Goal: Task Accomplishment & Management: Use online tool/utility

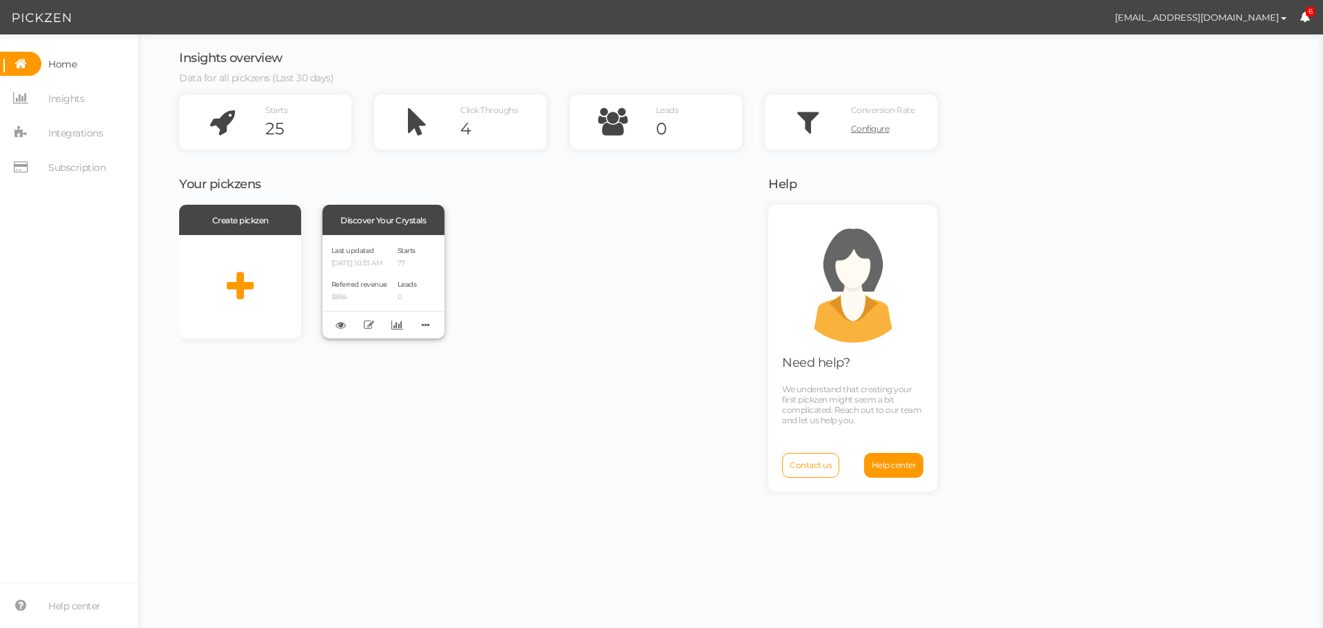
click at [375, 277] on div "Last updated [DATE] 10:33 AM Referred revenue $884" at bounding box center [359, 286] width 56 height 85
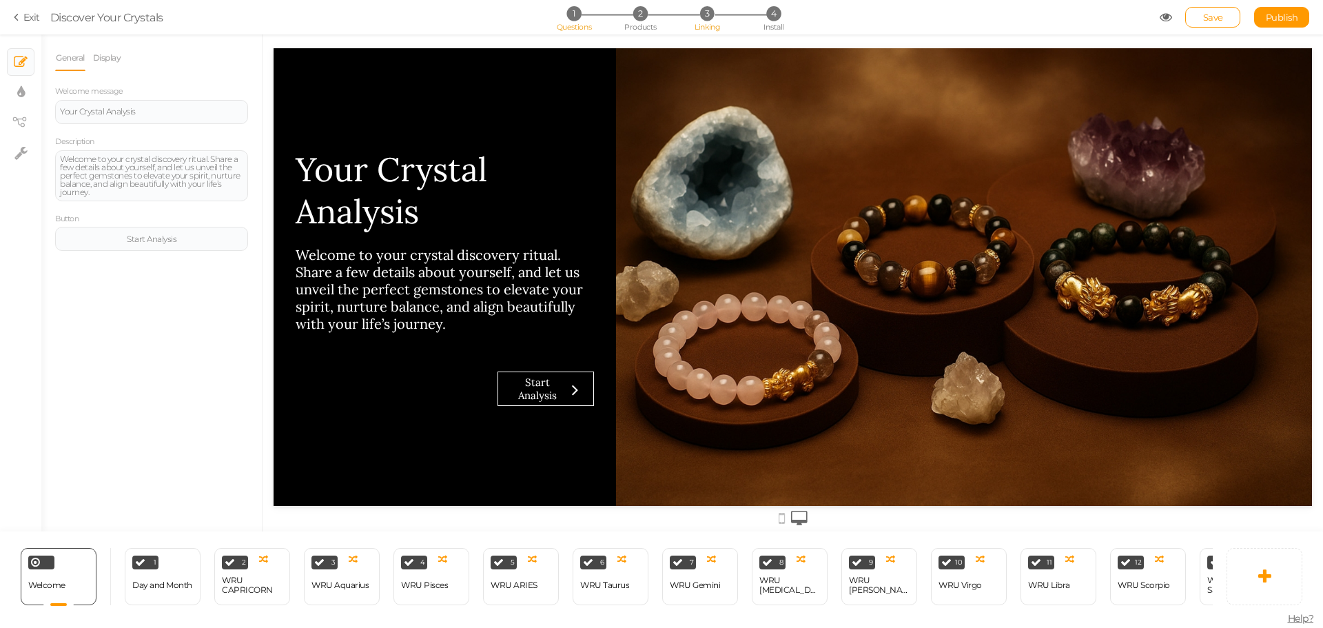
click at [699, 26] on span "Linking" at bounding box center [706, 27] width 25 height 10
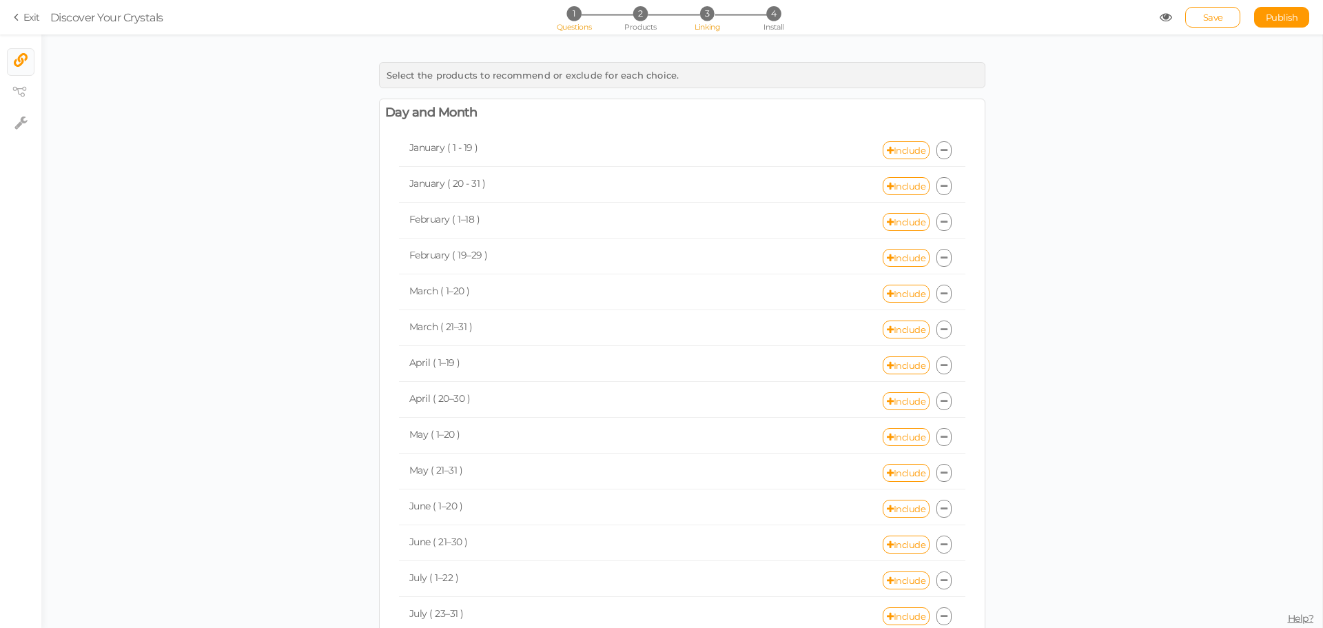
click at [581, 19] on li "1 Questions" at bounding box center [573, 13] width 64 height 14
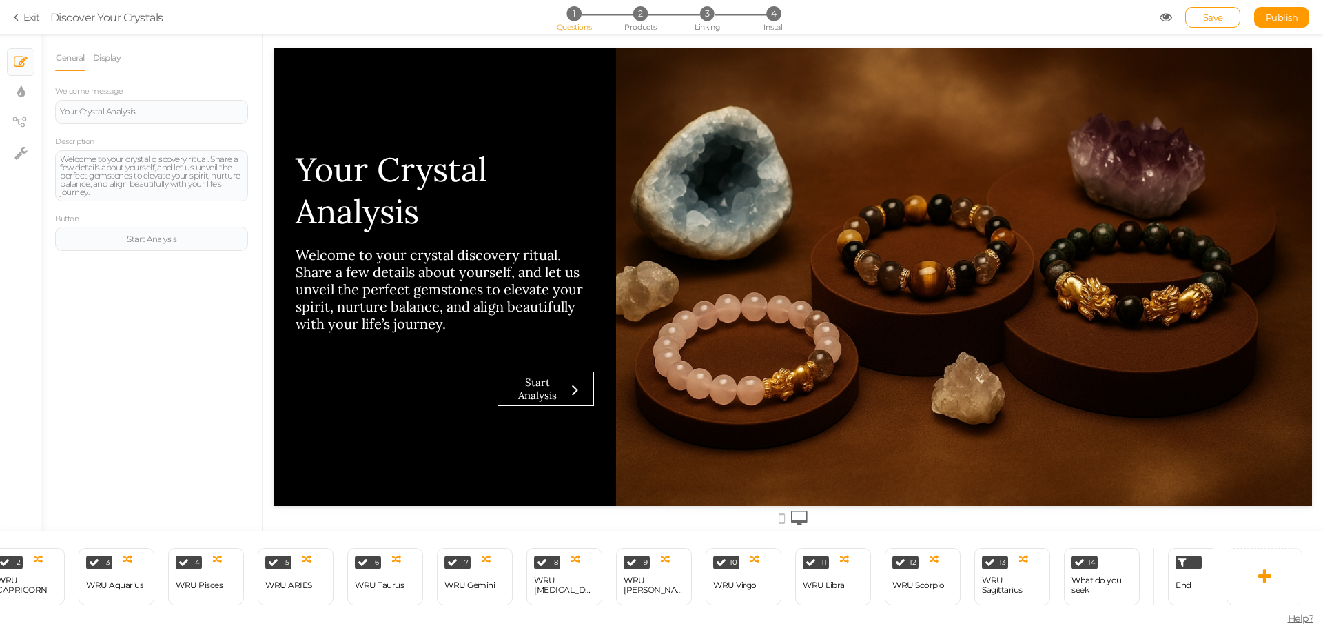
scroll to position [0, 263]
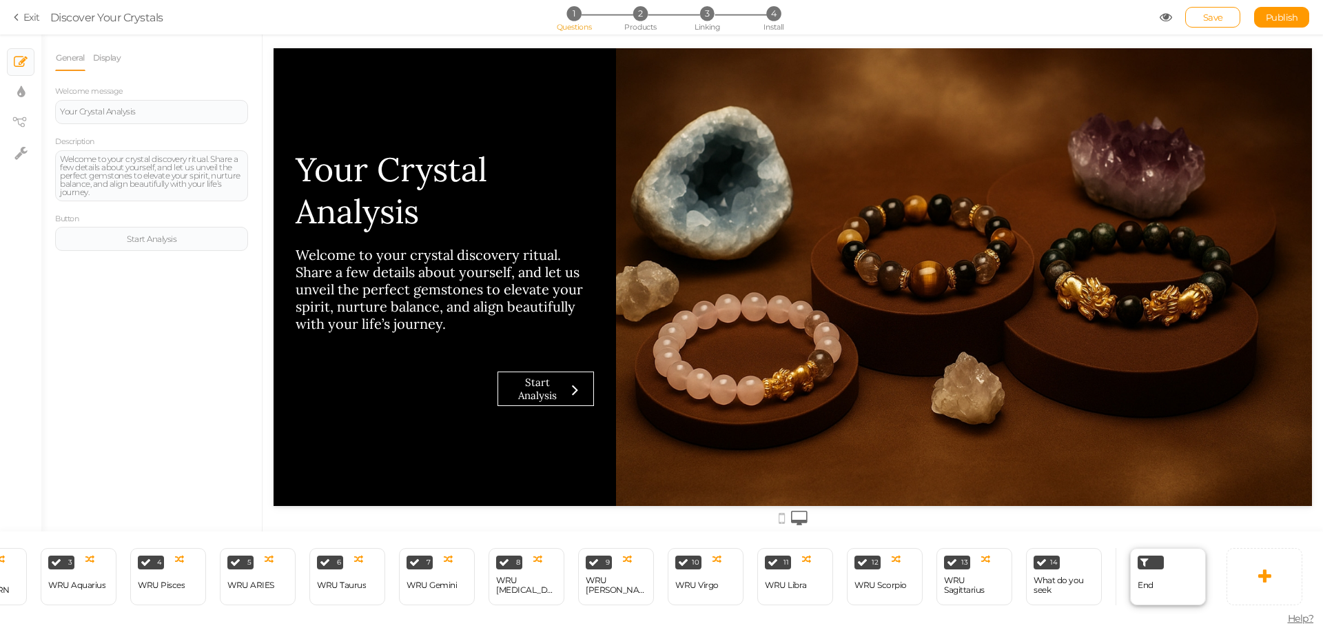
click at [1182, 580] on div "End" at bounding box center [1168, 576] width 76 height 57
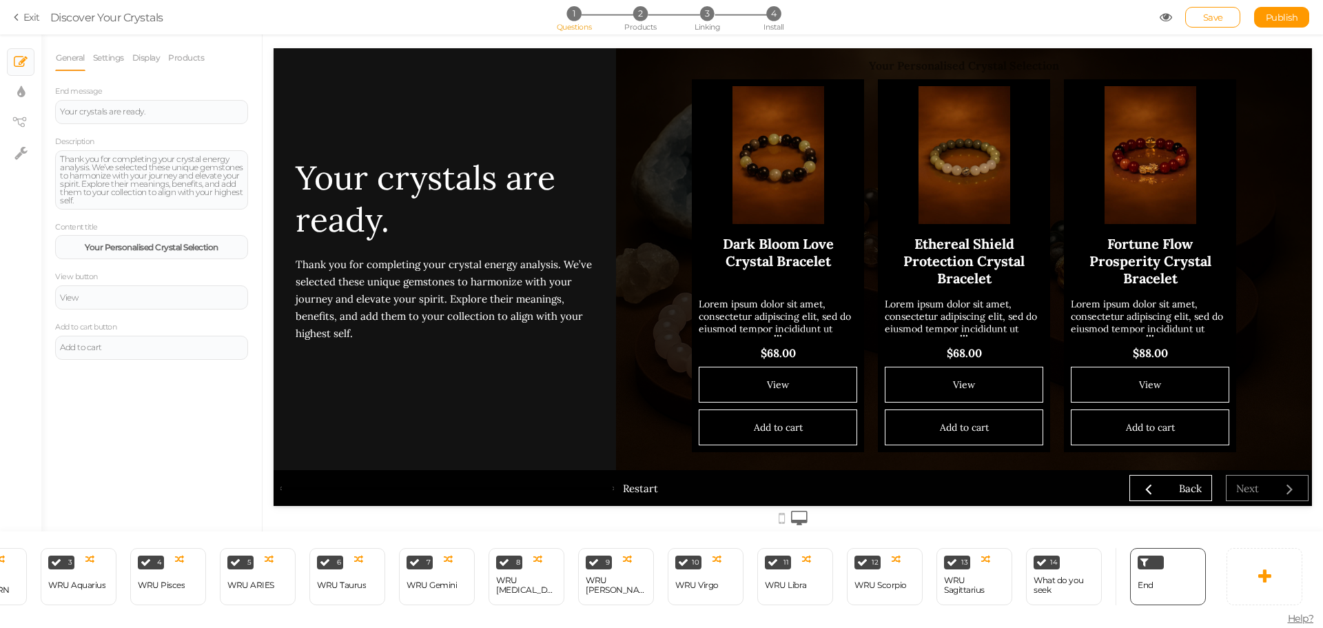
click at [1121, 584] on div "End" at bounding box center [1160, 576] width 90 height 57
click at [1186, 585] on div "End" at bounding box center [1168, 576] width 76 height 57
drag, startPoint x: 1186, startPoint y: 585, endPoint x: 1105, endPoint y: 596, distance: 81.4
click at [1105, 596] on div "14 What do you seek × Define the conditions to show this slide. Clone Change ty…" at bounding box center [1064, 576] width 90 height 57
click at [184, 61] on link "Products" at bounding box center [185, 58] width 37 height 26
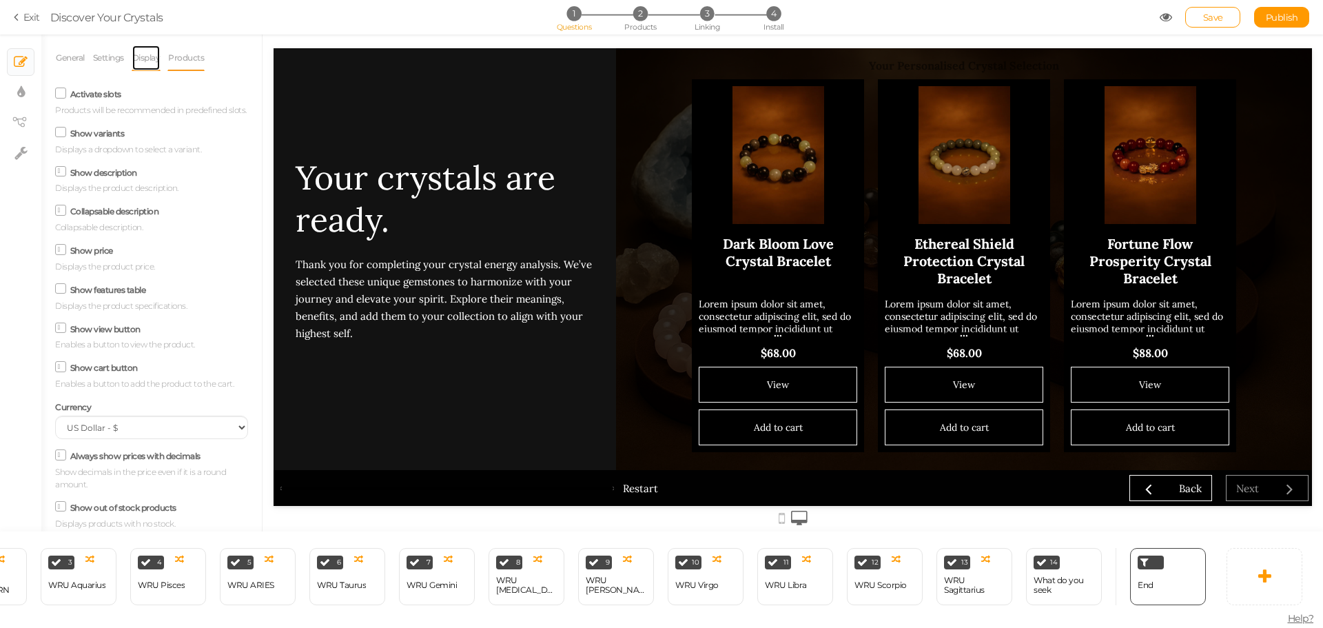
click at [149, 58] on link "Display" at bounding box center [147, 58] width 30 height 26
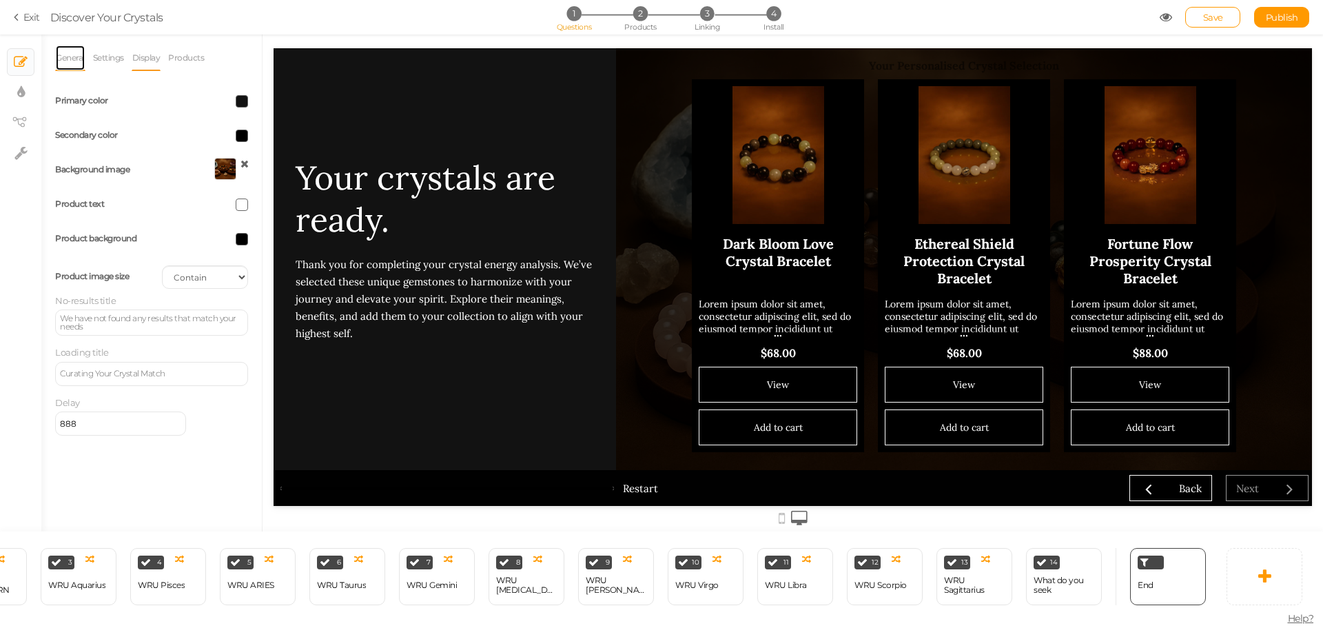
click at [85, 56] on link "General" at bounding box center [70, 58] width 30 height 26
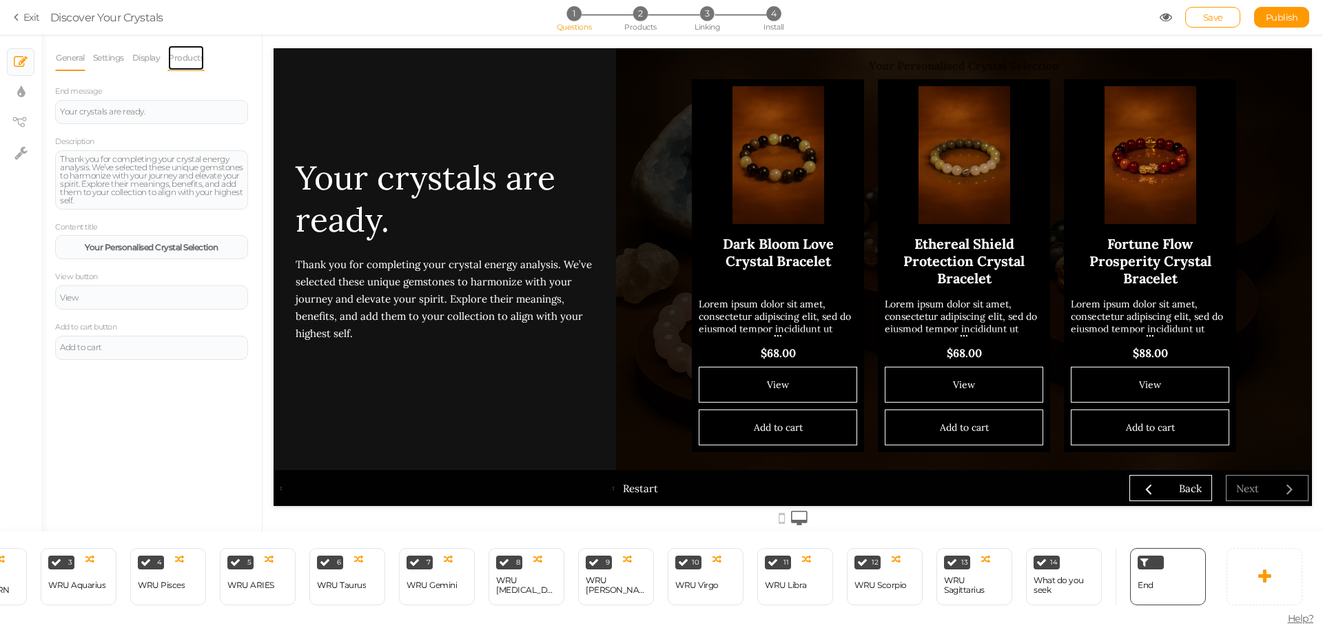
click at [169, 56] on link "Products" at bounding box center [185, 58] width 37 height 26
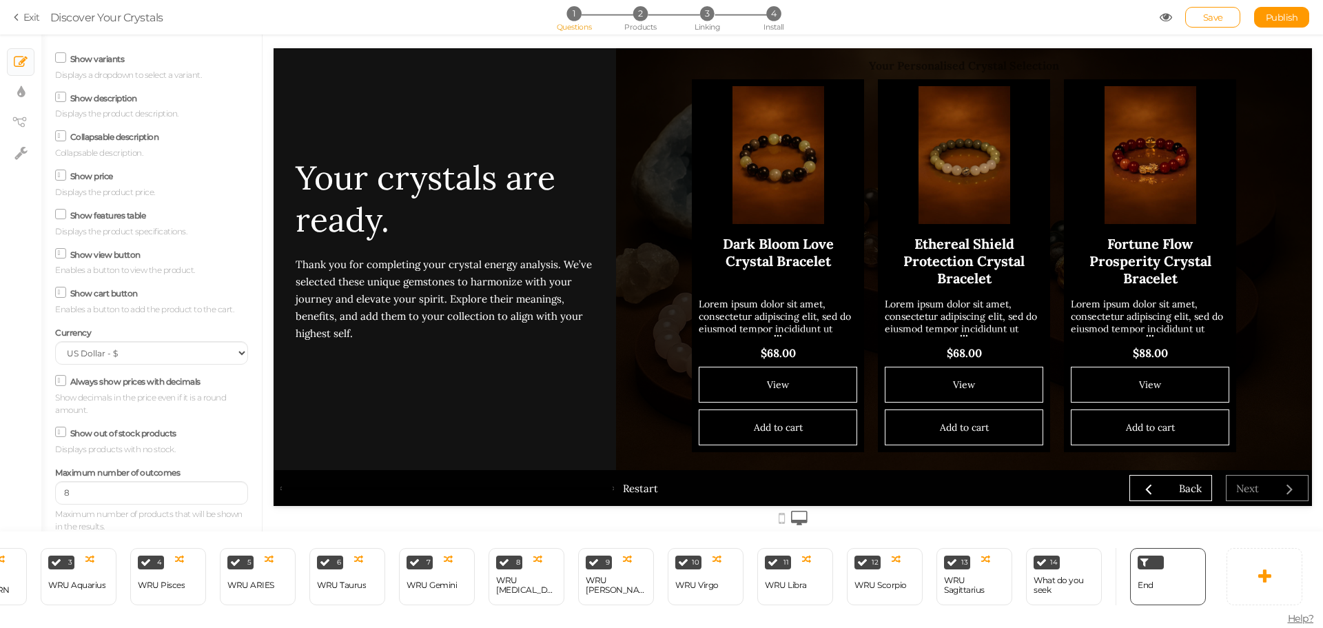
scroll to position [88, 0]
click at [147, 486] on input "8" at bounding box center [151, 490] width 193 height 23
drag, startPoint x: 147, startPoint y: 486, endPoint x: 32, endPoint y: 491, distance: 115.1
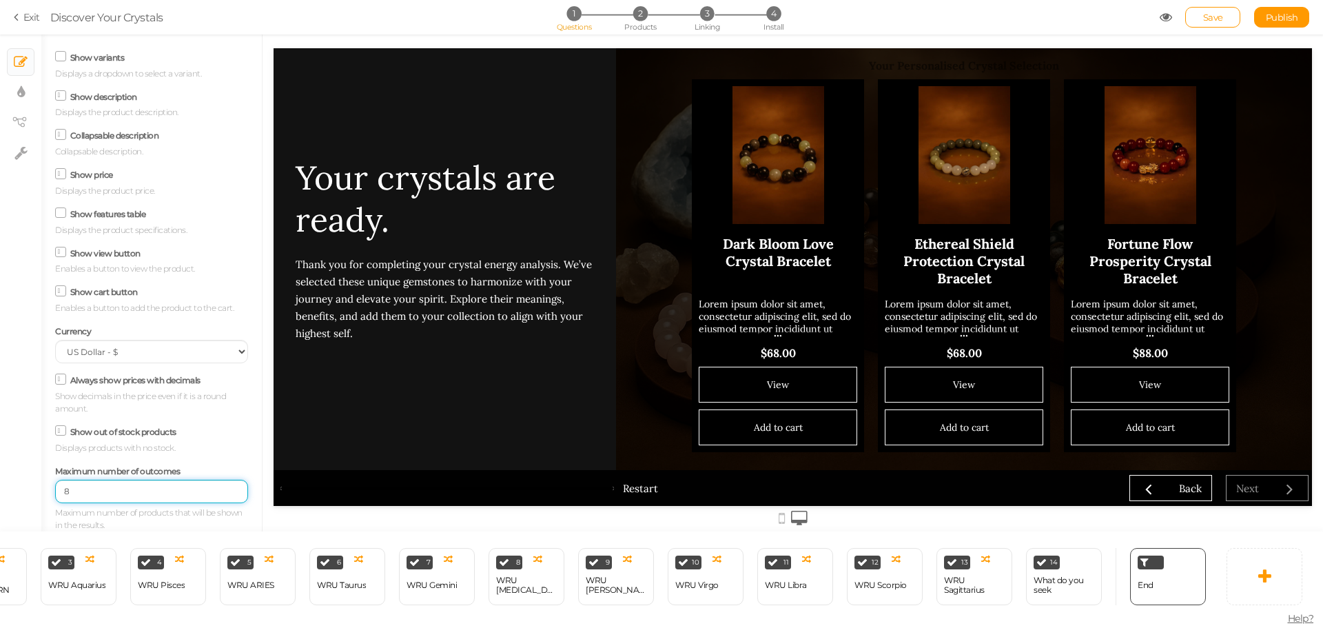
click at [32, 491] on div "× Slides × Display settings × View tree × Settings General Settings Display Pro…" at bounding box center [661, 282] width 1323 height 497
click at [89, 499] on input "6" at bounding box center [151, 490] width 193 height 23
click at [81, 495] on input "66" at bounding box center [151, 490] width 193 height 23
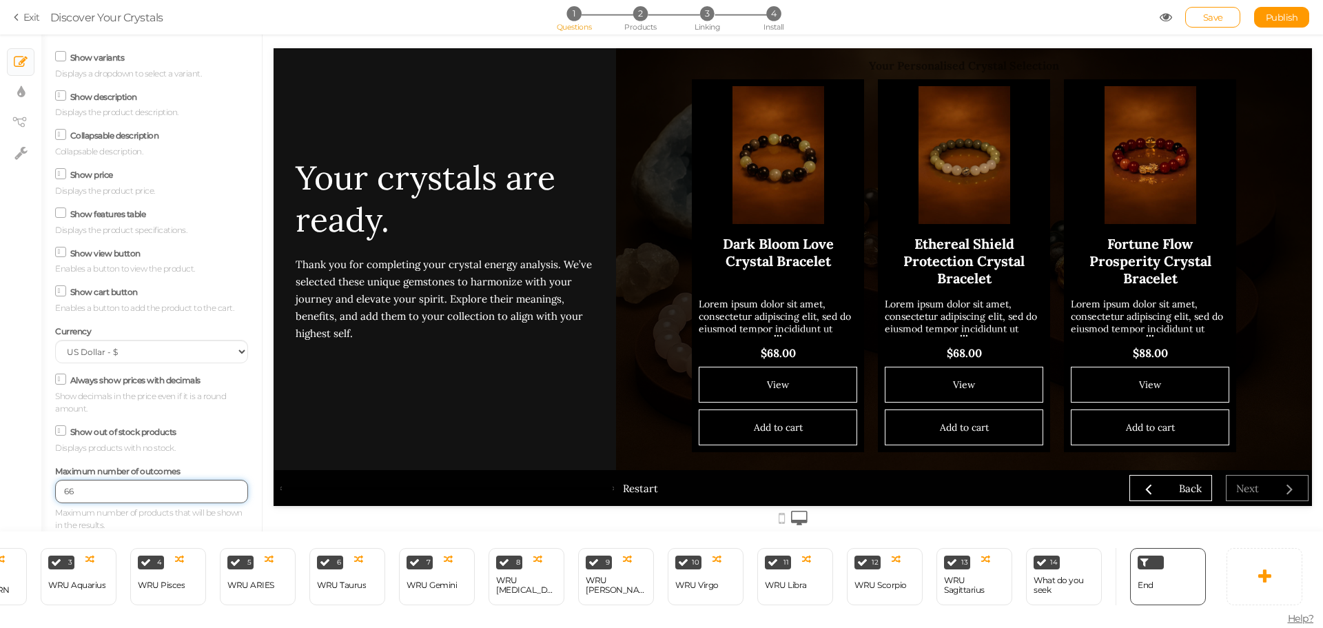
drag, startPoint x: 81, startPoint y: 495, endPoint x: 59, endPoint y: 495, distance: 21.4
click at [59, 495] on input "66" at bounding box center [151, 490] width 193 height 23
type input "5"
click at [43, 499] on div "General Settings Display Products End message Your crystals are ready. Descript…" at bounding box center [151, 288] width 220 height 486
click at [709, 17] on span "3" at bounding box center [707, 13] width 14 height 14
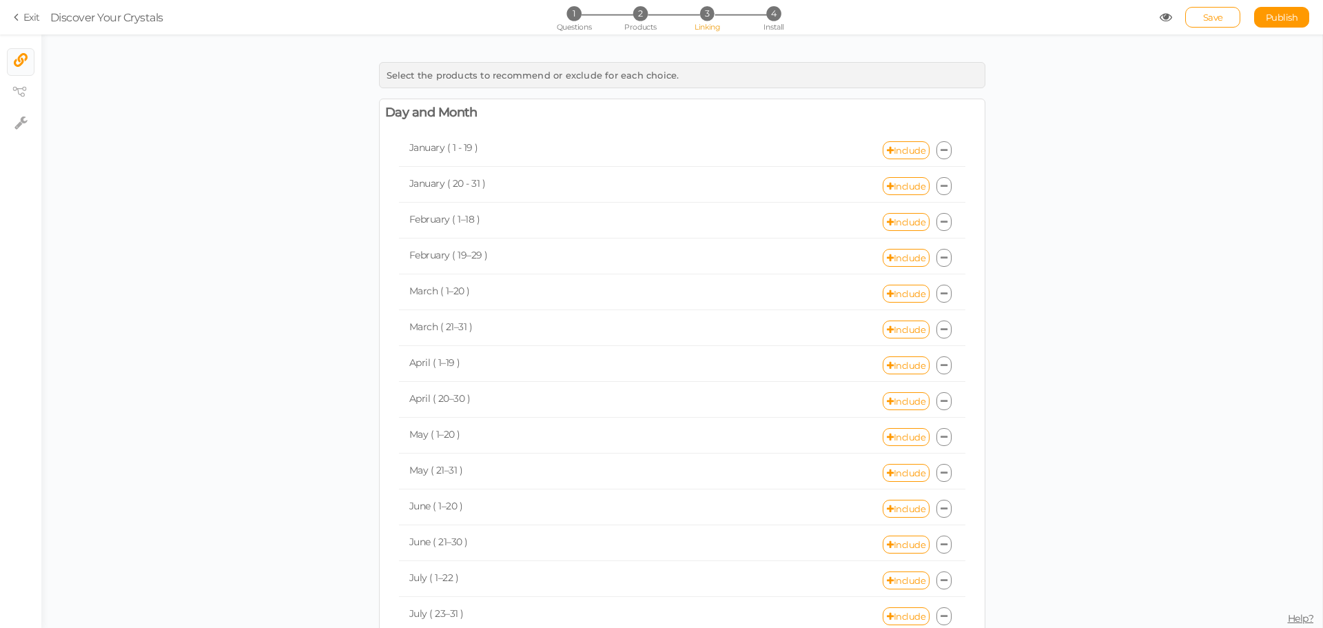
click at [699, 37] on div "Select the products to recommend or exclude for each choice. Day and Month Janu…" at bounding box center [681, 330] width 1281 height 593
drag, startPoint x: 699, startPoint y: 36, endPoint x: 698, endPoint y: 21, distance: 14.5
click at [698, 21] on div "1 Questions 2 Products 3 Linking 4 Install" at bounding box center [661, 18] width 289 height 25
click at [702, 23] on span "Linking" at bounding box center [706, 27] width 25 height 10
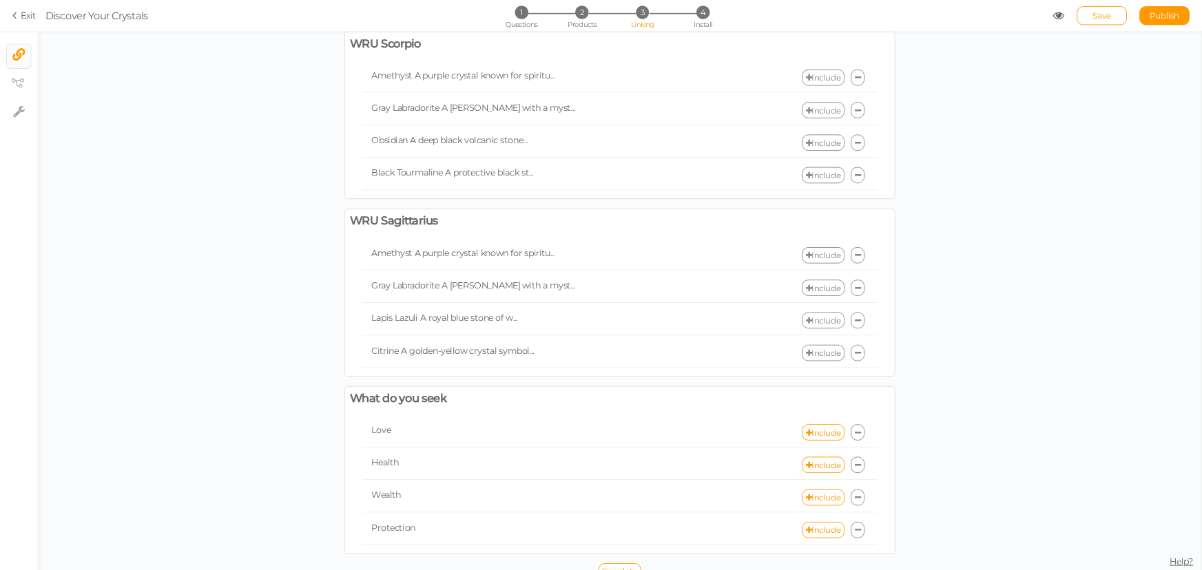
scroll to position [2946, 0]
click at [887, 471] on icon at bounding box center [890, 475] width 7 height 9
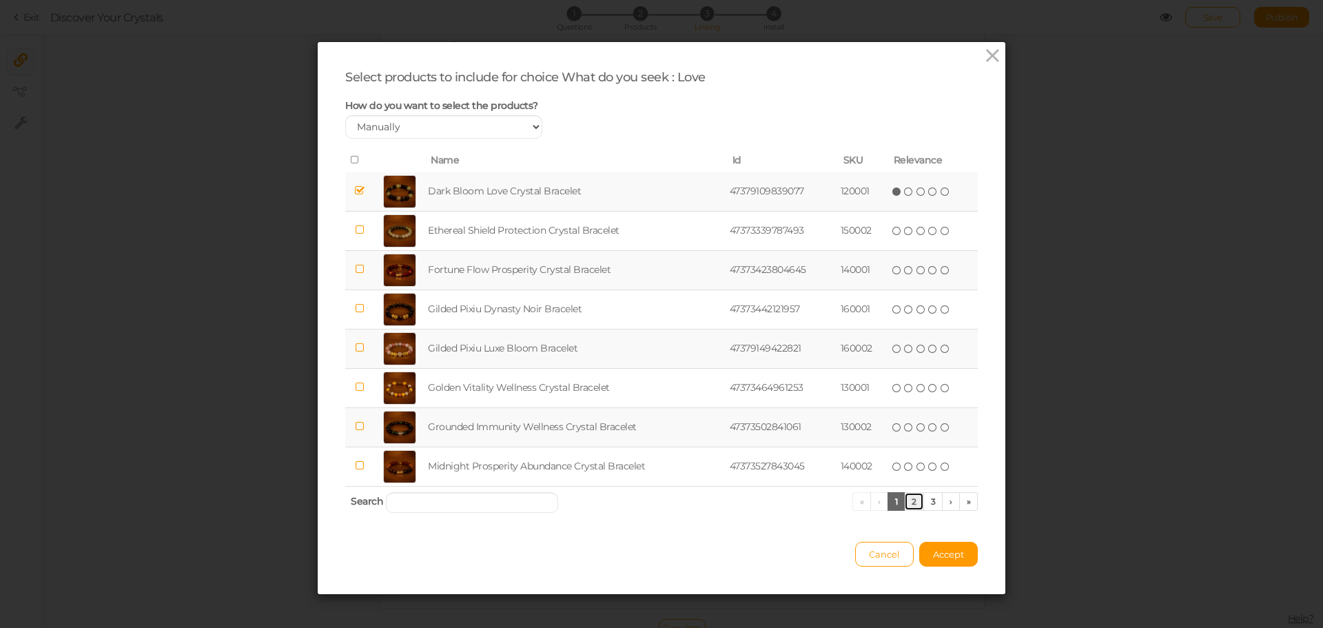
click at [907, 501] on link "2" at bounding box center [914, 501] width 20 height 19
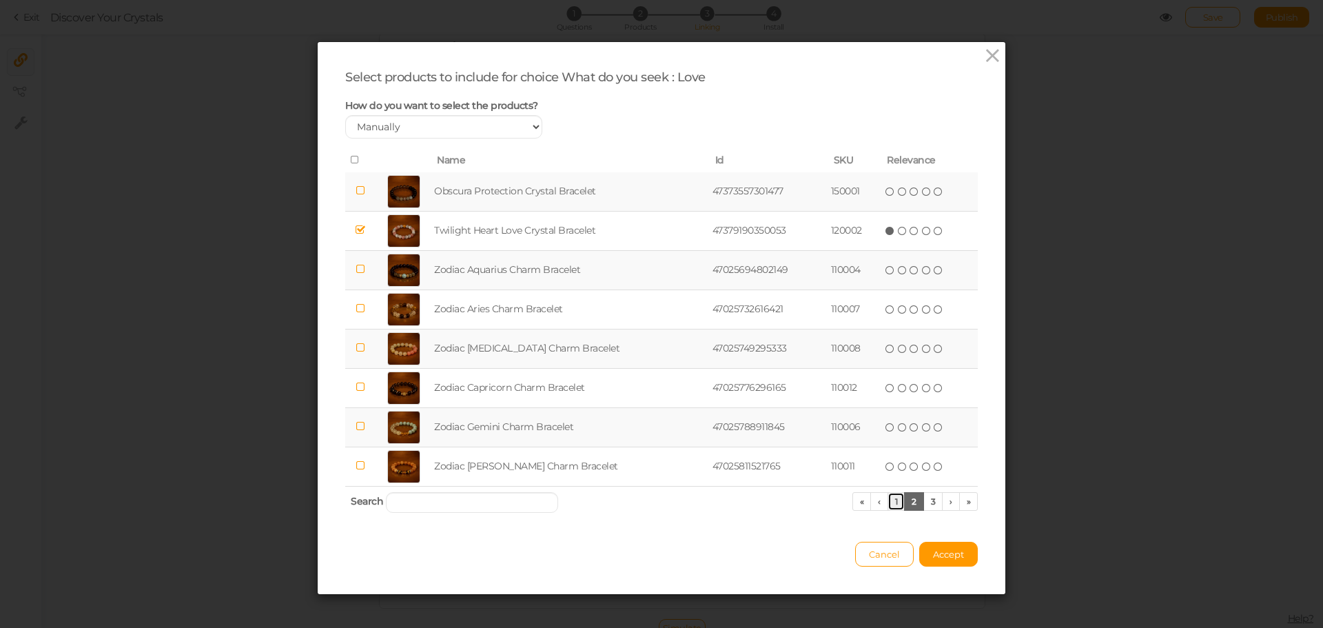
click at [889, 502] on link "1" at bounding box center [896, 501] width 18 height 19
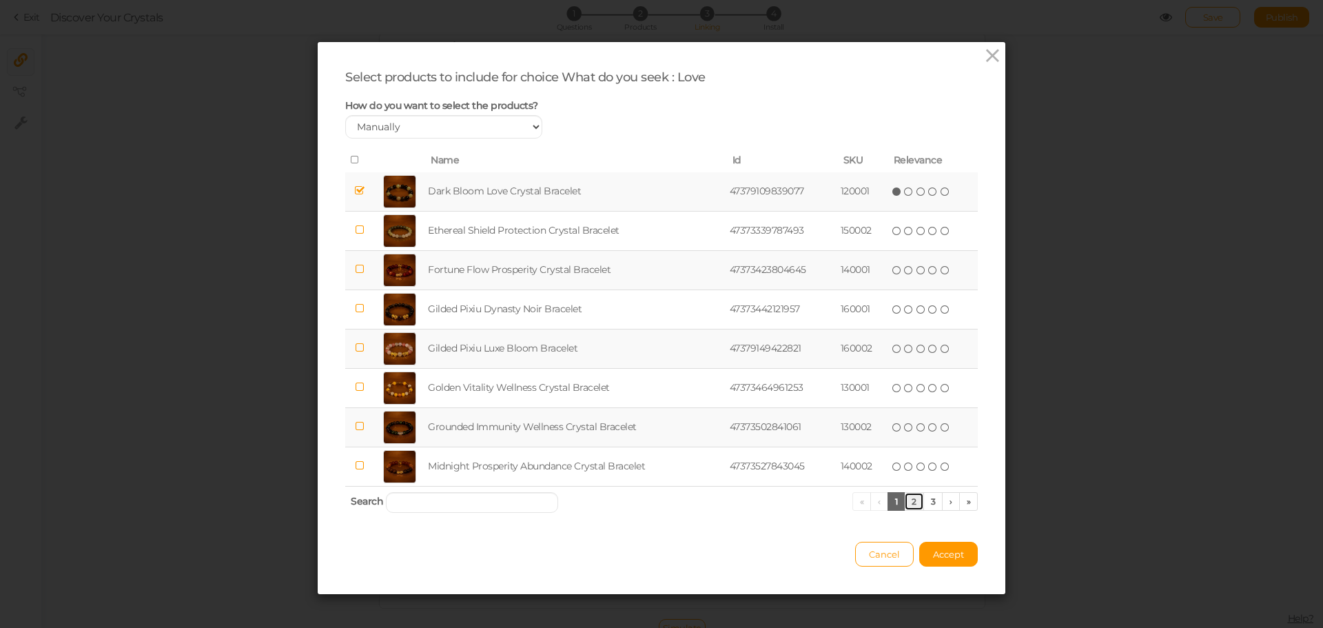
click at [904, 506] on link "2" at bounding box center [914, 501] width 20 height 19
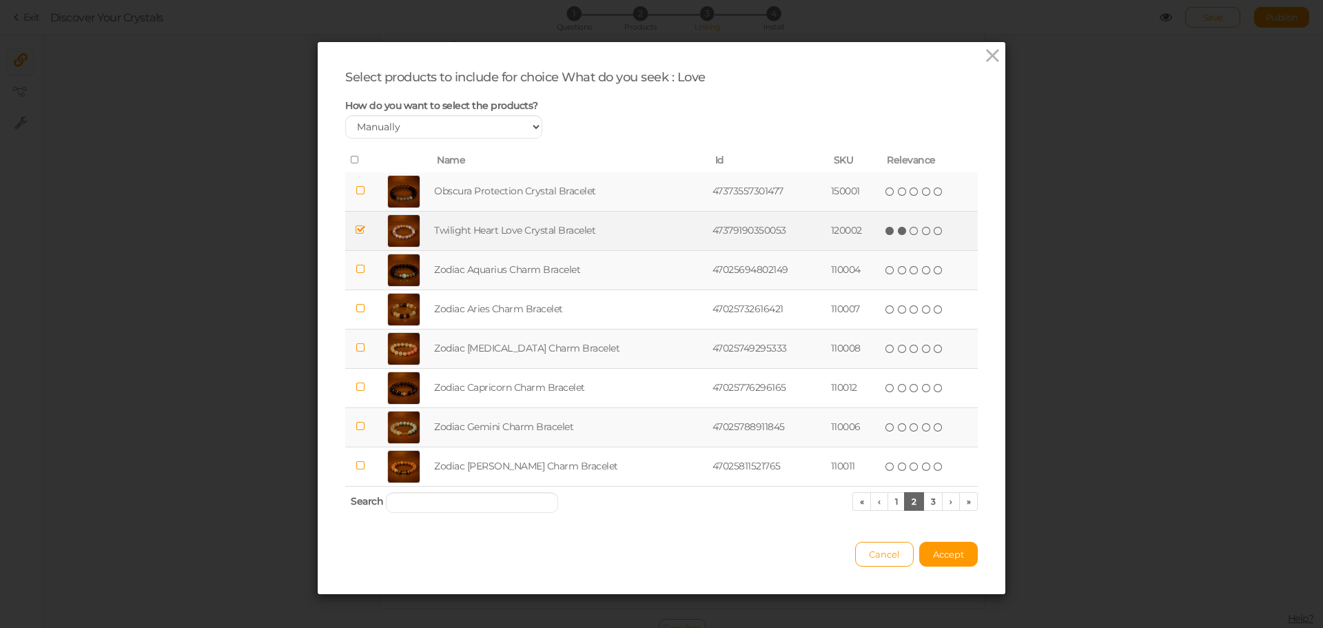
click at [898, 234] on icon at bounding box center [903, 231] width 10 height 10
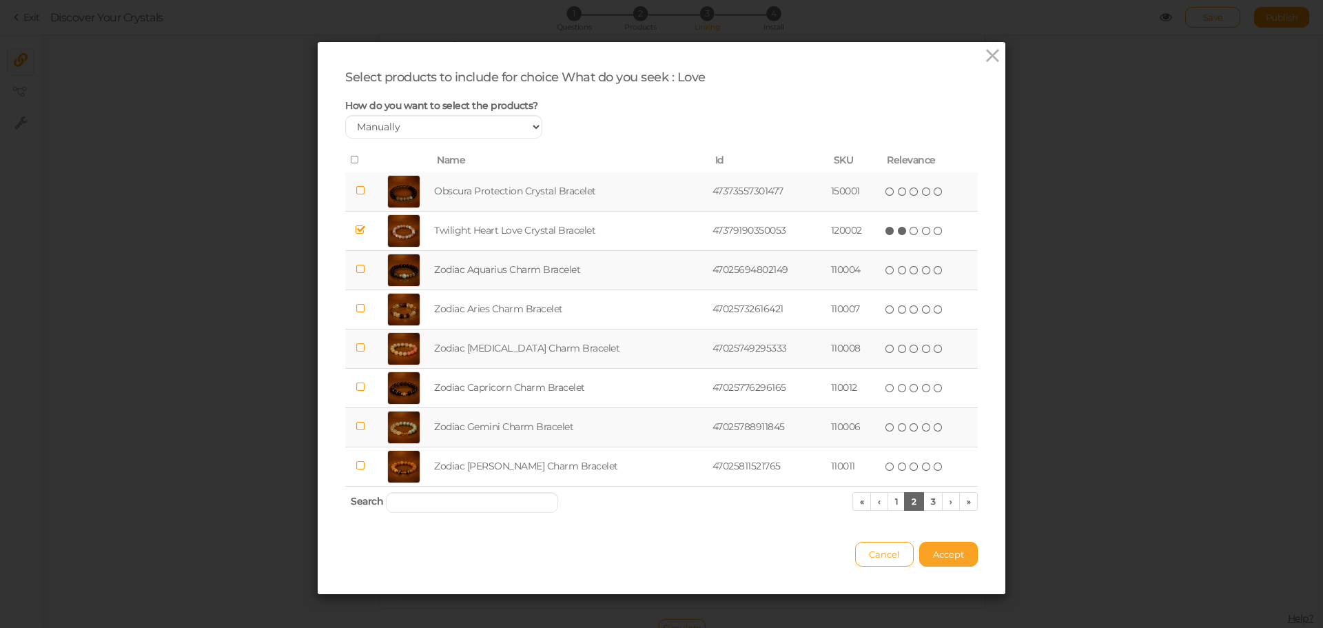
click at [942, 559] on span "Accept" at bounding box center [948, 553] width 31 height 11
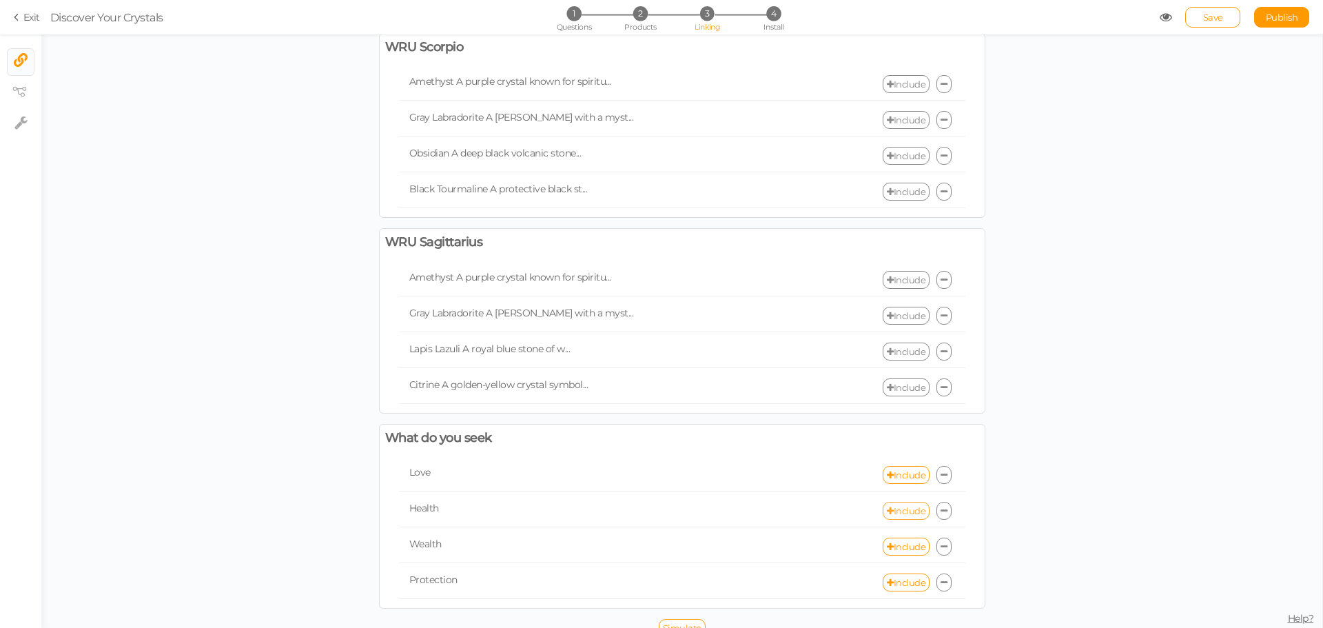
click at [908, 502] on link "Include" at bounding box center [906, 511] width 47 height 18
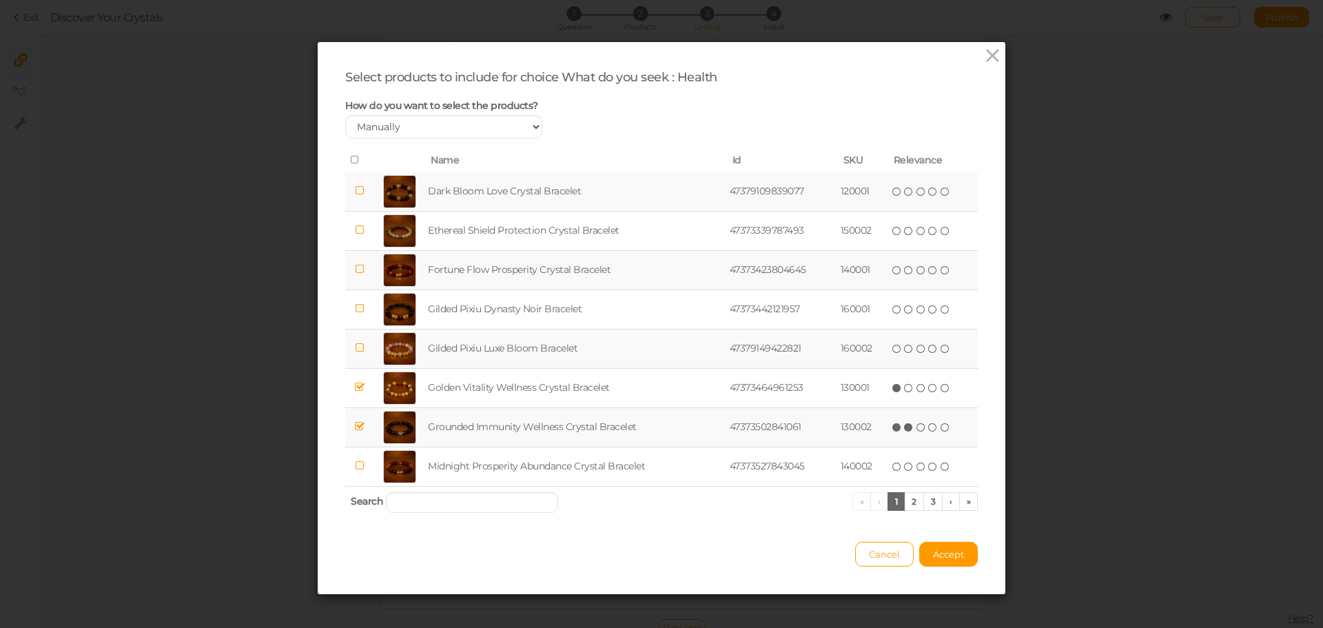
click at [908, 426] on icon at bounding box center [909, 427] width 10 height 10
click at [953, 555] on span "Accept" at bounding box center [948, 553] width 31 height 11
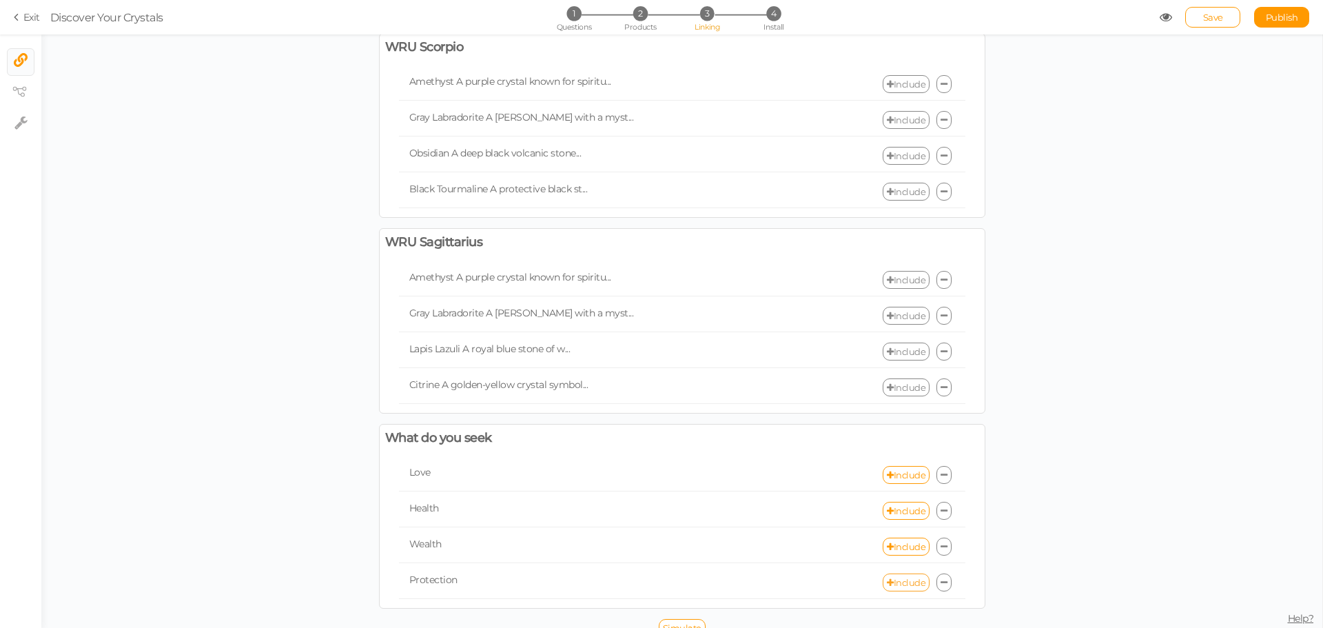
click at [897, 573] on link "Include" at bounding box center [906, 582] width 47 height 18
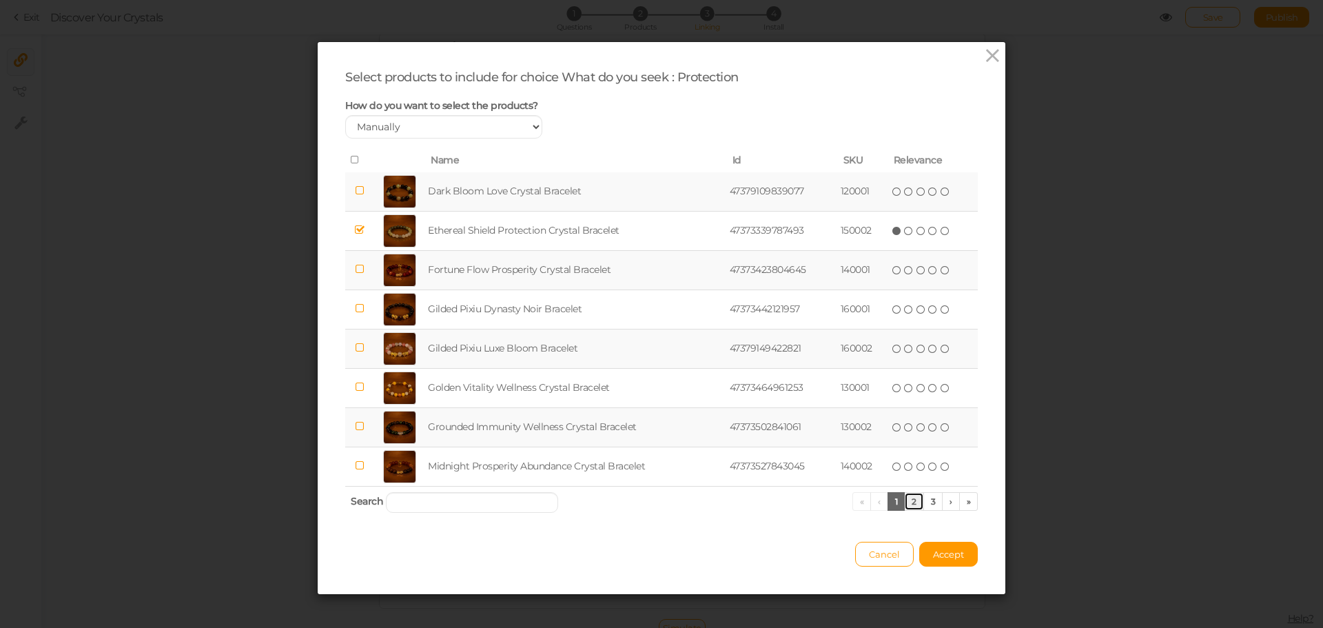
click at [907, 499] on link "2" at bounding box center [914, 501] width 20 height 19
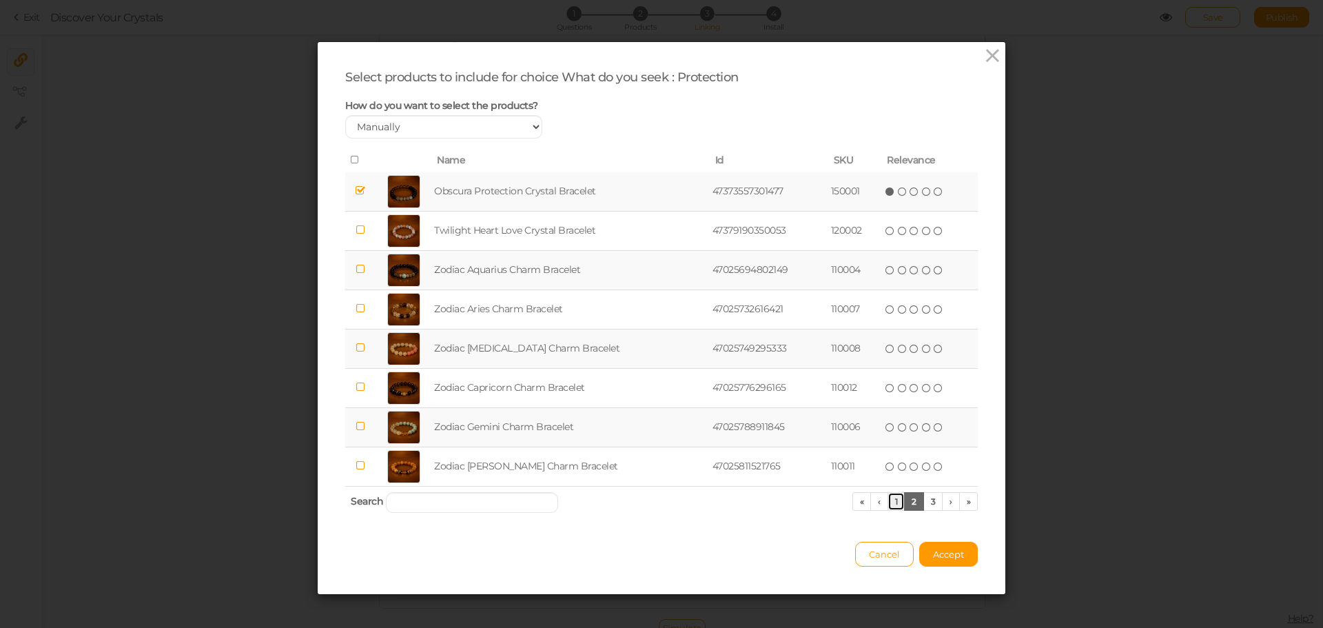
click at [893, 502] on link "1" at bounding box center [896, 501] width 18 height 19
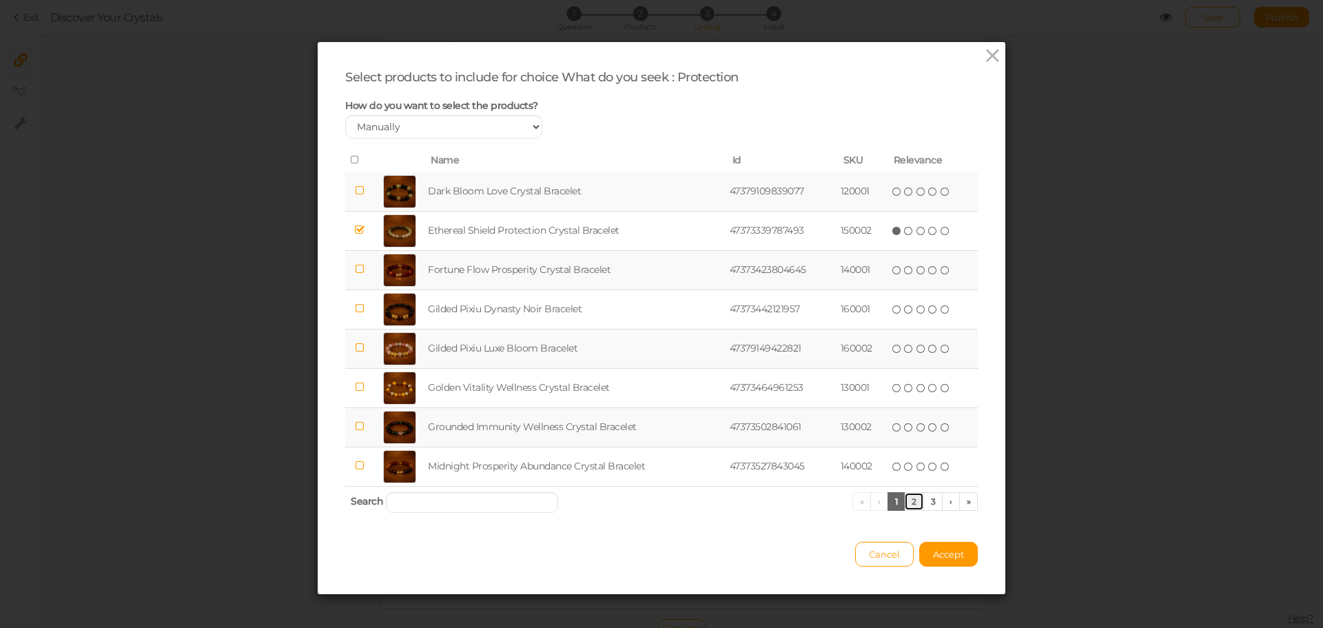
click at [907, 502] on link "2" at bounding box center [914, 501] width 20 height 19
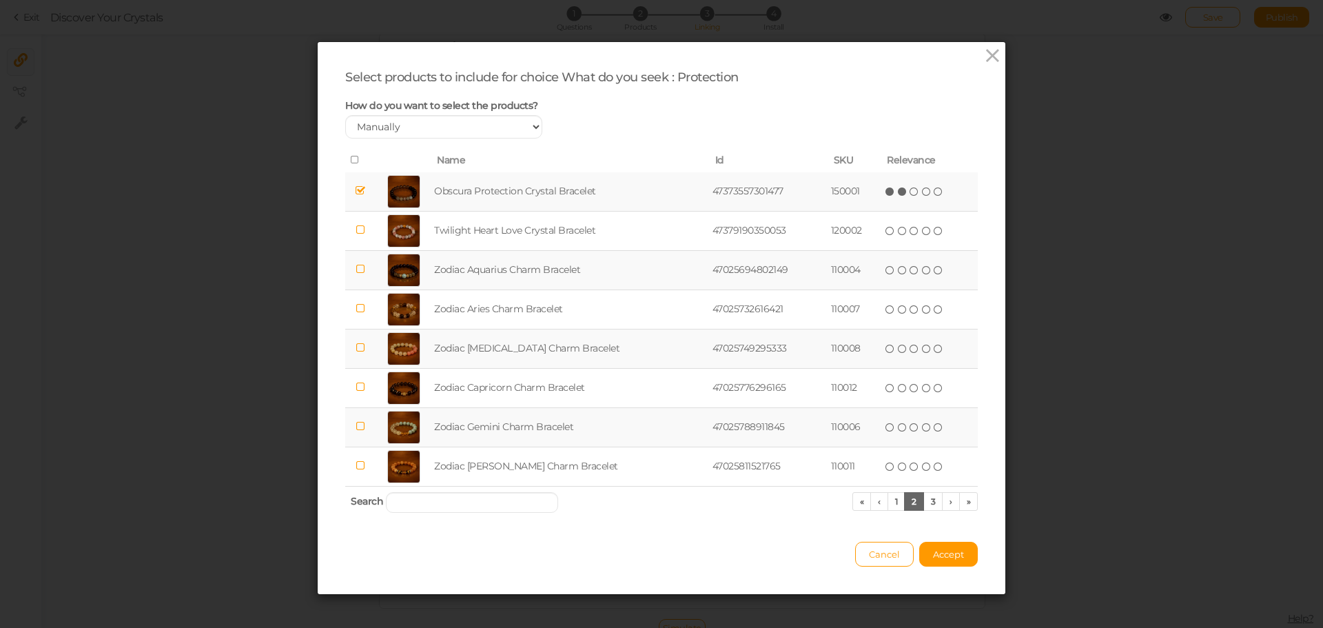
click at [898, 192] on icon at bounding box center [903, 192] width 10 height 10
click at [953, 548] on span "Accept" at bounding box center [948, 553] width 31 height 11
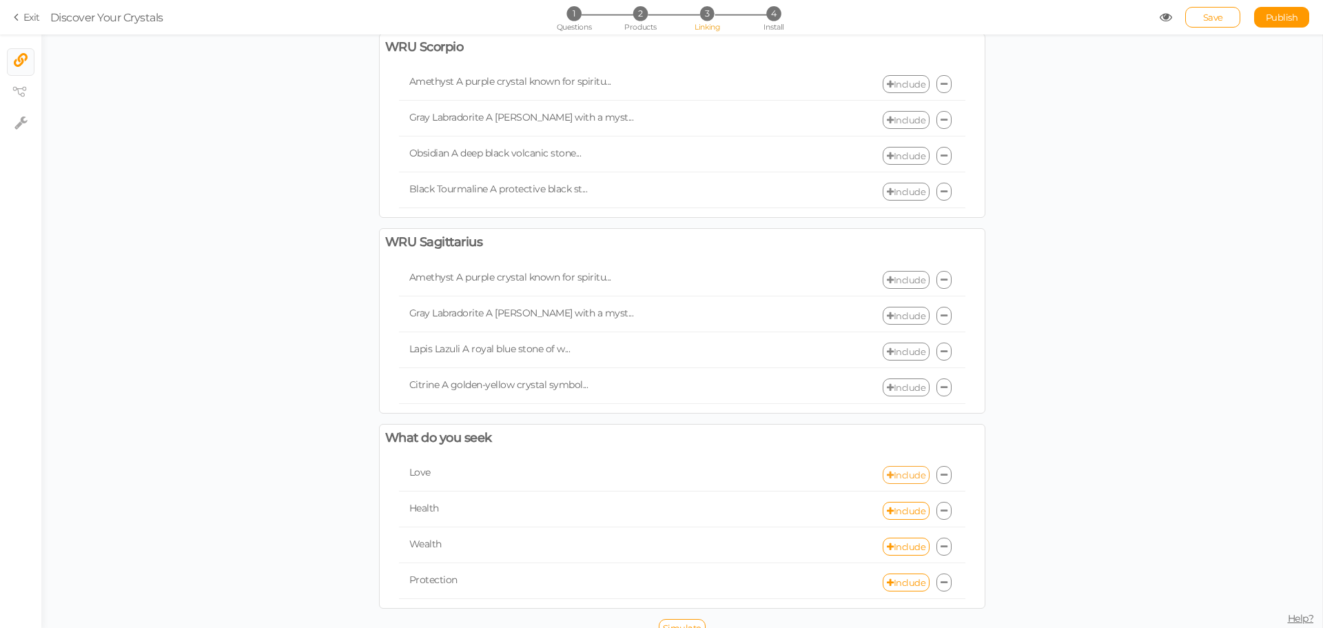
click at [896, 466] on link "Include" at bounding box center [906, 475] width 47 height 18
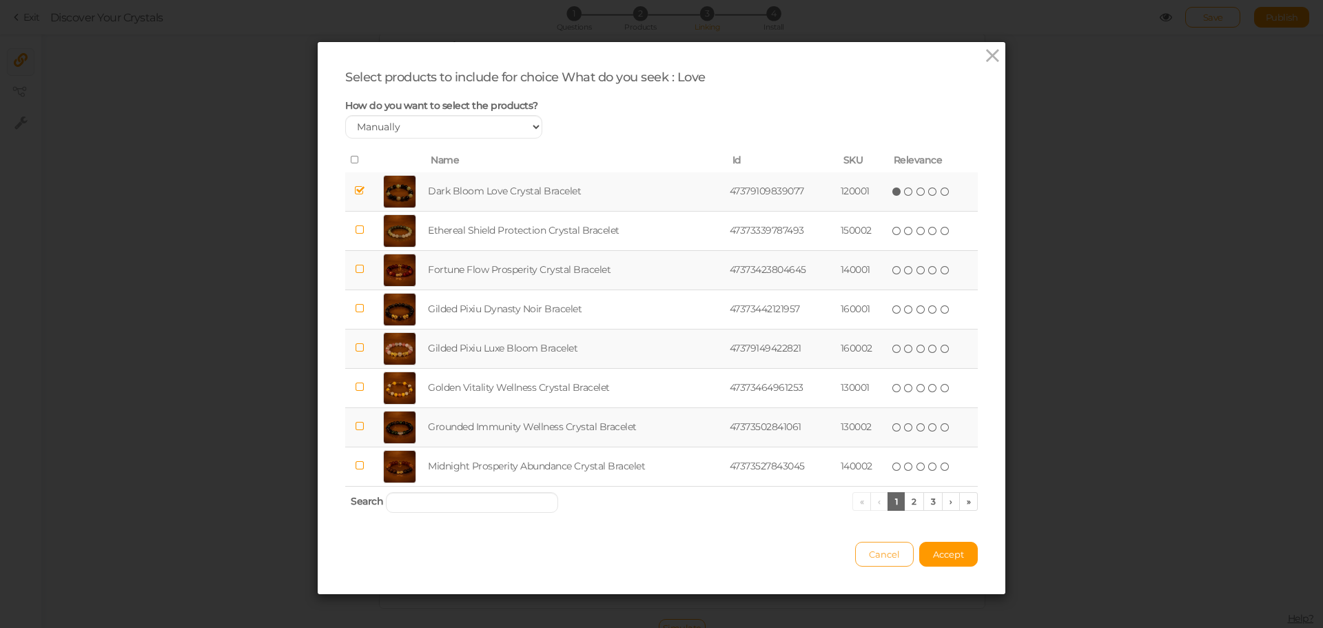
click at [892, 550] on span "Cancel" at bounding box center [884, 553] width 31 height 11
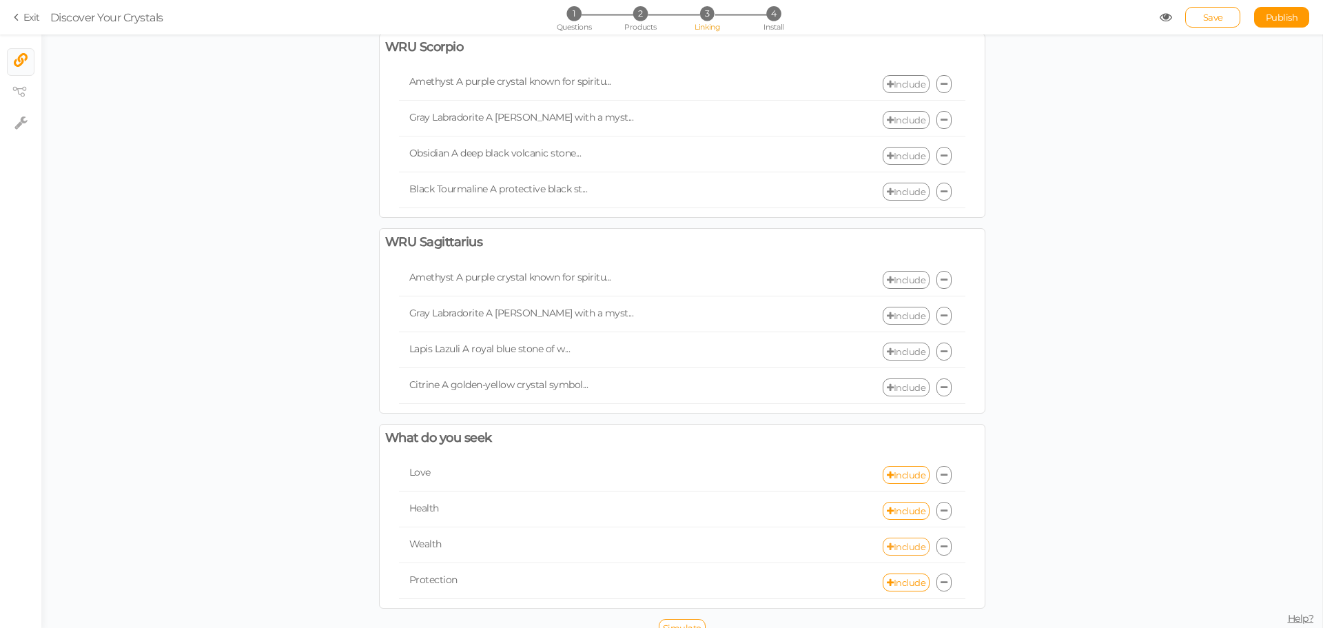
click at [896, 537] on link "Include" at bounding box center [906, 546] width 47 height 18
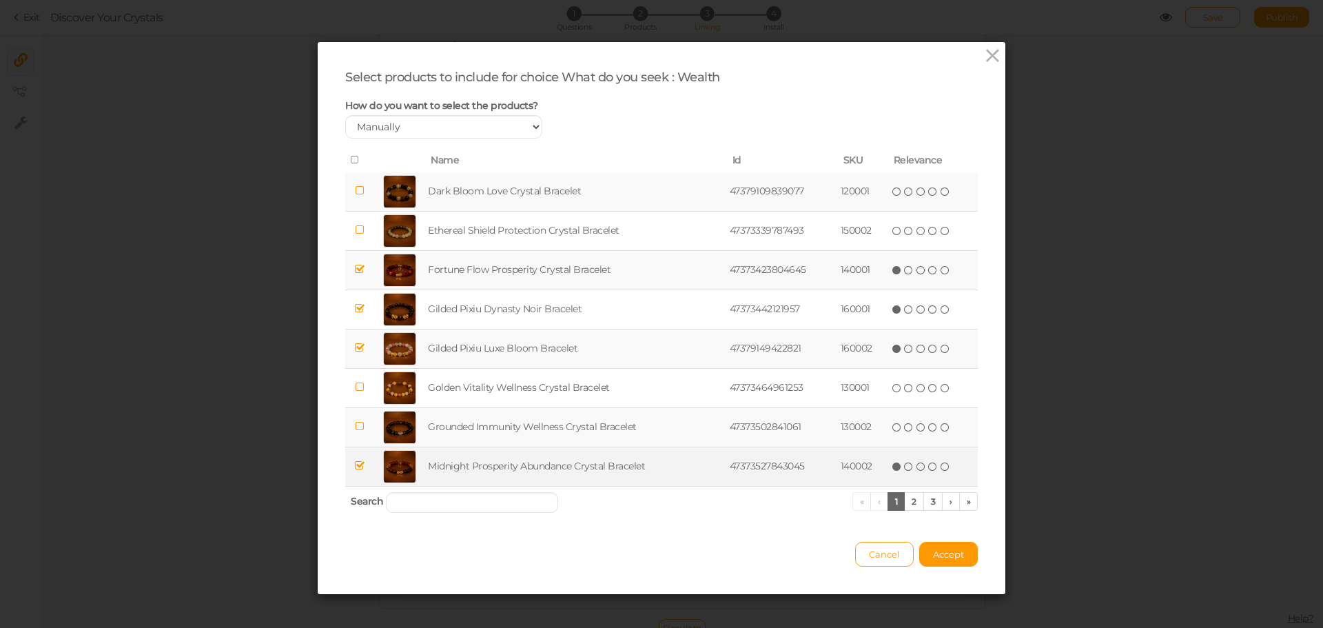
click at [914, 457] on td "(*) ( ) ( ) ( ) ( )" at bounding box center [933, 465] width 90 height 39
click at [905, 466] on icon at bounding box center [909, 467] width 10 height 10
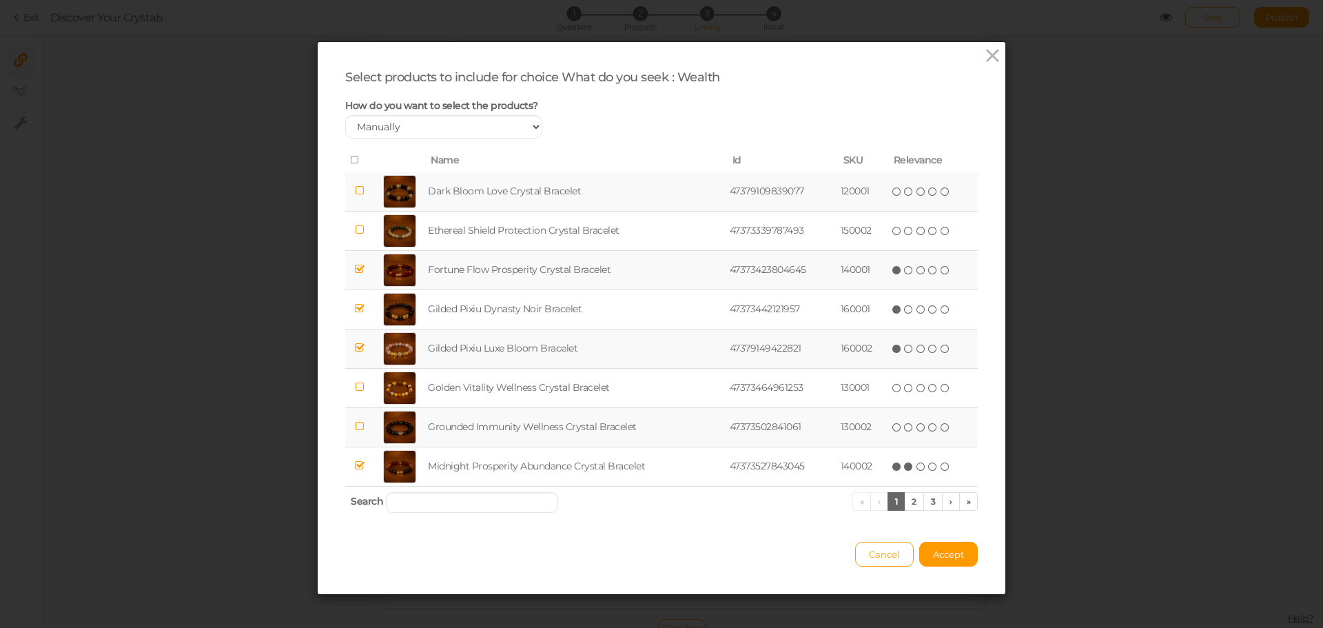
click at [908, 273] on icon at bounding box center [909, 270] width 10 height 10
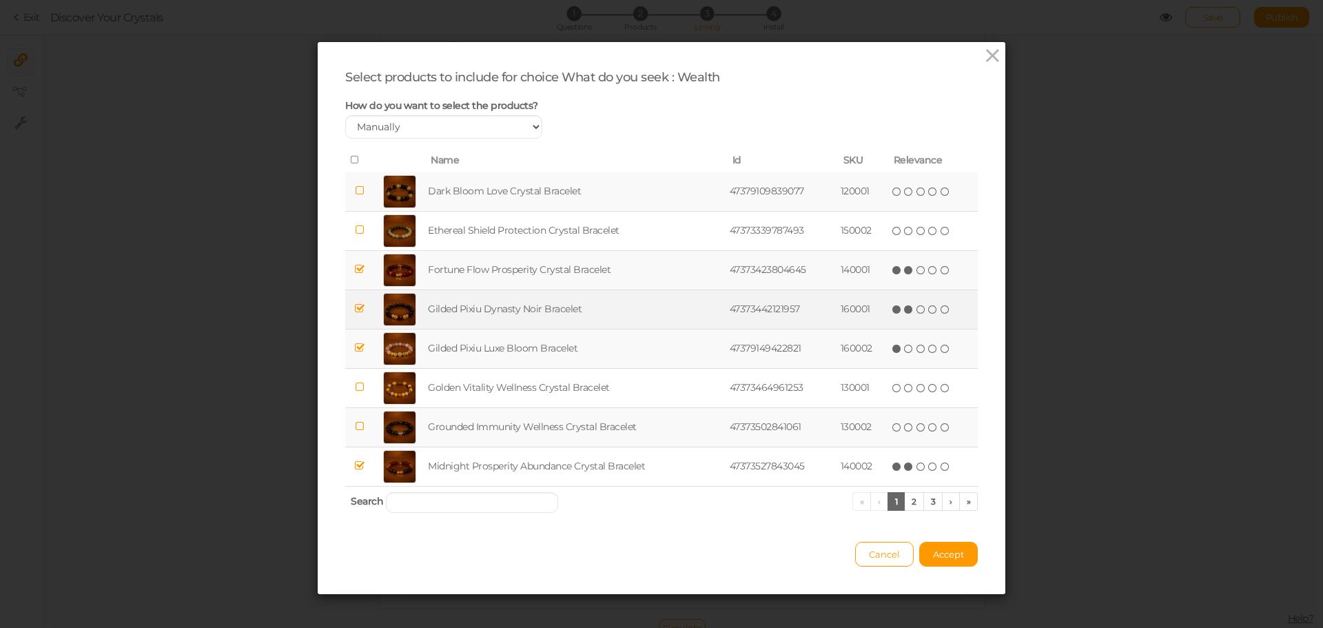
click at [906, 307] on icon at bounding box center [909, 310] width 10 height 10
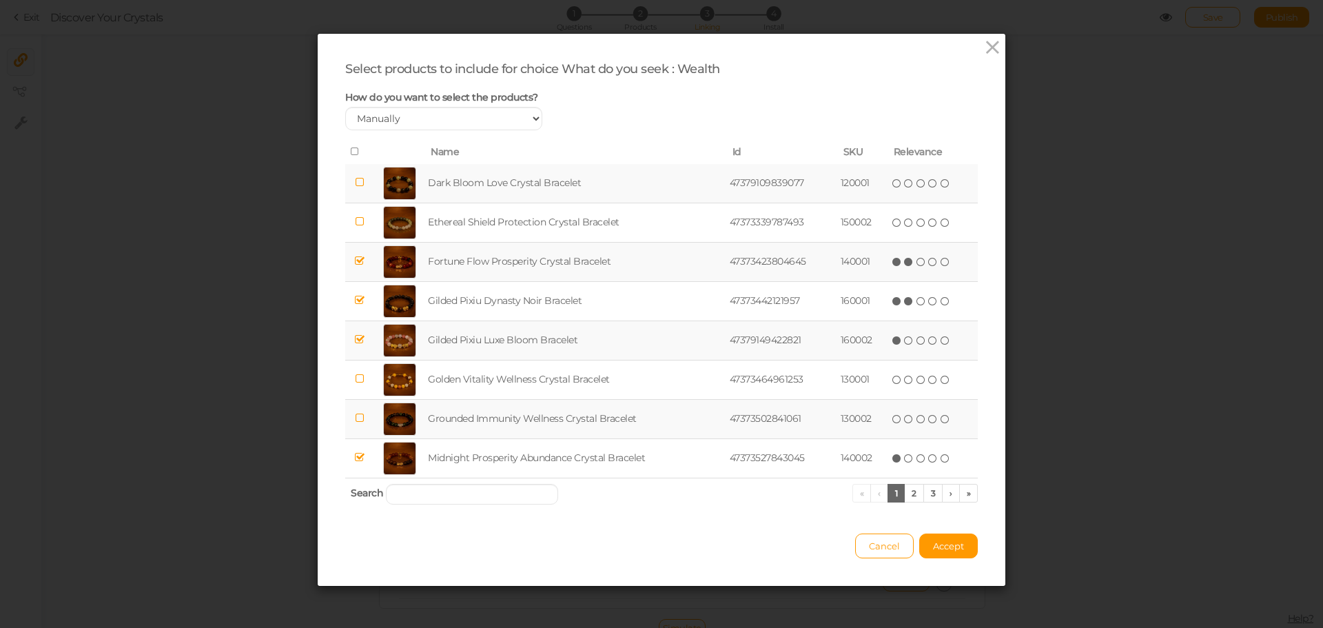
drag, startPoint x: 891, startPoint y: 457, endPoint x: 873, endPoint y: 431, distance: 32.7
click at [892, 457] on icon at bounding box center [897, 458] width 10 height 10
click at [924, 547] on button "Accept" at bounding box center [948, 545] width 59 height 25
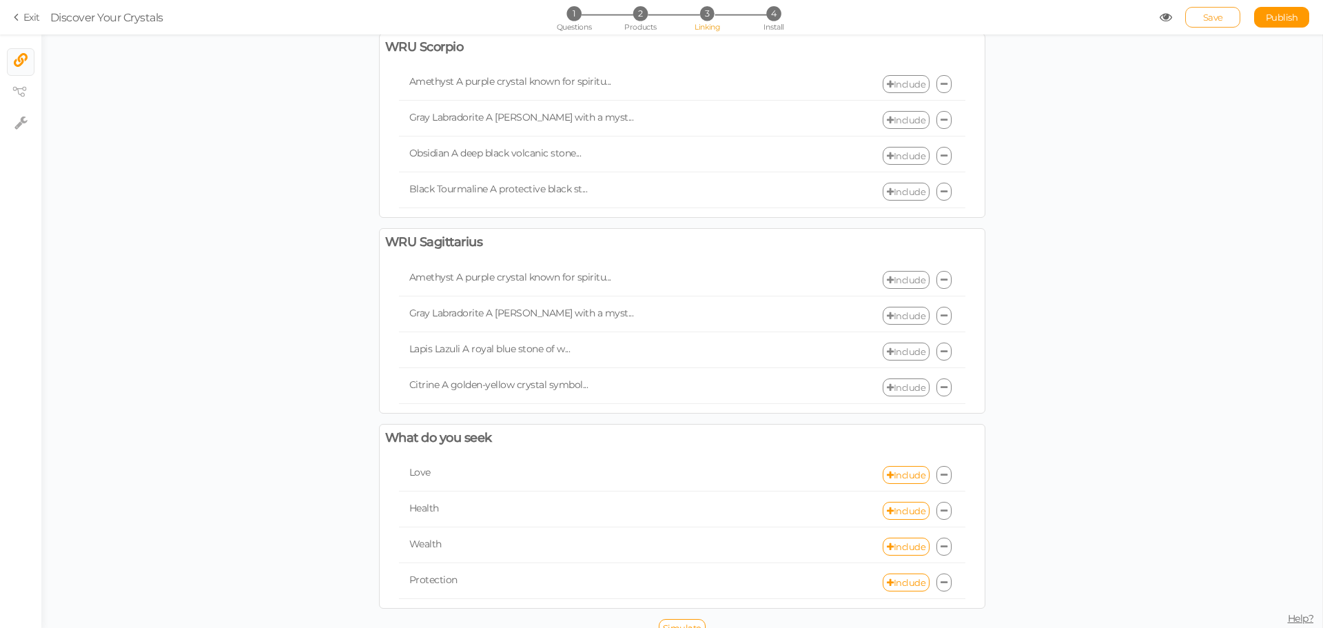
click at [1213, 19] on span "Save" at bounding box center [1213, 17] width 20 height 11
click at [1294, 23] on link "Publish" at bounding box center [1281, 17] width 55 height 21
click at [578, 23] on span "Questions" at bounding box center [574, 27] width 35 height 10
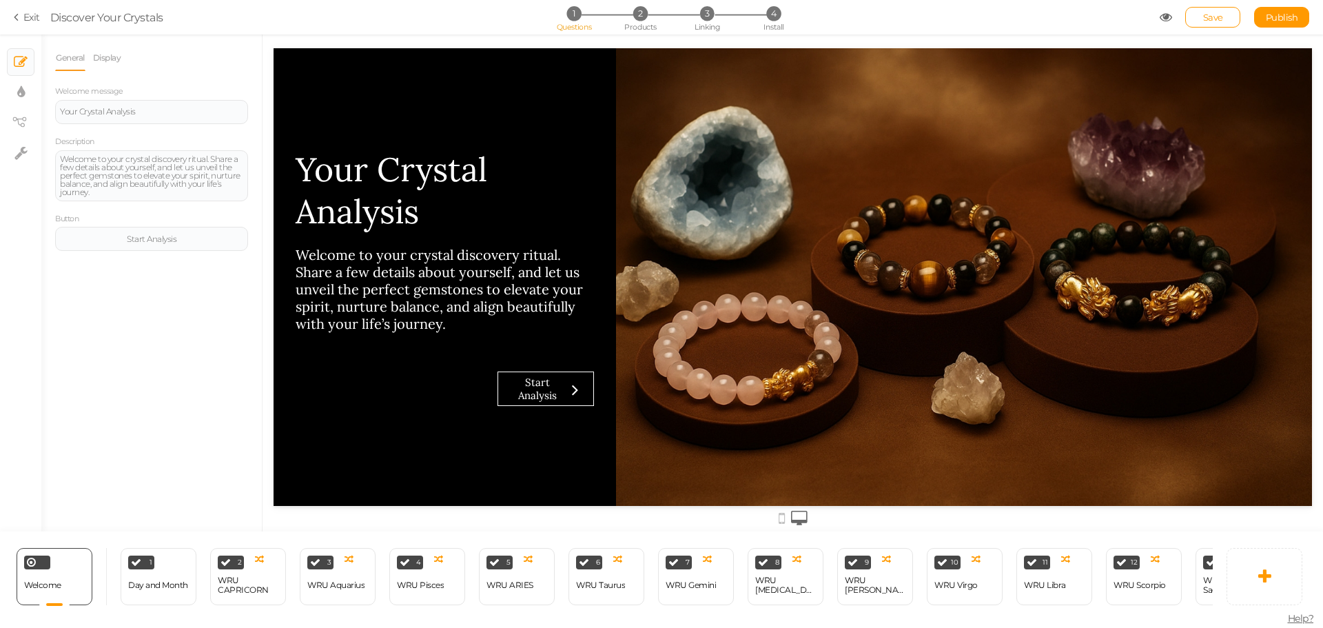
scroll to position [0, 5]
drag, startPoint x: 192, startPoint y: 601, endPoint x: 180, endPoint y: 614, distance: 17.5
click at [177, 582] on div "Day and Month" at bounding box center [157, 585] width 60 height 10
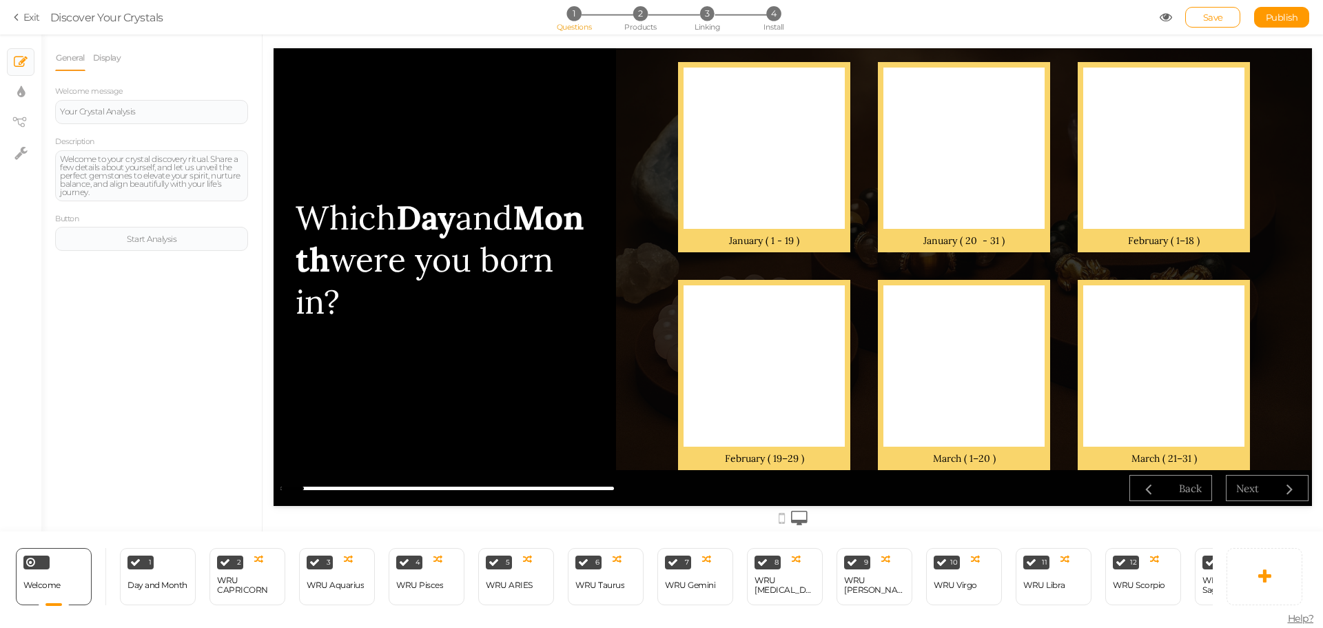
select select "2"
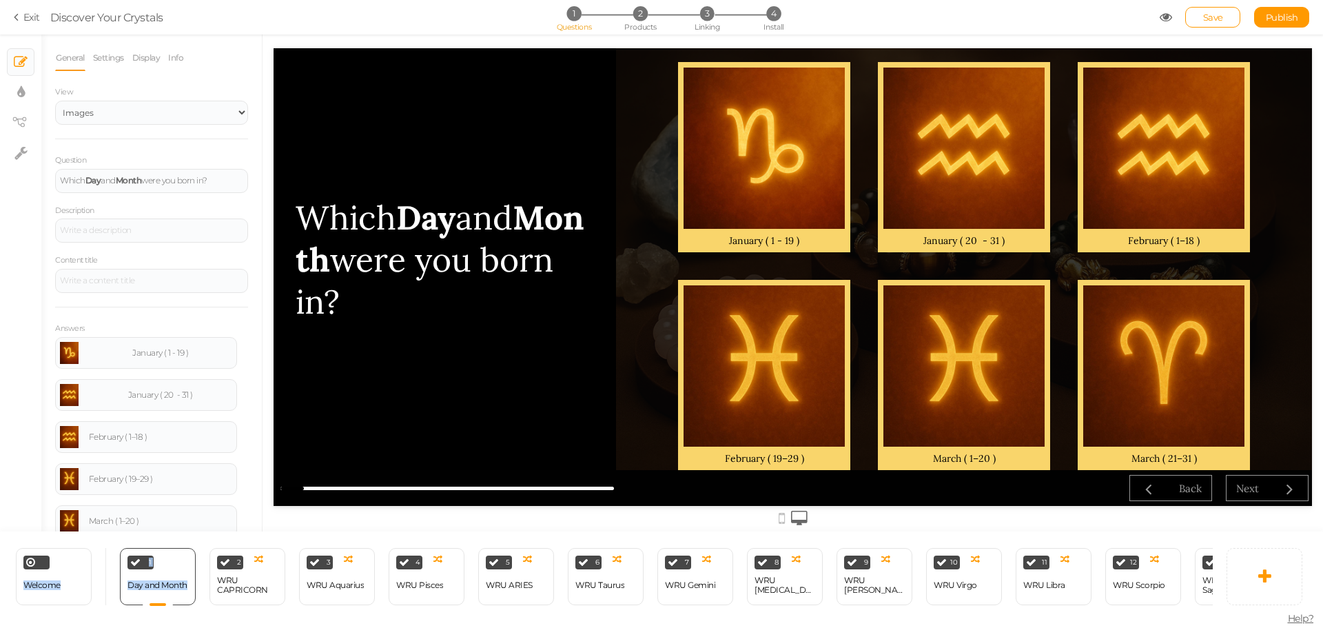
scroll to position [0, 0]
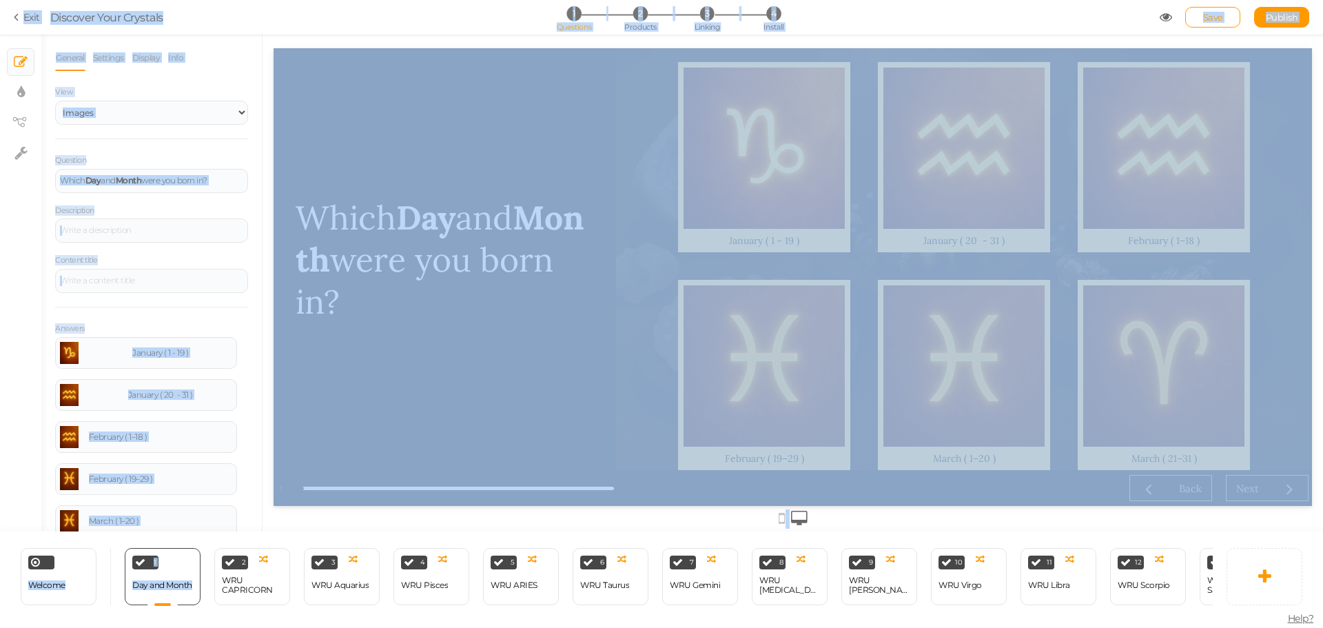
drag, startPoint x: 179, startPoint y: 600, endPoint x: 101, endPoint y: 632, distance: 84.1
click at [101, 627] on html "× Close A wider screen is needed to use the Pickzen builder Exit Discover Your …" at bounding box center [661, 314] width 1323 height 628
click at [109, 598] on div "Welcome Delete" at bounding box center [66, 576] width 90 height 57
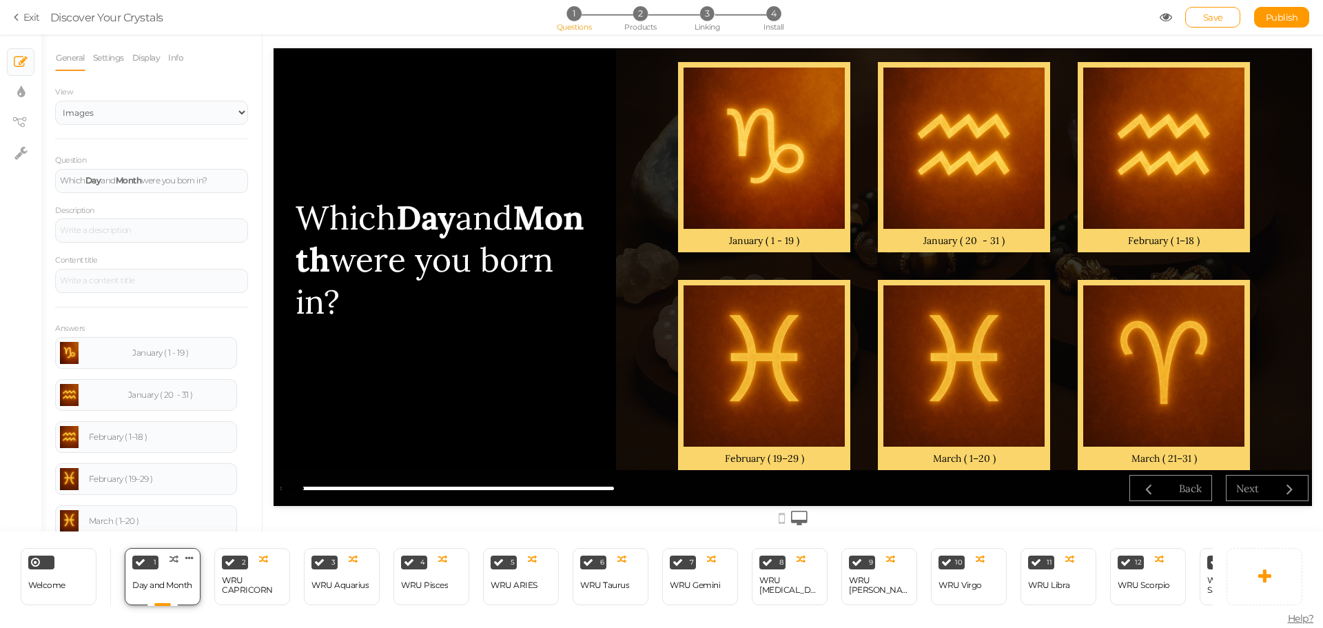
click at [131, 593] on div "1 Day and Month × Define the conditions to show this slide. Clone Change type D…" at bounding box center [163, 576] width 76 height 57
click at [68, 596] on div "Welcome Delete" at bounding box center [59, 576] width 76 height 57
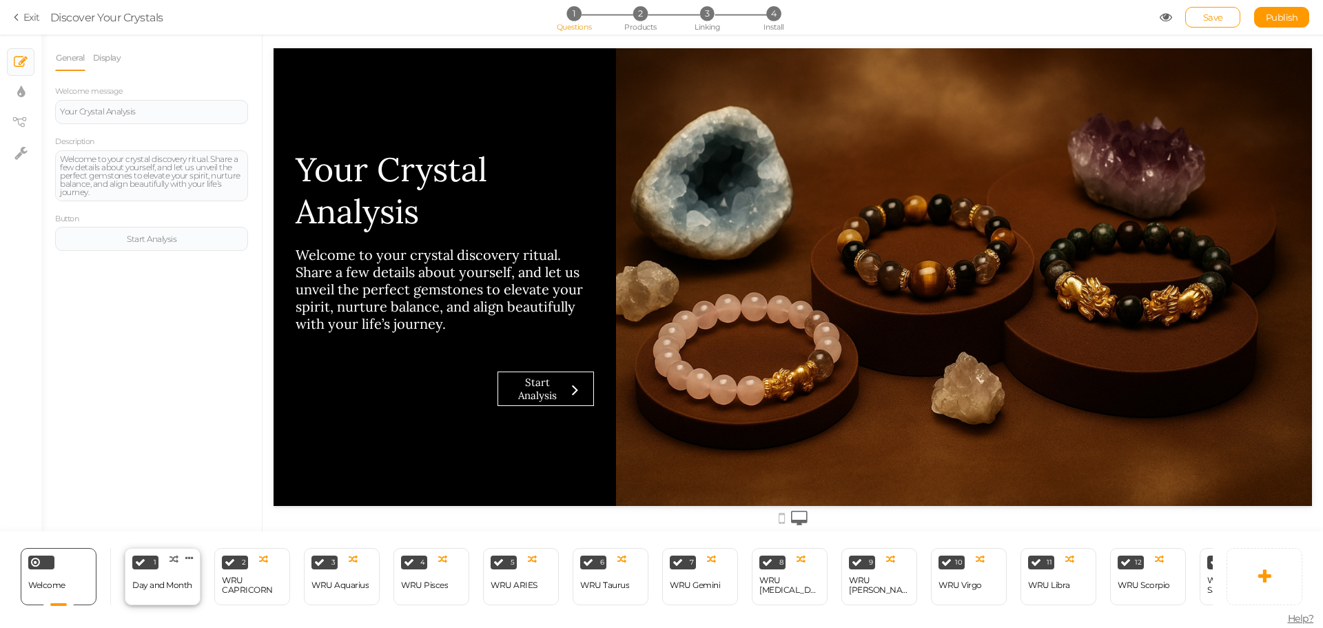
click at [154, 595] on div "1 Day and Month × Define the conditions to show this slide. Clone Change type D…" at bounding box center [163, 576] width 76 height 57
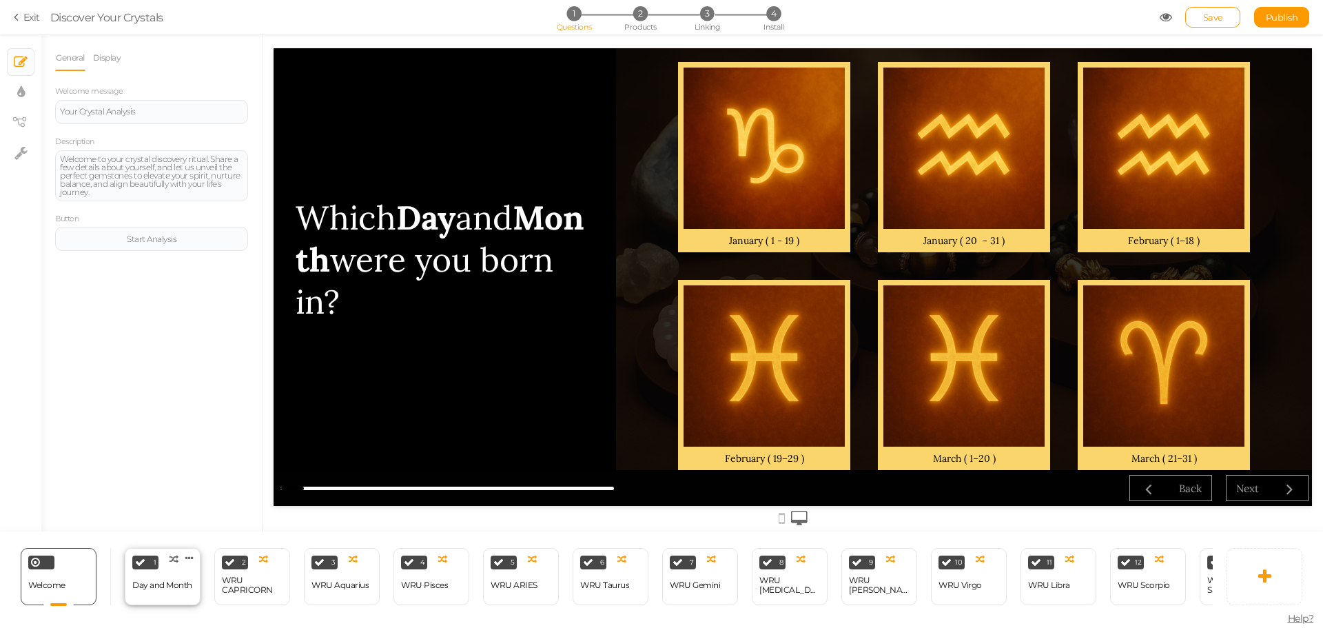
select select "2"
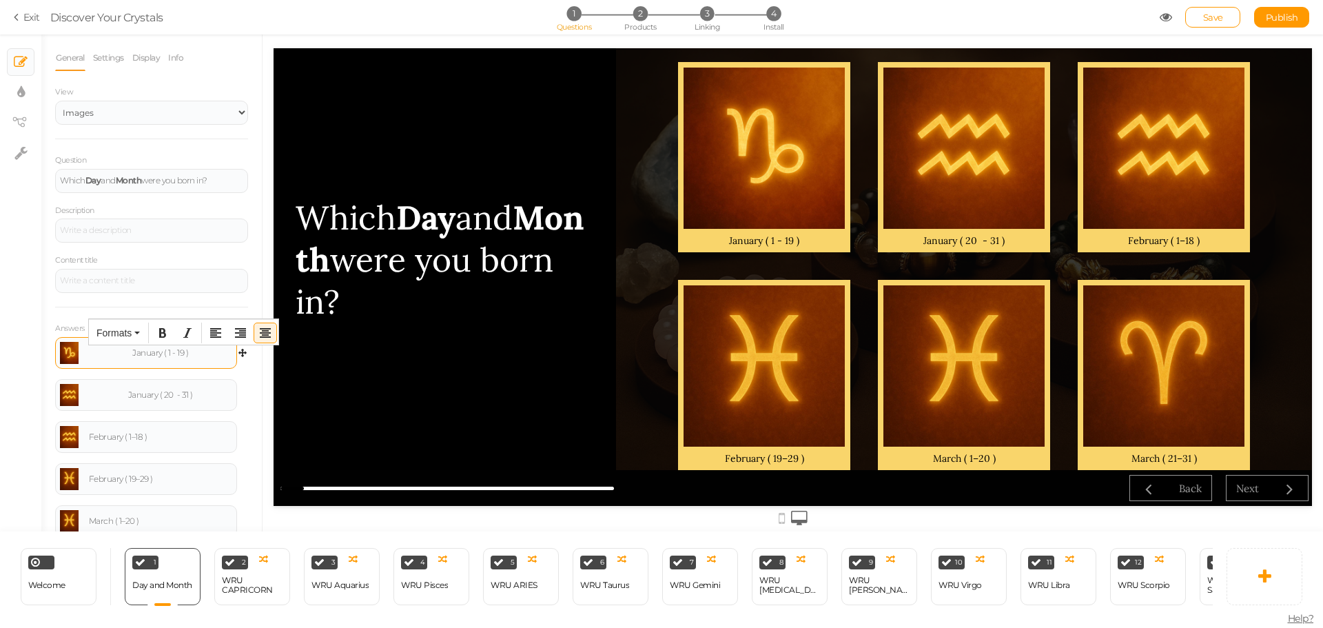
click at [119, 362] on div "January ( 1 - 19 )" at bounding box center [146, 353] width 172 height 22
click at [183, 358] on div "January ( 1 - 19 )" at bounding box center [146, 353] width 172 height 22
click at [190, 359] on div "January ( 1 - 19 )" at bounding box center [146, 353] width 172 height 22
click at [187, 358] on div "January ( 1 - 19 )" at bounding box center [146, 353] width 172 height 22
click at [180, 356] on div "January ( 1 - 19 )" at bounding box center [160, 353] width 143 height 8
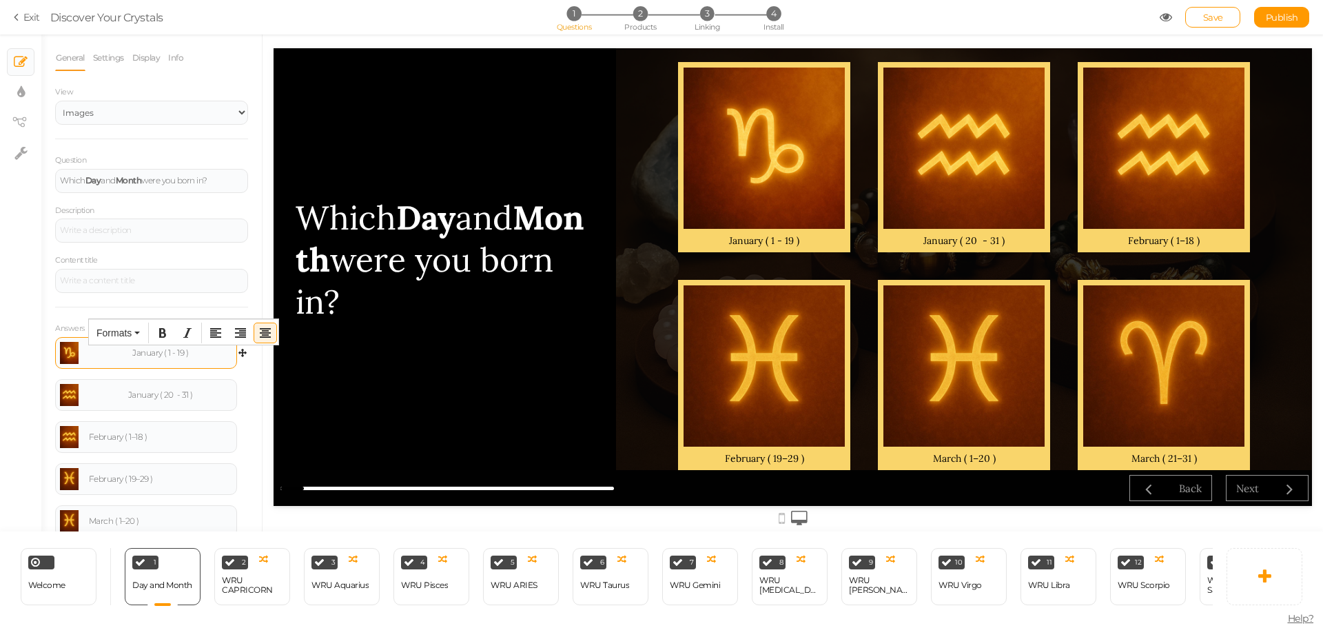
click at [157, 356] on div "January ( 1 - 19 )" at bounding box center [160, 353] width 143 height 8
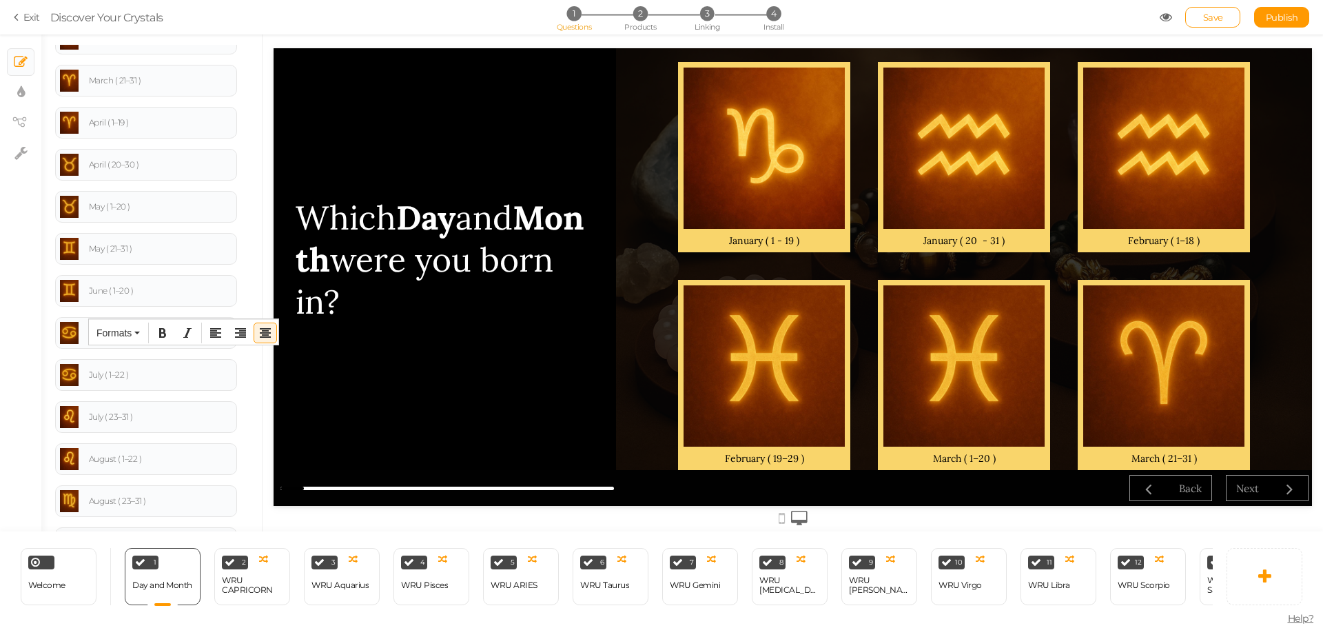
scroll to position [846, 0]
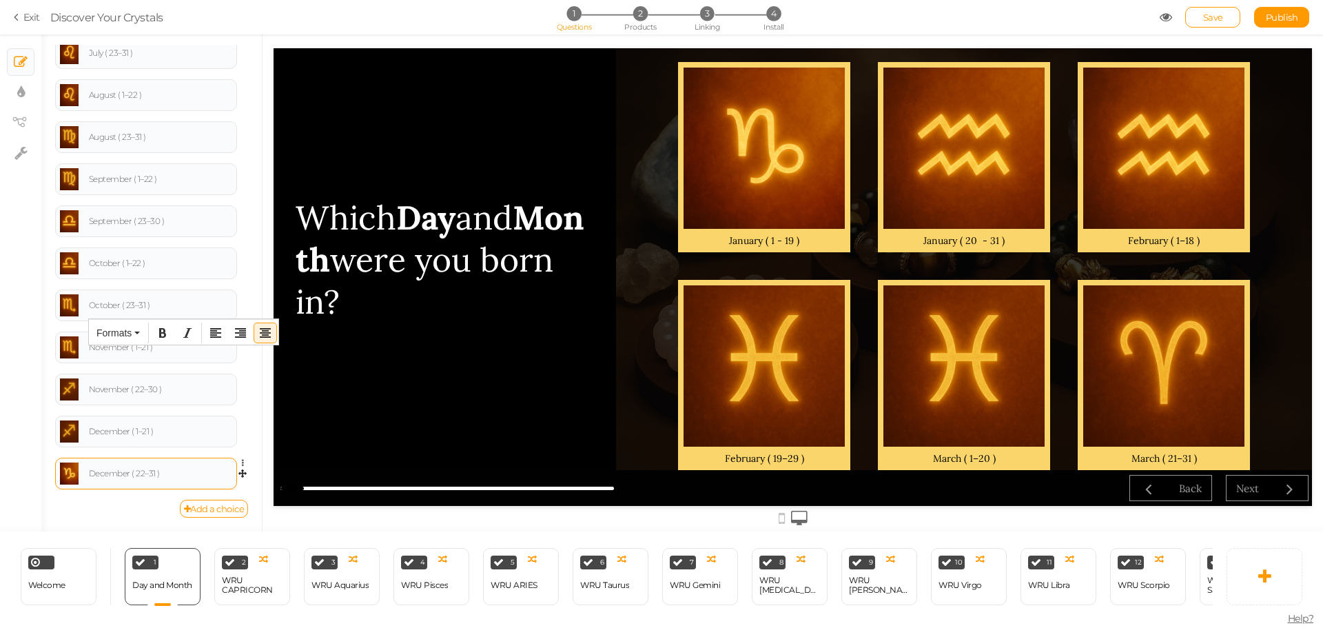
click at [163, 473] on div "December ( 22–31 )" at bounding box center [160, 473] width 143 height 8
drag, startPoint x: 165, startPoint y: 474, endPoint x: 0, endPoint y: 466, distance: 164.9
click at [0, 466] on div "× Slides × Display settings × View tree × Settings General Settings Display Inf…" at bounding box center [661, 282] width 1323 height 497
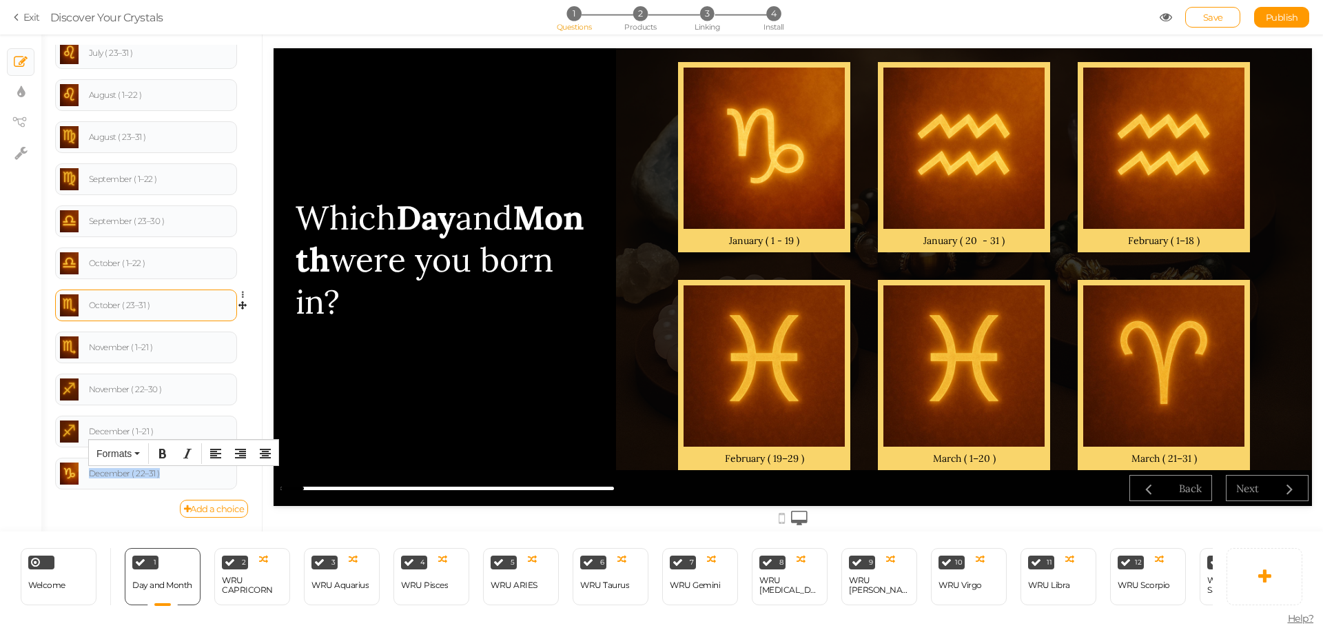
copy div "December ( 22–31 )"
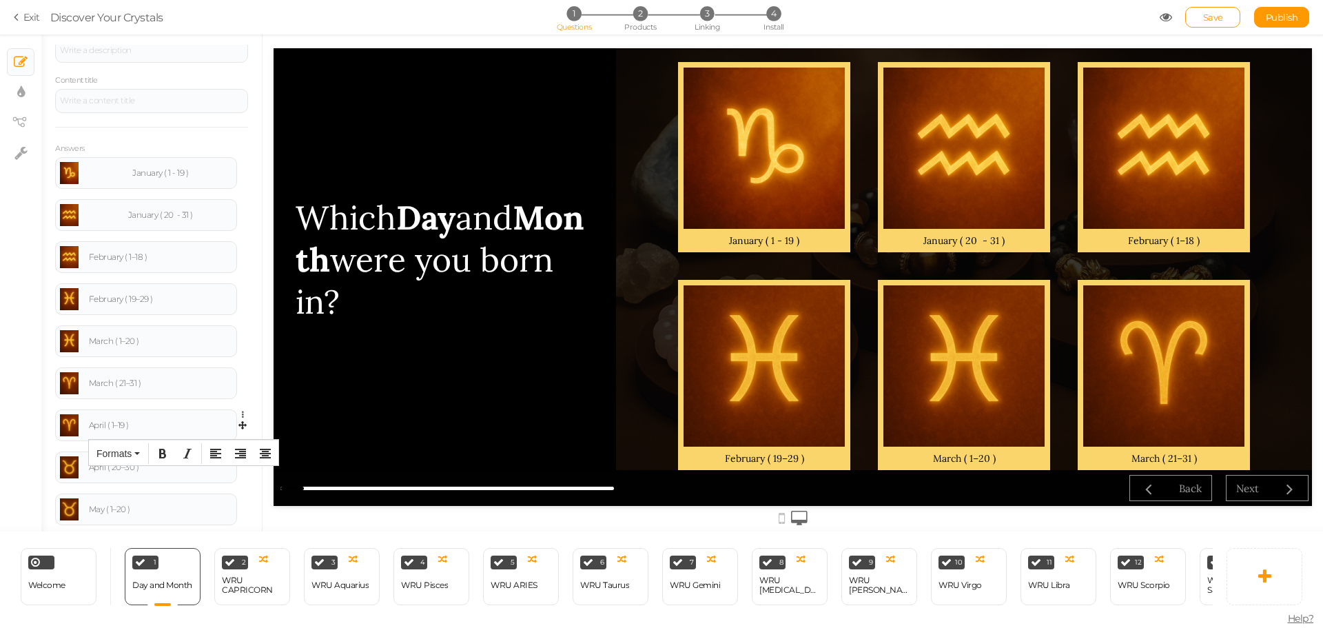
scroll to position [0, 0]
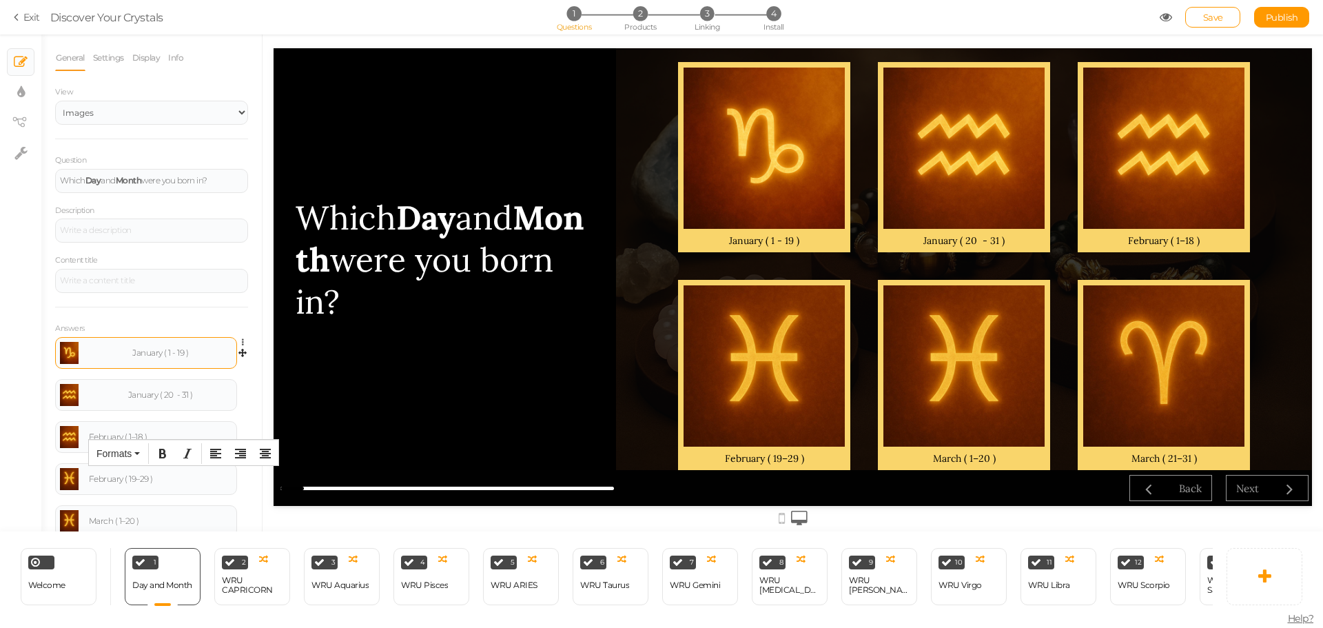
click at [193, 358] on div "January ( 1 - 19 )" at bounding box center [146, 353] width 172 height 22
click at [189, 354] on div "January ( 1 - 19 )" at bounding box center [160, 353] width 143 height 8
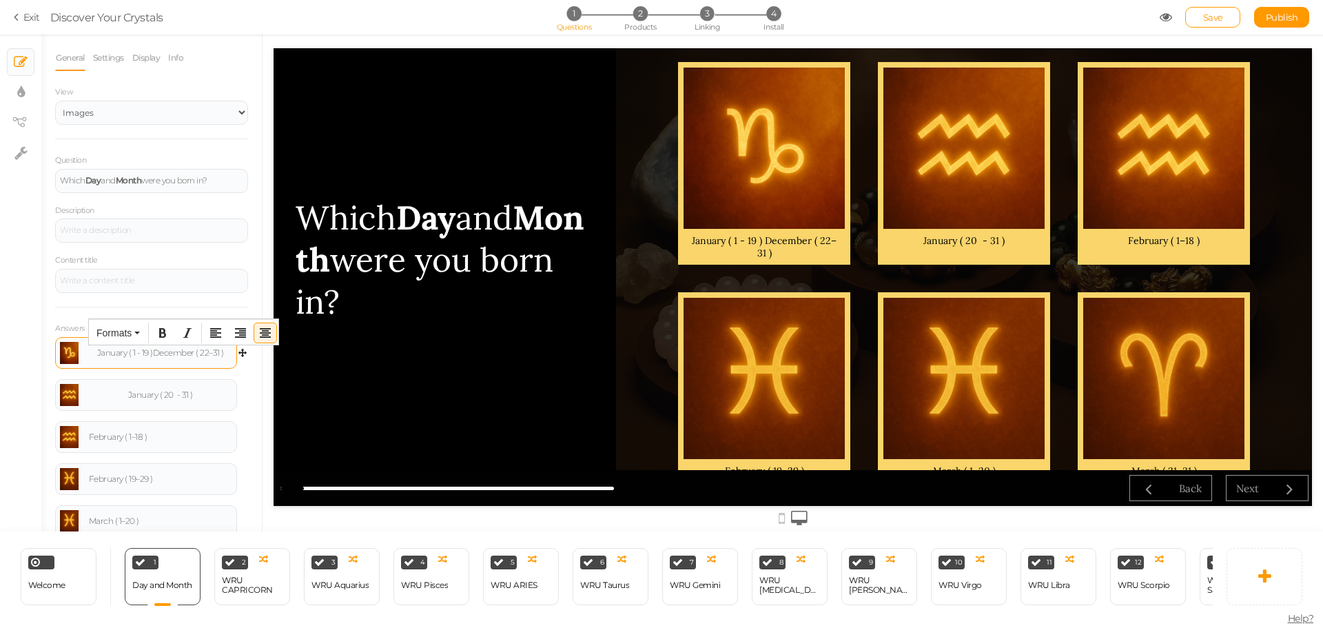
click at [147, 355] on div "January ( 1 - 19 ) December ( 22–31 )" at bounding box center [160, 353] width 143 height 8
click at [195, 349] on div "January ( 1 - 19 ) & December ( 22–31 )" at bounding box center [160, 353] width 143 height 8
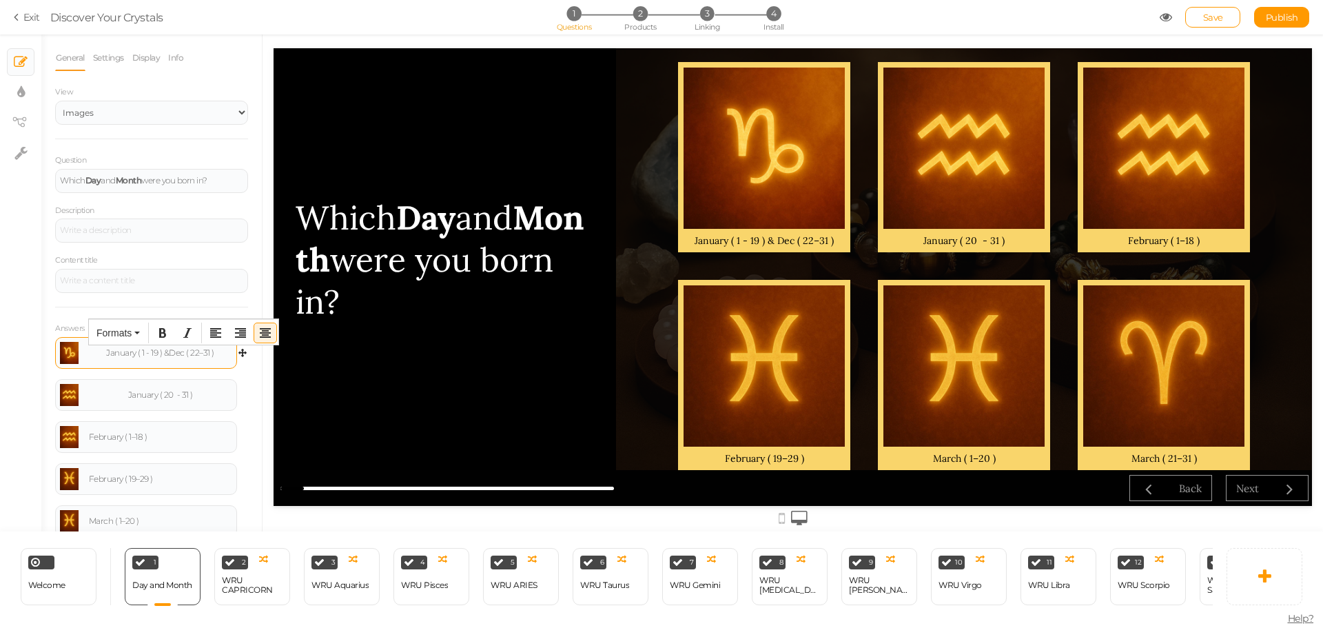
click at [131, 354] on div "January ( 1 - 19 ) & Dec ( 22–31 )" at bounding box center [160, 353] width 143 height 8
click at [152, 353] on div "Jan ( 1 - 19 ) & Dec ( 22–31 )" at bounding box center [160, 353] width 143 height 8
click at [147, 401] on div "January ( 20 - 31 )" at bounding box center [146, 395] width 172 height 22
click at [142, 405] on div "January ( 20 - 31 )" at bounding box center [146, 395] width 172 height 22
click at [154, 433] on div "February ( 1–18 )" at bounding box center [160, 437] width 143 height 8
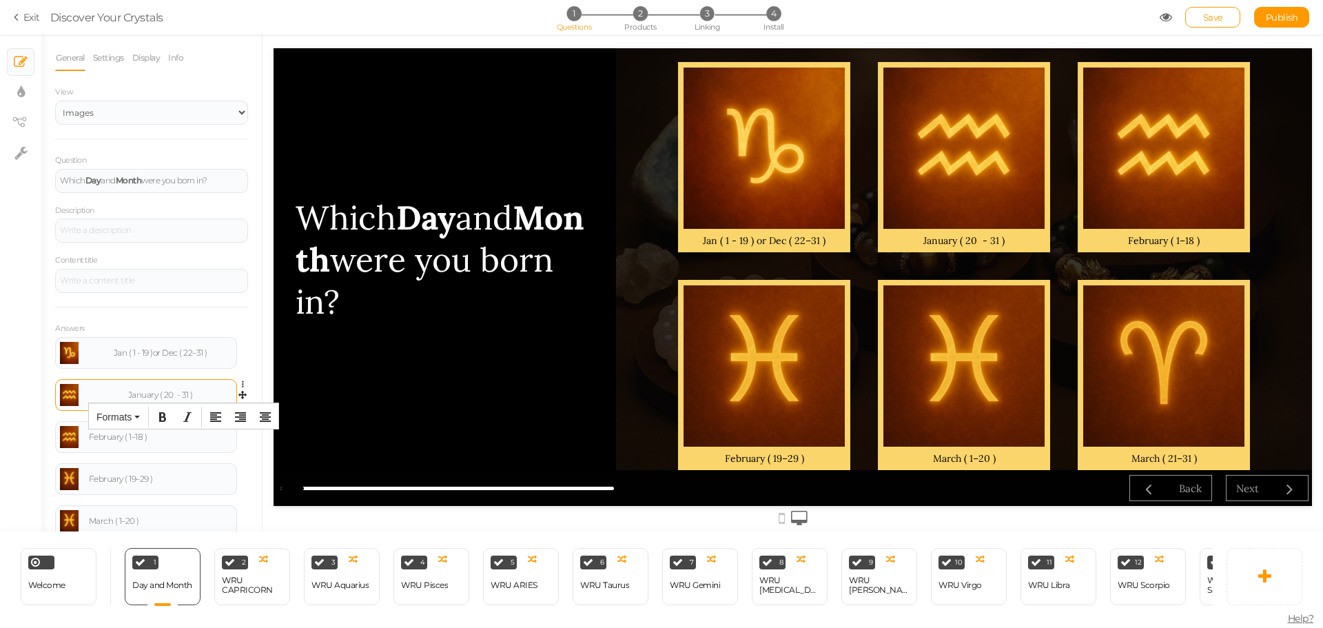
click at [118, 395] on div "January ( 20 - 31 )" at bounding box center [160, 395] width 143 height 8
click at [119, 395] on div "January ( 20 - 31 )" at bounding box center [160, 395] width 143 height 8
click at [118, 395] on div "January ( 20 - 31 )" at bounding box center [160, 395] width 143 height 8
click at [123, 396] on div "January ( 20 - 31 )" at bounding box center [160, 395] width 143 height 8
drag, startPoint x: 150, startPoint y: 440, endPoint x: 70, endPoint y: 437, distance: 80.7
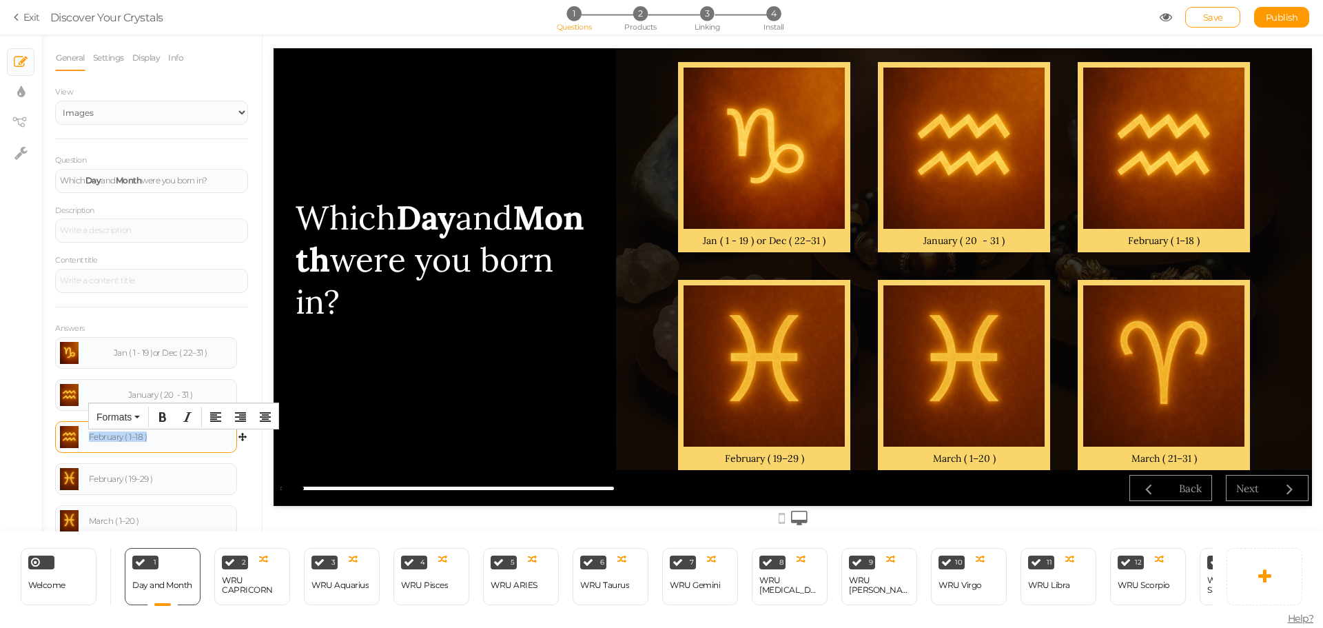
click at [70, 437] on div "February ( 1–18 )" at bounding box center [146, 437] width 172 height 22
click at [210, 396] on div "January ( 20 - 31 )" at bounding box center [160, 395] width 143 height 8
paste div
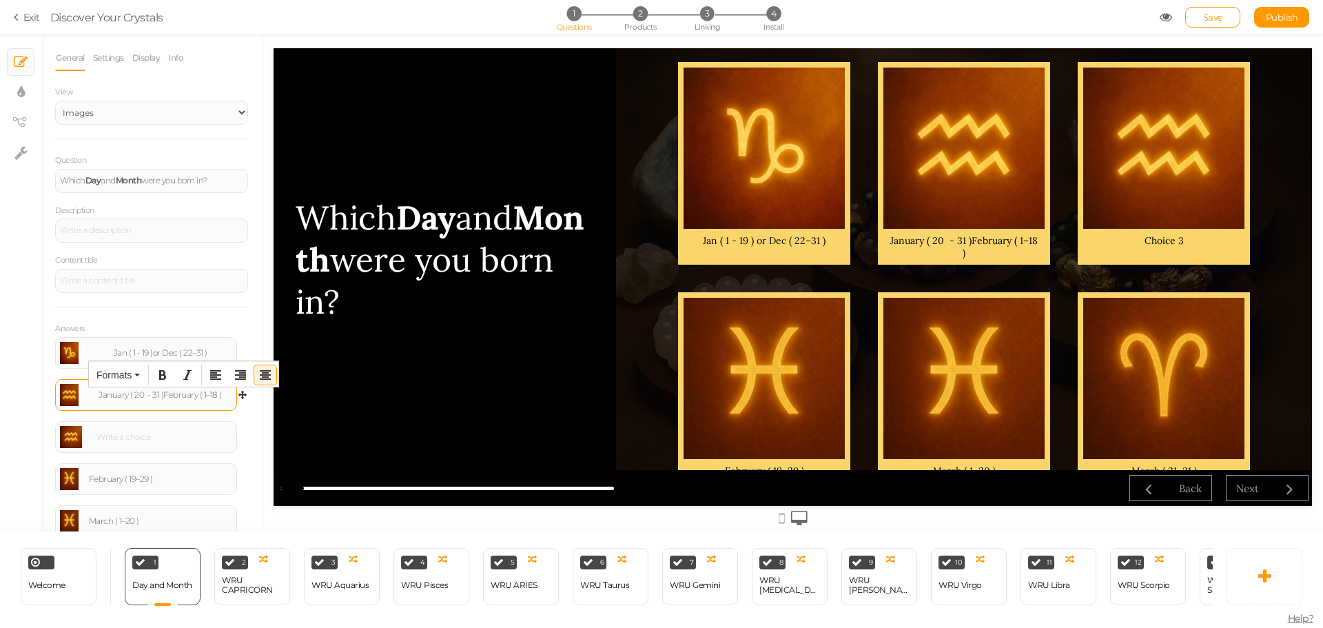
click at [156, 396] on div "January ( 20 - 31 ) February ( 1–18 )" at bounding box center [160, 395] width 143 height 8
click at [219, 398] on div "January ( 20 - 31 ) February ( 1–18 )" at bounding box center [160, 395] width 143 height 8
click at [159, 395] on div "January ( 20 - 31 ) February ( 1–18 )" at bounding box center [160, 395] width 143 height 8
drag, startPoint x: 198, startPoint y: 397, endPoint x: 182, endPoint y: 395, distance: 16.7
click at [182, 395] on div "January ( 20 - 31 ) or February ( 1–18 )" at bounding box center [160, 395] width 143 height 8
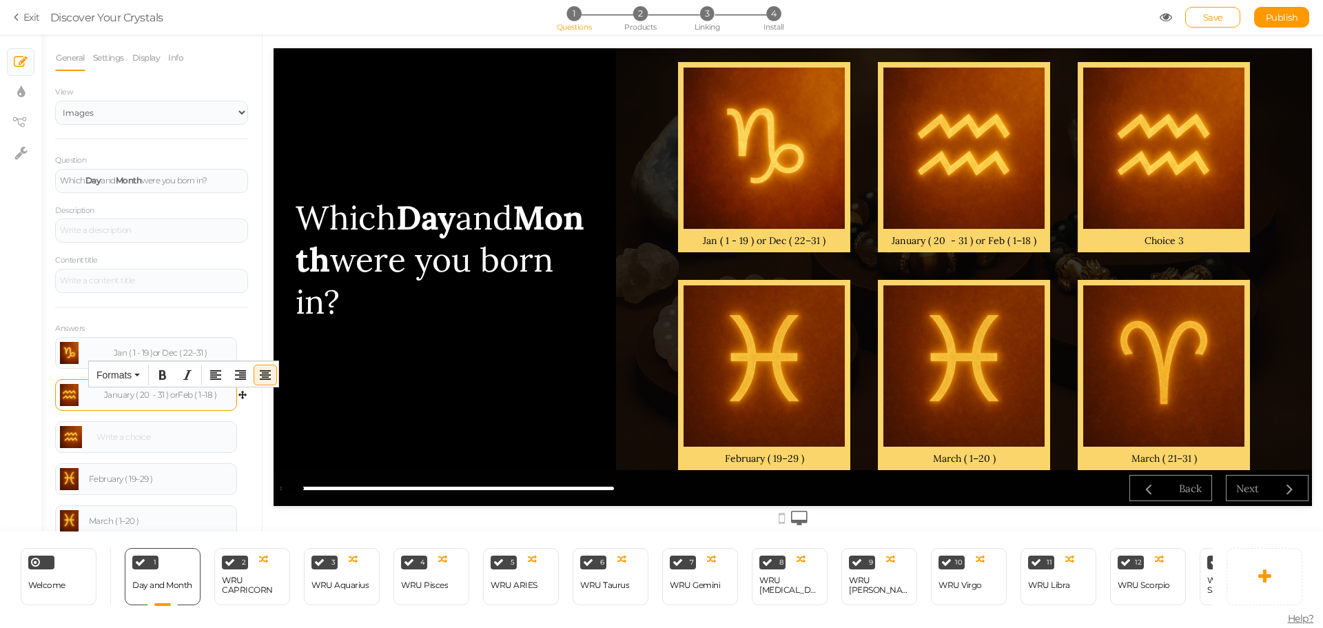
click at [132, 396] on div "January ( 20 - 31 ) or Feb ( 1–18 )" at bounding box center [160, 395] width 143 height 8
click at [127, 396] on div "January ( 20 - 31 ) or Feb ( 1–18 )" at bounding box center [160, 395] width 143 height 8
click at [159, 433] on div at bounding box center [162, 437] width 140 height 8
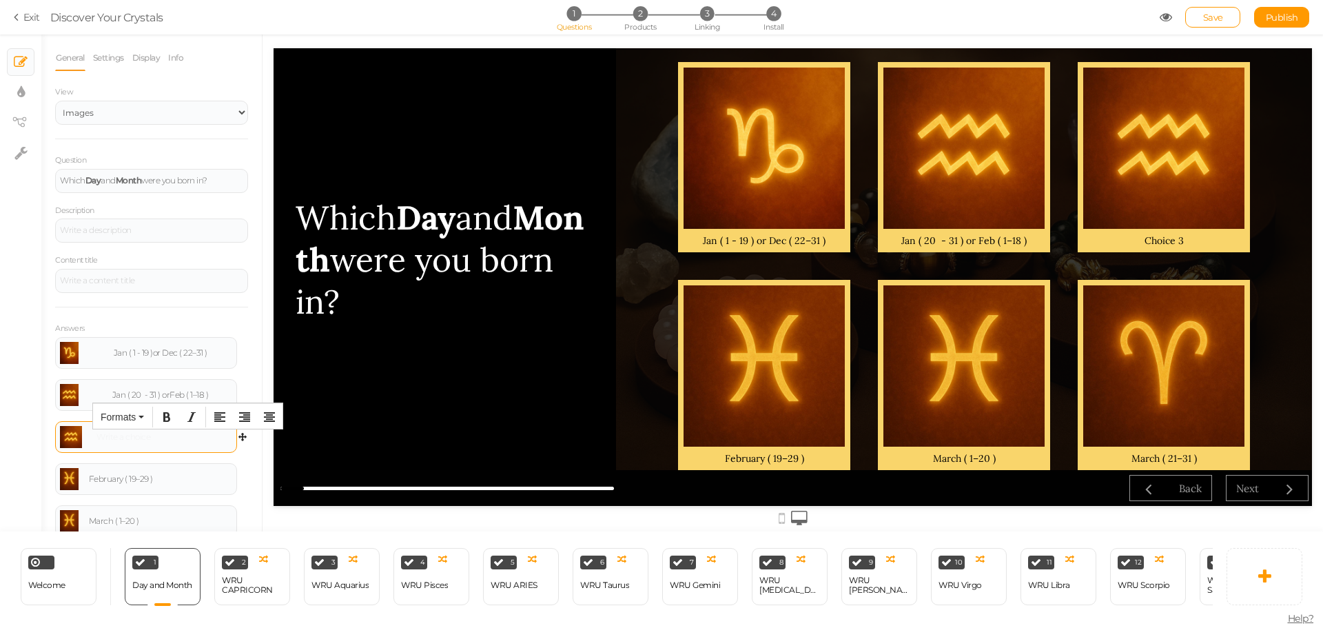
click at [154, 433] on div at bounding box center [162, 437] width 140 height 8
click at [172, 478] on div "February ( 19–29 )" at bounding box center [160, 479] width 143 height 8
click at [847, 27] on section "Exit Discover Your Crystals 1 Questions 2 Products 3 Linking 4 Install Save Pub…" at bounding box center [661, 17] width 1323 height 34
click at [242, 423] on icon at bounding box center [246, 426] width 9 height 8
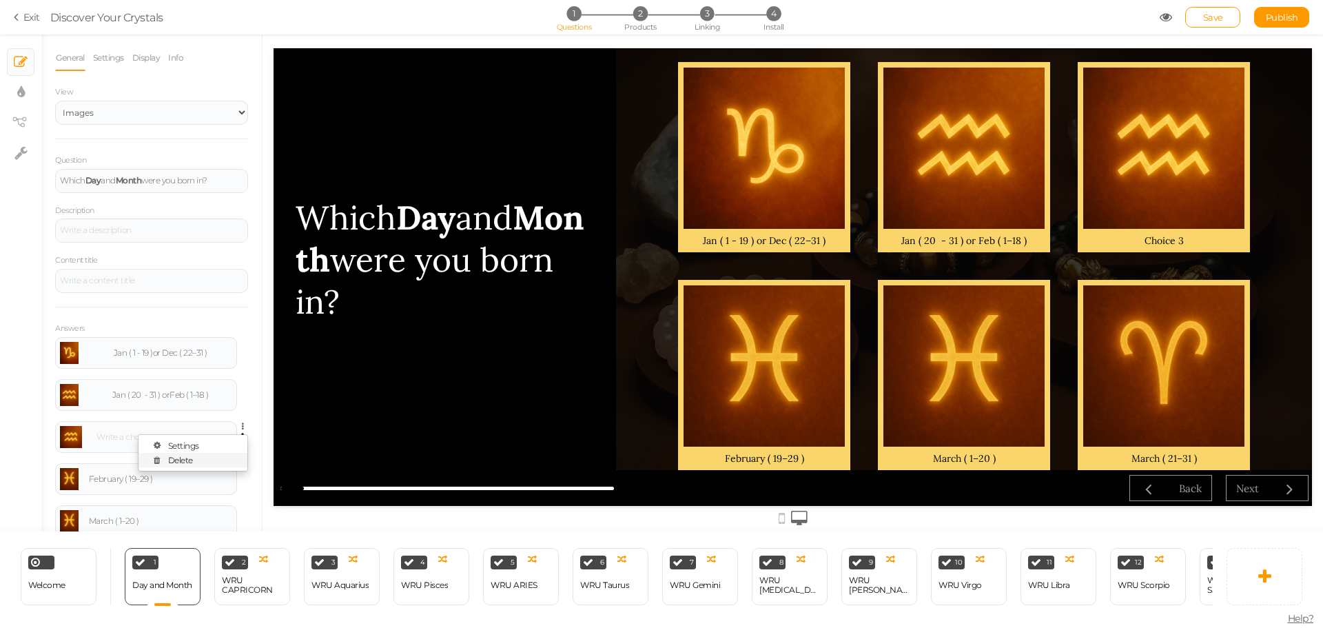
click at [194, 454] on link "Delete" at bounding box center [192, 460] width 109 height 14
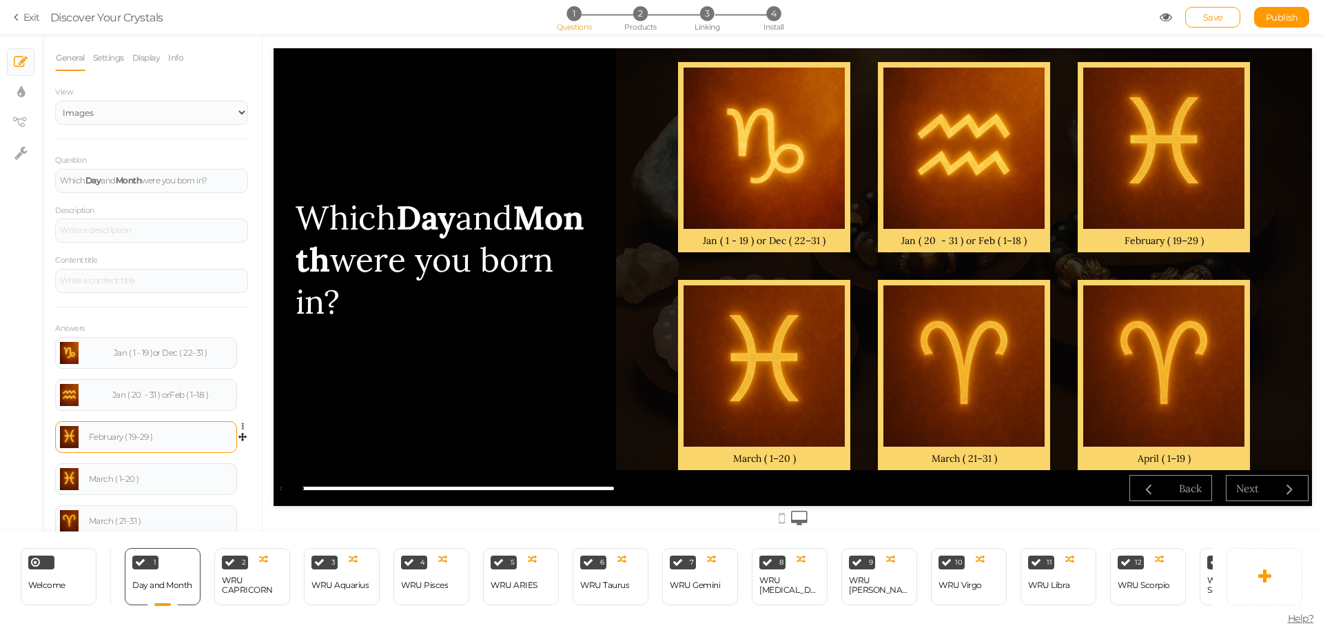
click at [178, 435] on div "February ( 19–29 )" at bounding box center [160, 437] width 143 height 8
click at [159, 473] on div "March ( 1–20 )" at bounding box center [146, 479] width 172 height 22
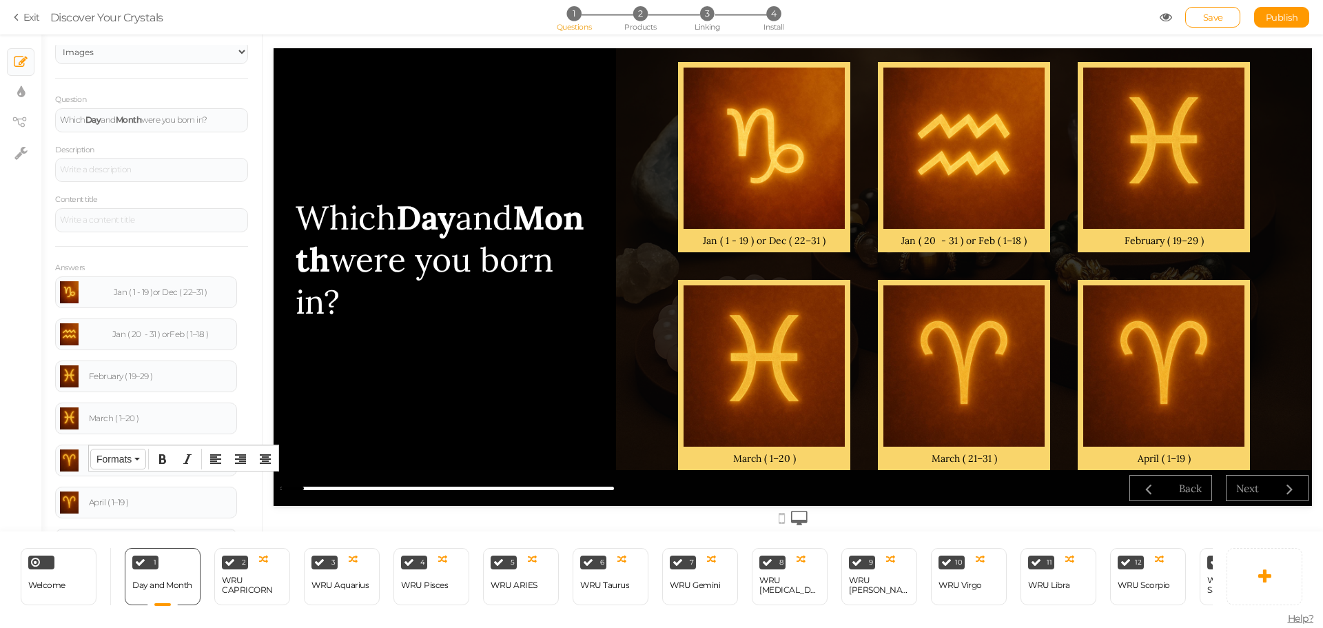
scroll to position [69, 0]
drag, startPoint x: 155, startPoint y: 412, endPoint x: 72, endPoint y: 412, distance: 83.4
click at [72, 412] on div "March ( 1–20 )" at bounding box center [146, 410] width 172 height 22
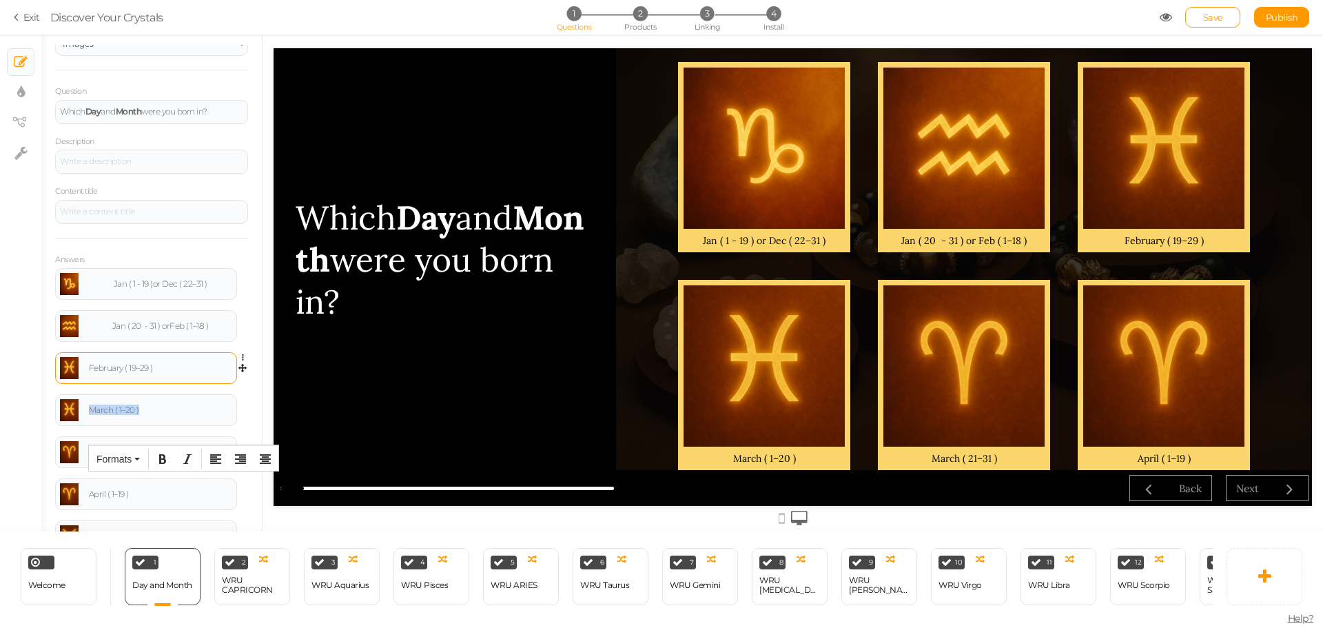
copy div "March ( 1–20 )"
click at [174, 370] on div "February ( 19–29 )" at bounding box center [160, 368] width 143 height 8
paste div
click at [150, 368] on div "February ( 19–29 ) March ( 1–20 )" at bounding box center [160, 368] width 143 height 8
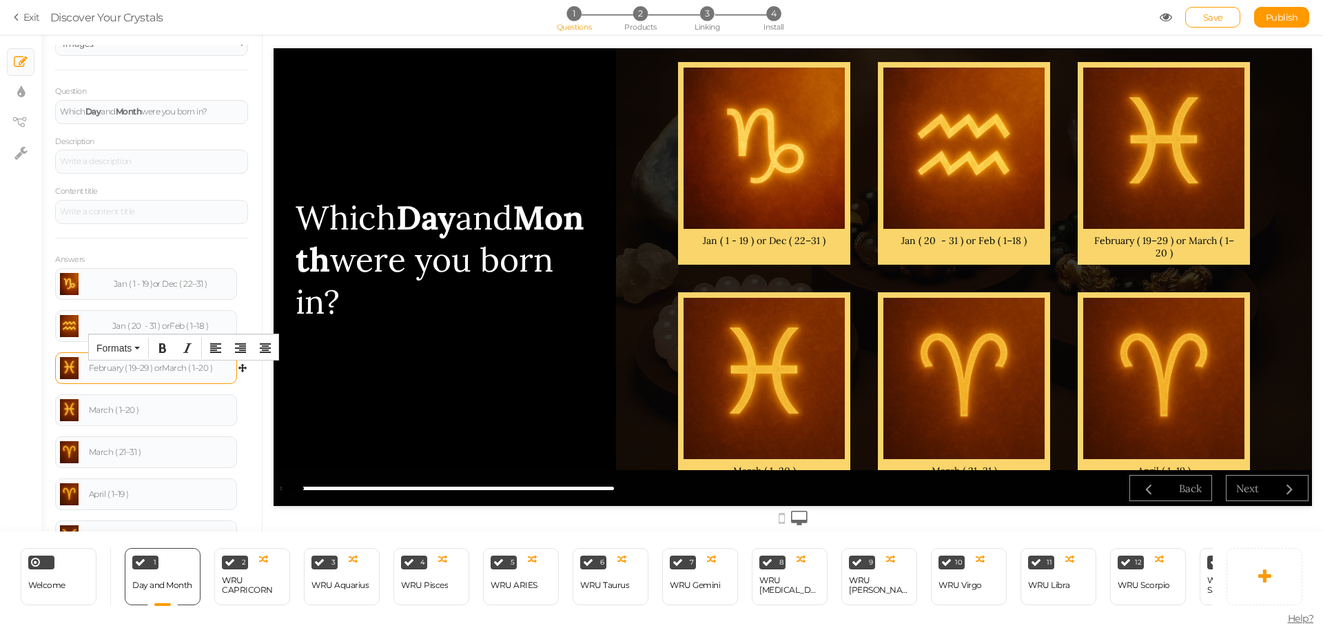
click at [189, 371] on div "February ( 19–29 ) or March ( 1–20 )" at bounding box center [160, 368] width 143 height 8
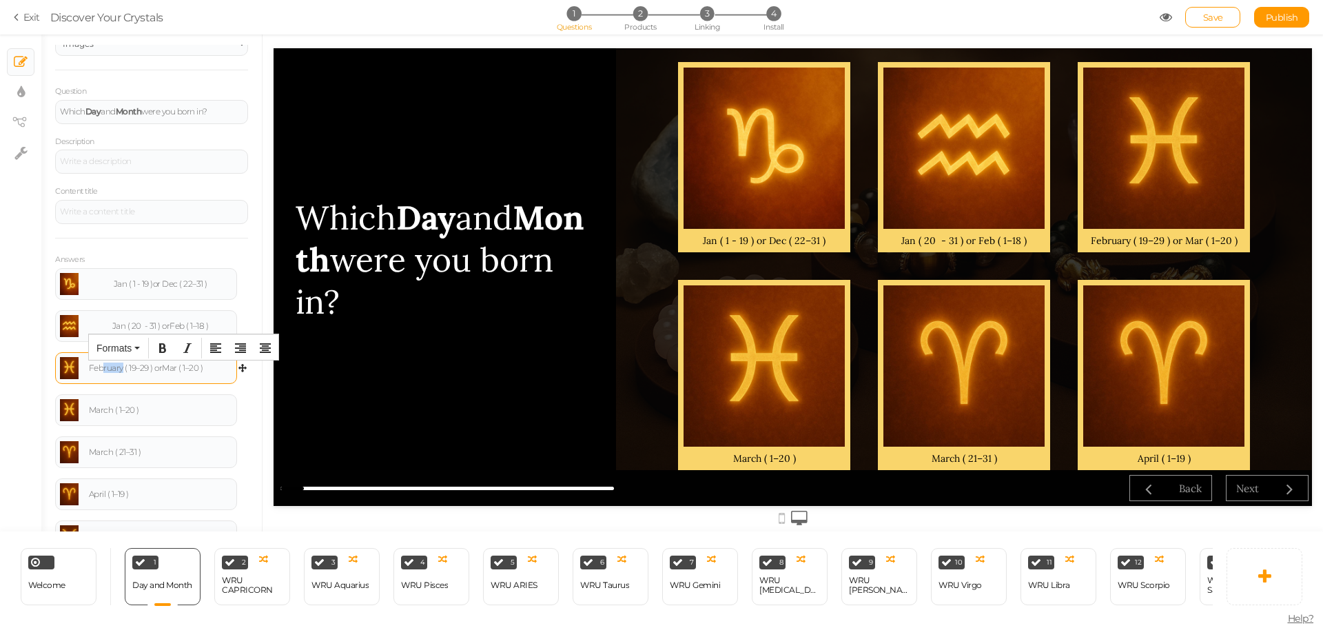
drag, startPoint x: 123, startPoint y: 371, endPoint x: 104, endPoint y: 371, distance: 18.6
click at [104, 371] on div "February ( 19–29 ) or Mar ( 1–20 )" at bounding box center [160, 368] width 143 height 8
click at [162, 411] on div "March ( 1–20 )" at bounding box center [160, 410] width 143 height 8
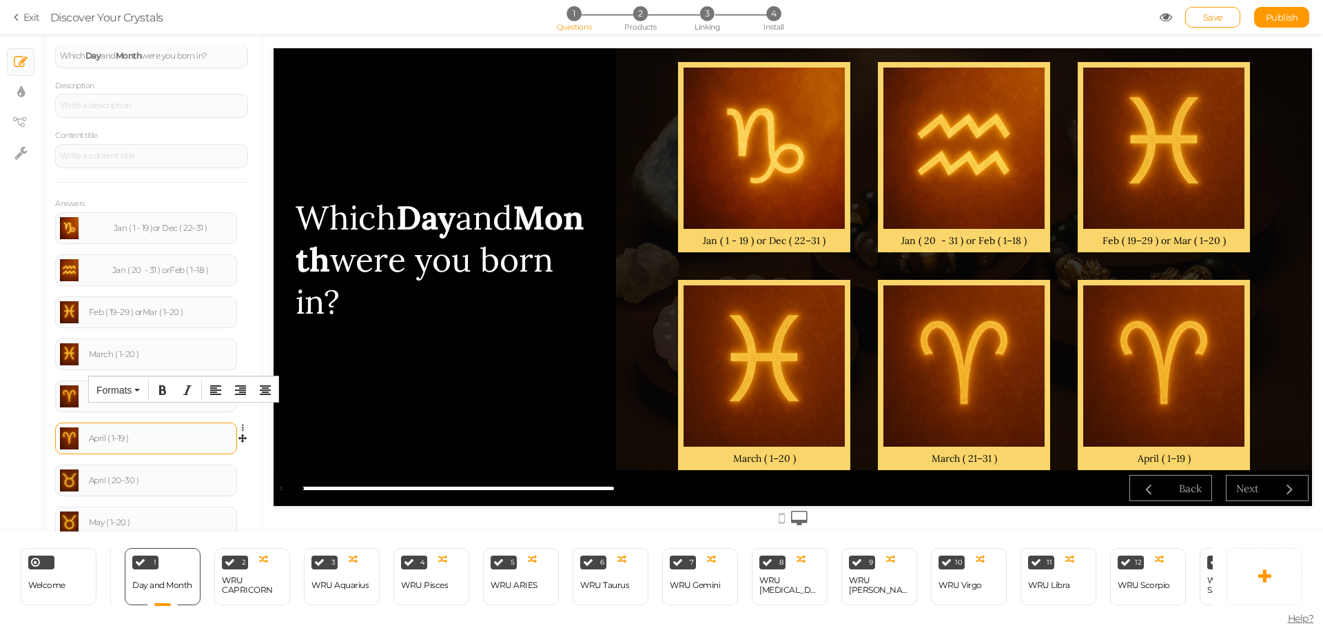
scroll to position [138, 0]
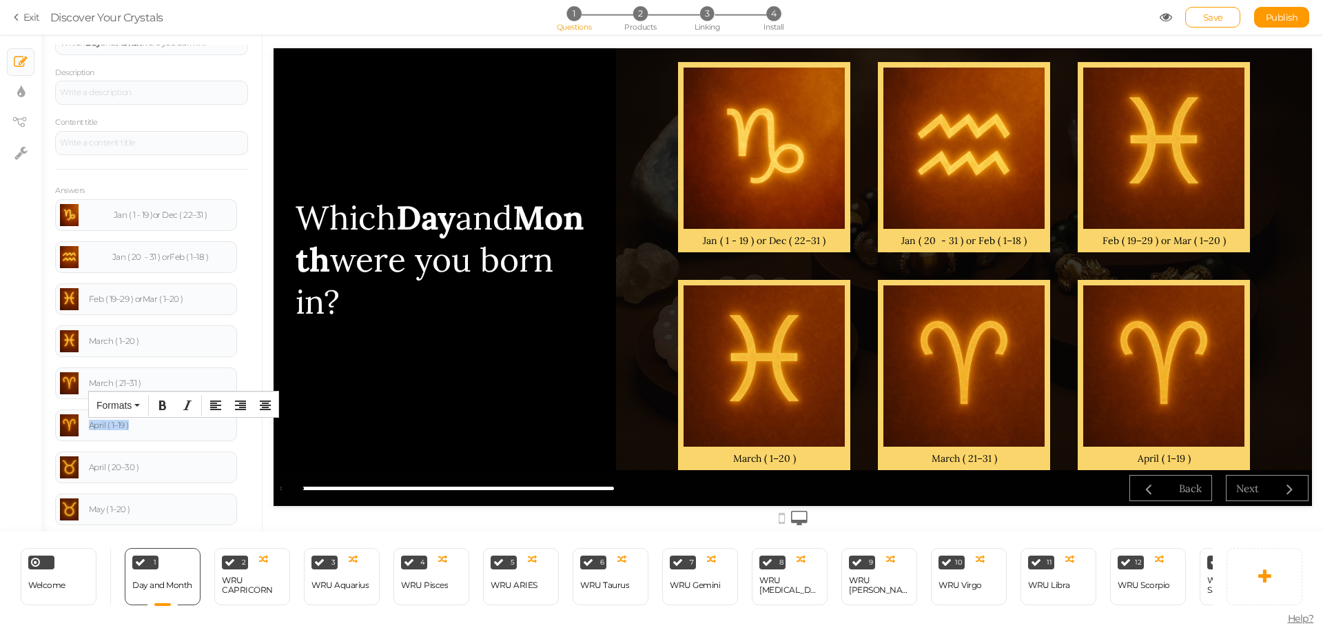
drag, startPoint x: 50, startPoint y: 426, endPoint x: 39, endPoint y: 427, distance: 11.0
click at [39, 427] on div "× Slides × Display settings × View tree × Settings General Settings Display Inf…" at bounding box center [661, 282] width 1323 height 497
click at [161, 382] on div "March ( 21–31 )" at bounding box center [160, 383] width 143 height 8
click at [140, 386] on div "March ( 21–31 ) April ( 1–19 )" at bounding box center [160, 383] width 143 height 8
click at [156, 386] on div "March ( 21–31 ) or April ( 1–19 )" at bounding box center [160, 383] width 143 height 8
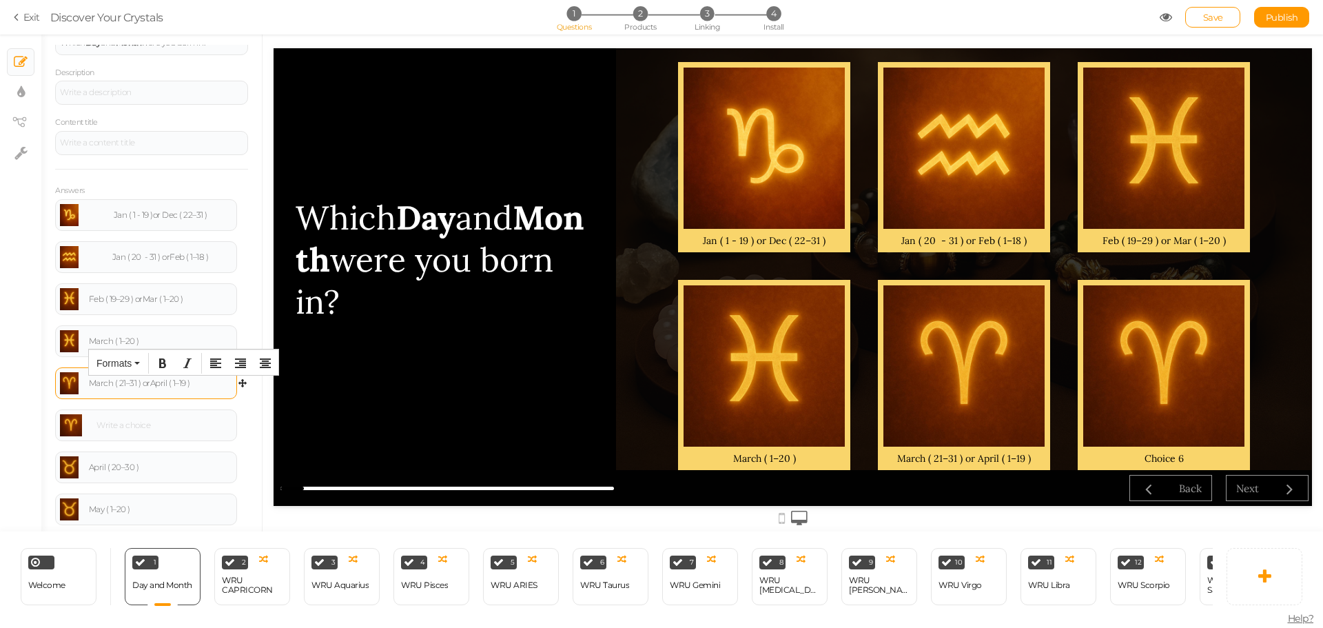
click at [171, 386] on div "March ( 21–31 ) or April ( 1–19 )" at bounding box center [160, 383] width 143 height 8
click at [112, 384] on div "March ( 21–31 ) or Apr ( 1–19 )" at bounding box center [160, 383] width 143 height 8
click at [110, 387] on div "Mar ( 21–31 ) or Apr ( 1–19 )" at bounding box center [160, 383] width 143 height 8
click at [106, 388] on div "Mar ( 21–31 ) or Apr ( 1–19 )" at bounding box center [146, 383] width 172 height 22
click at [105, 389] on div "Mar ( 21–31 ) or Apr ( 1–19 )" at bounding box center [146, 383] width 172 height 22
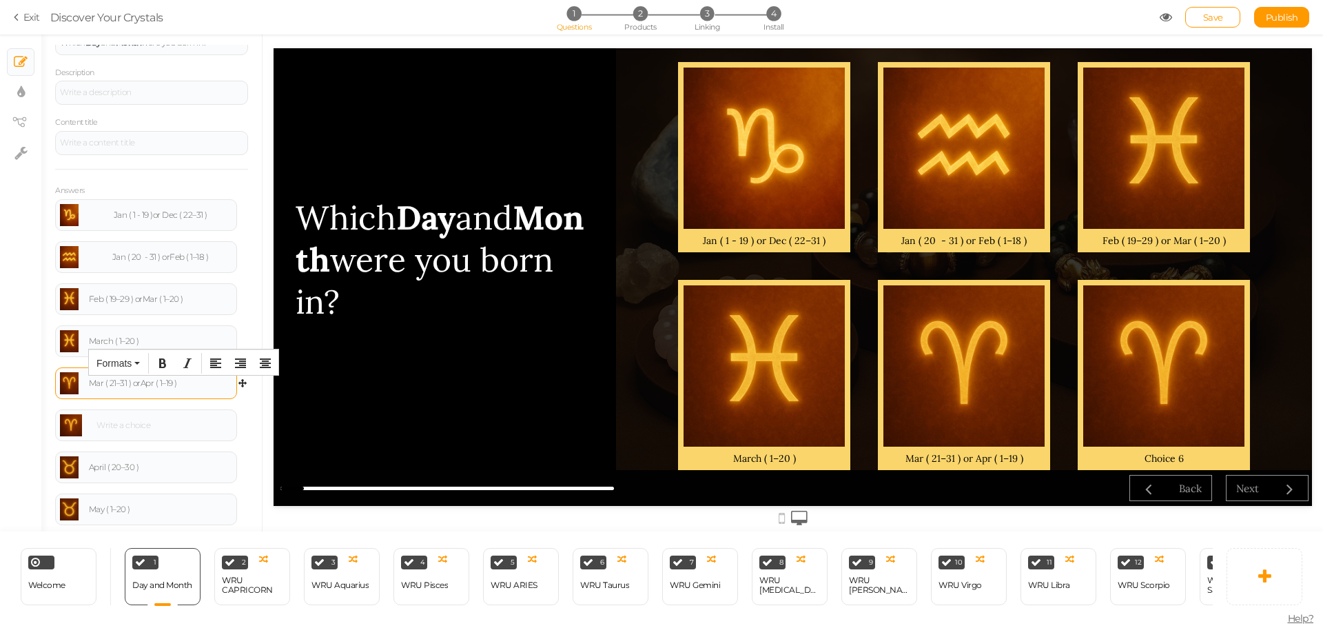
click at [107, 387] on div "Mar ( 21–31 ) or Apr ( 1–19 )" at bounding box center [160, 383] width 143 height 8
click at [136, 421] on div at bounding box center [162, 425] width 140 height 8
click at [203, 468] on div "April ( 20–30 )" at bounding box center [160, 467] width 143 height 8
click at [242, 411] on icon at bounding box center [246, 415] width 9 height 8
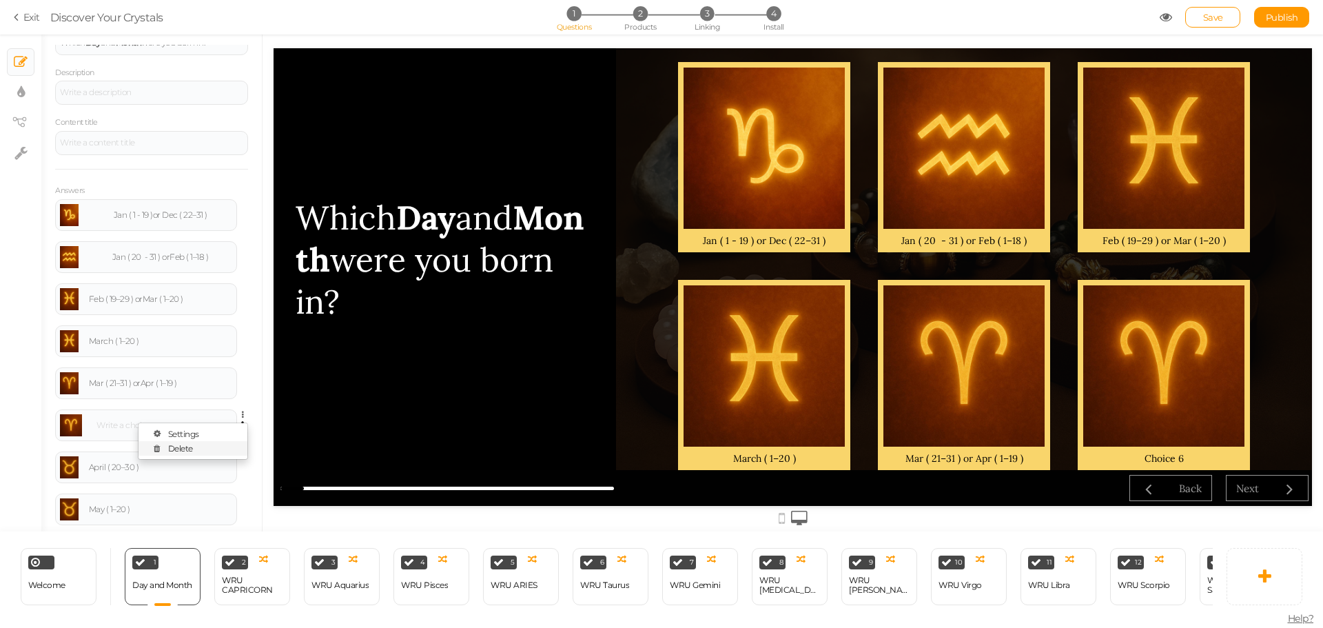
click at [192, 446] on link "Delete" at bounding box center [192, 448] width 109 height 14
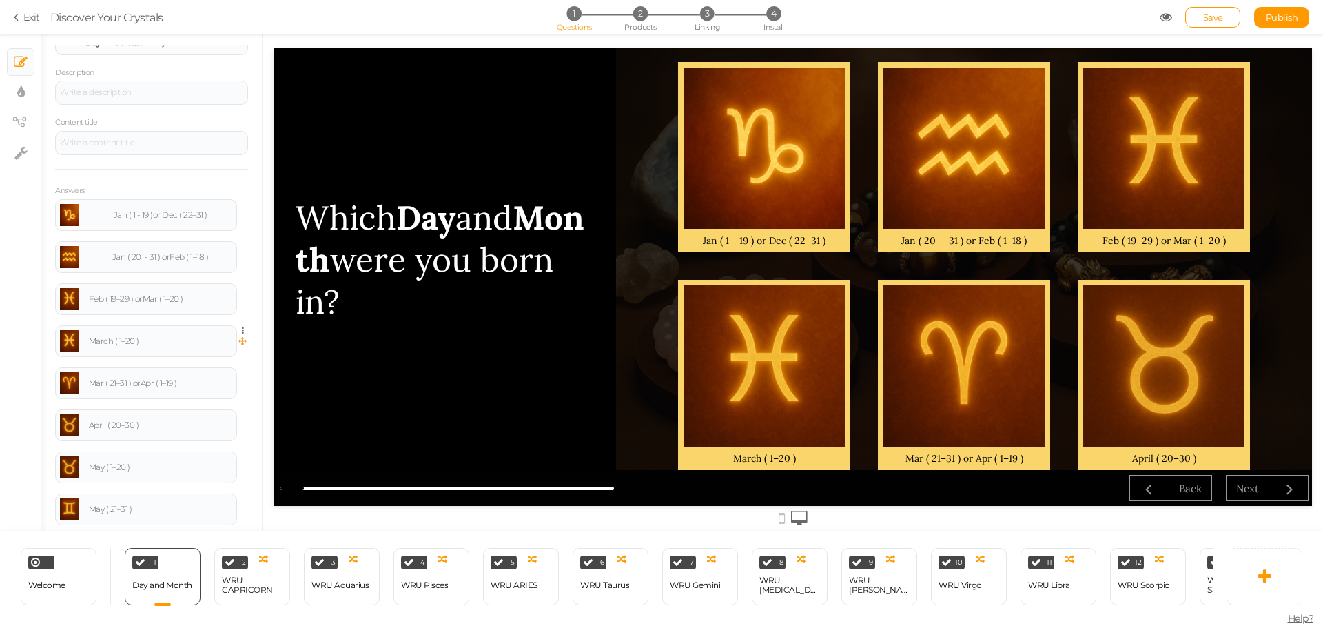
click at [242, 333] on icon at bounding box center [246, 331] width 9 height 8
click at [219, 358] on link "Delete" at bounding box center [192, 364] width 109 height 14
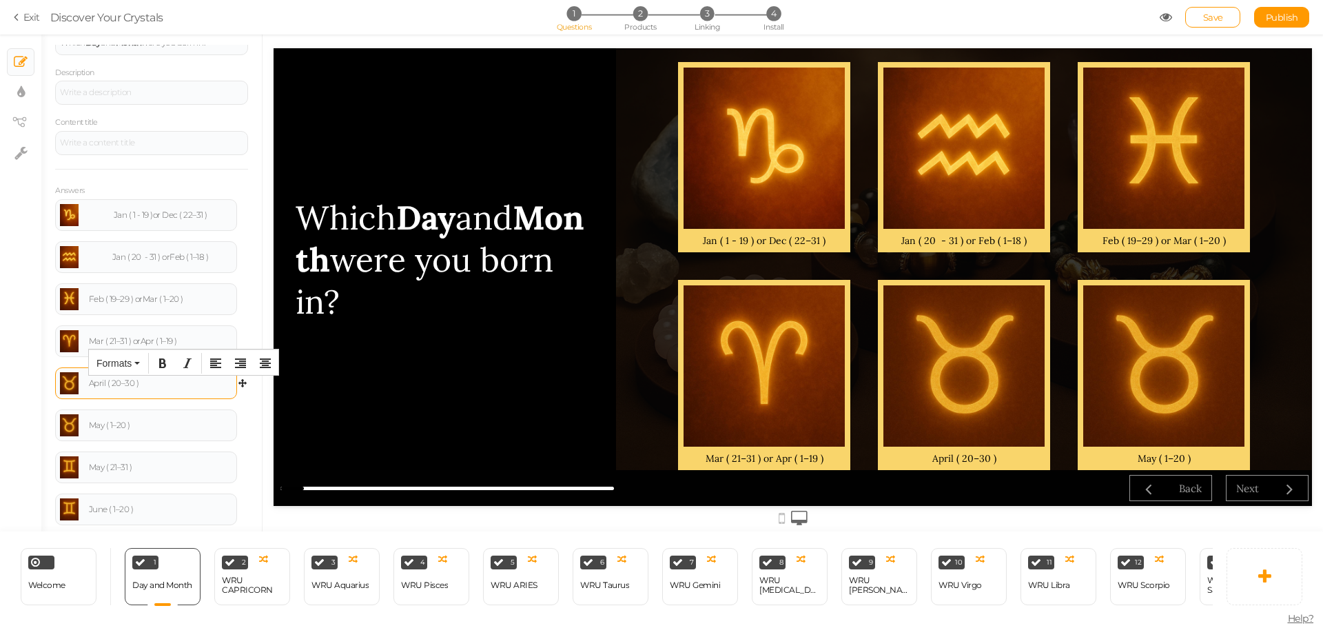
click at [180, 375] on div "April ( 20–30 )" at bounding box center [146, 383] width 172 height 22
click at [147, 414] on body "× Close A wider screen is needed to use the Pickzen builder Exit Discover Your …" at bounding box center [661, 314] width 1323 height 628
drag, startPoint x: 147, startPoint y: 420, endPoint x: 142, endPoint y: 387, distance: 33.4
click at [74, 426] on div "May ( 1–20 )" at bounding box center [146, 425] width 172 height 22
click at [163, 380] on div "April ( 20–30 )" at bounding box center [160, 383] width 143 height 8
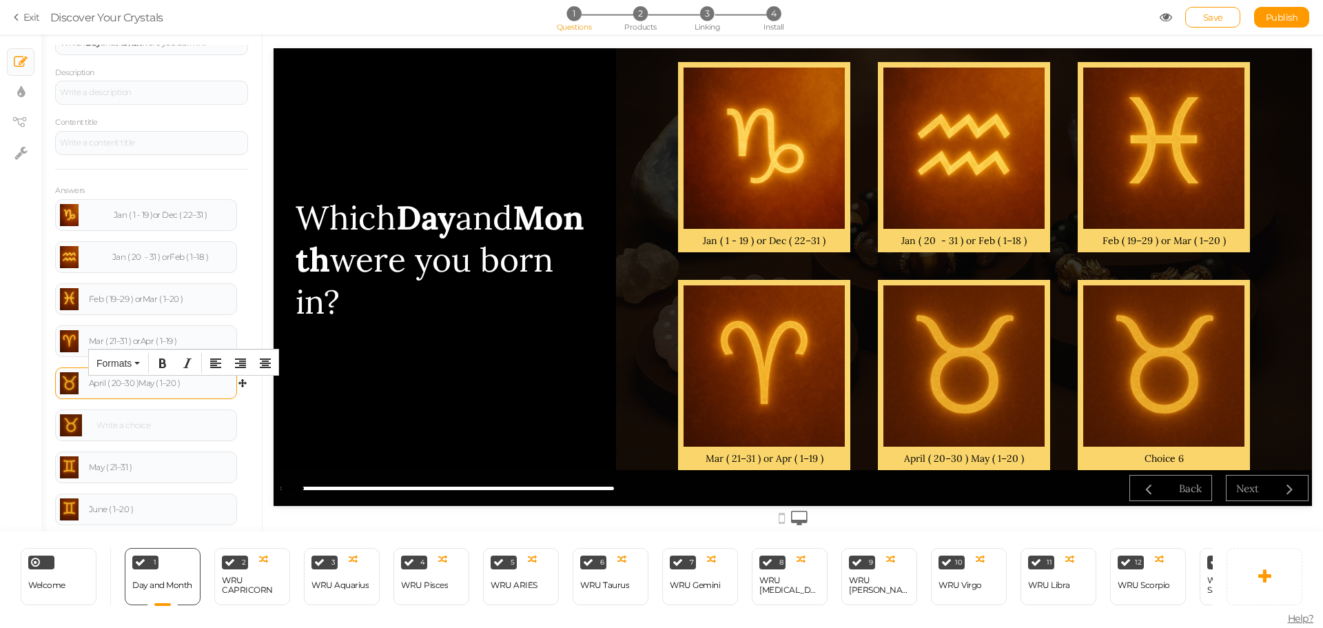
click at [139, 385] on div "April ( 20–30 ) May ( 1–20 )" at bounding box center [160, 383] width 143 height 8
click at [105, 386] on div "April ( 20–30 ) or May ( 1–20 )" at bounding box center [160, 383] width 143 height 8
click at [106, 386] on div "April ( 20–30 ) or May ( 1–20 )" at bounding box center [160, 383] width 143 height 8
click at [149, 424] on div at bounding box center [162, 425] width 140 height 8
click at [197, 456] on body "× Close A wider screen is needed to use the Pickzen builder Exit Discover Your …" at bounding box center [661, 314] width 1323 height 628
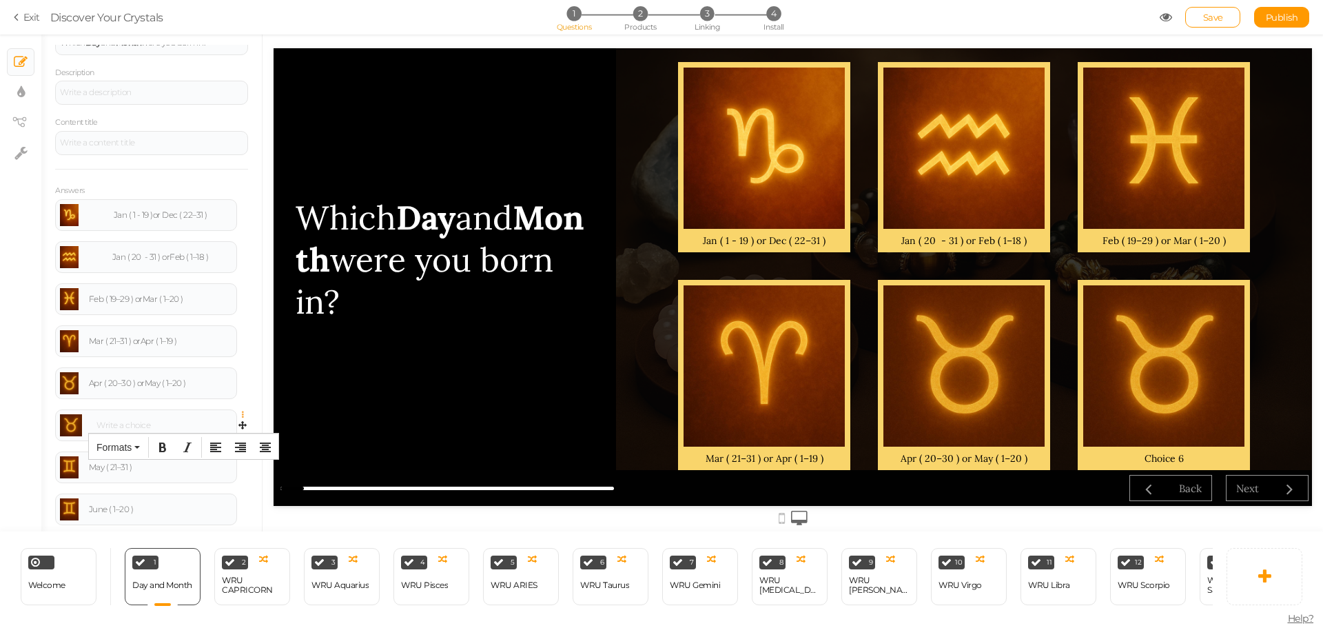
click at [242, 416] on icon at bounding box center [246, 415] width 9 height 8
click at [214, 448] on link "Delete" at bounding box center [192, 448] width 109 height 14
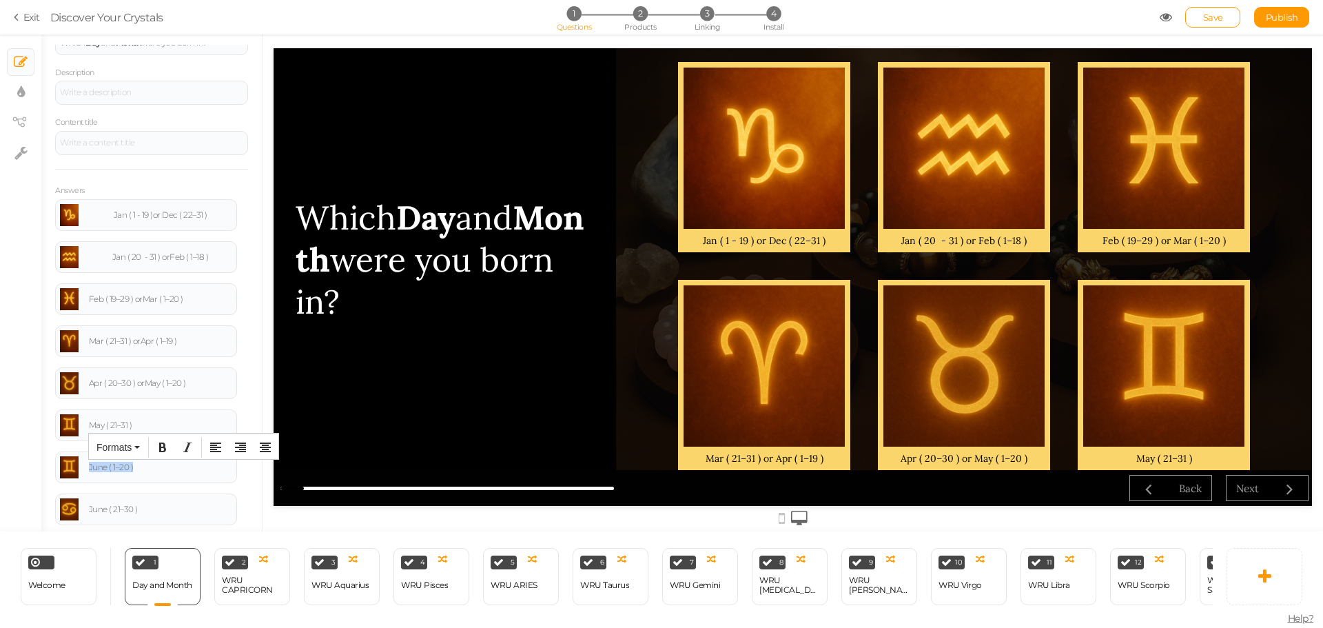
drag, startPoint x: 157, startPoint y: 463, endPoint x: 39, endPoint y: 459, distance: 117.9
click at [28, 460] on div "× Slides × Display settings × View tree × Settings General Settings Display Inf…" at bounding box center [661, 282] width 1323 height 497
click at [167, 421] on div "May ( 21–31 )" at bounding box center [160, 425] width 143 height 8
click at [132, 426] on div "May ( 21–31 ) June ( 1–20 )" at bounding box center [160, 425] width 143 height 8
click at [162, 428] on div "May ( 21–31 ) or June ( 1–20 )" at bounding box center [160, 425] width 143 height 8
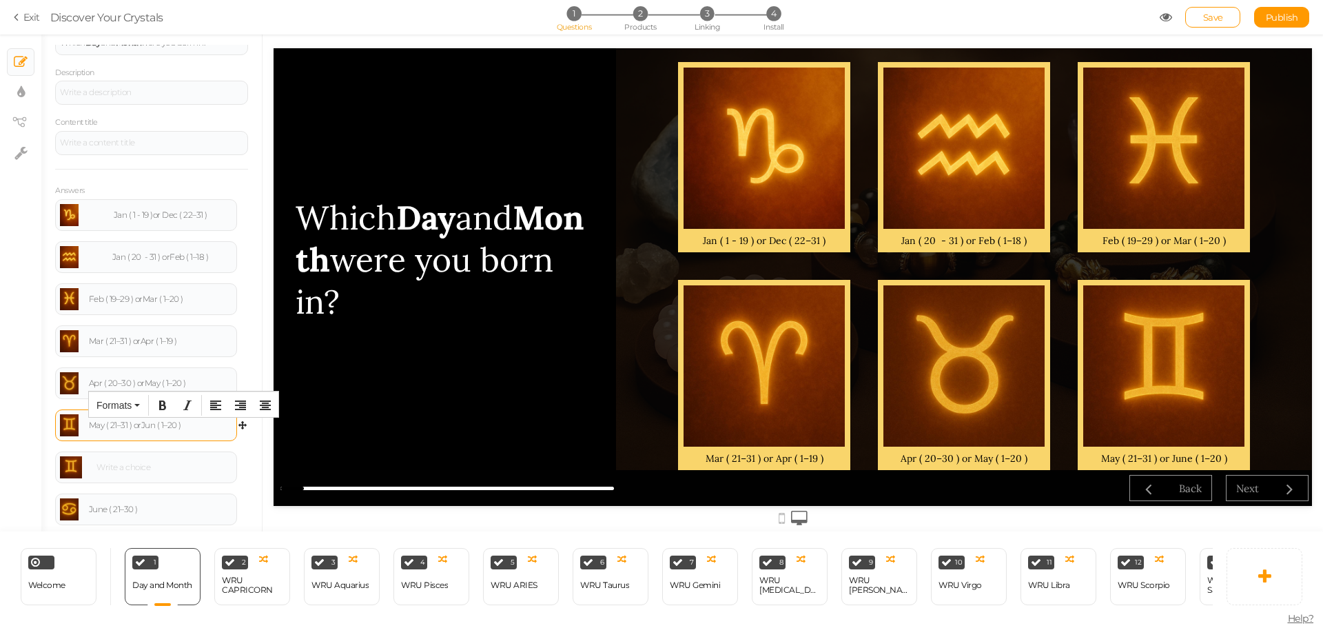
click at [114, 429] on div "May ( 21–31 ) or Jun ( 1–20 )" at bounding box center [160, 425] width 143 height 8
click at [107, 426] on div "May ( 21–31 ) or Jun ( 1–20 )" at bounding box center [160, 425] width 143 height 8
click at [118, 438] on div "May ( 21–31 ) or Jun ( 1–20 )" at bounding box center [146, 425] width 182 height 32
click at [120, 460] on div at bounding box center [146, 467] width 172 height 22
click at [72, 466] on link at bounding box center [71, 467] width 22 height 22
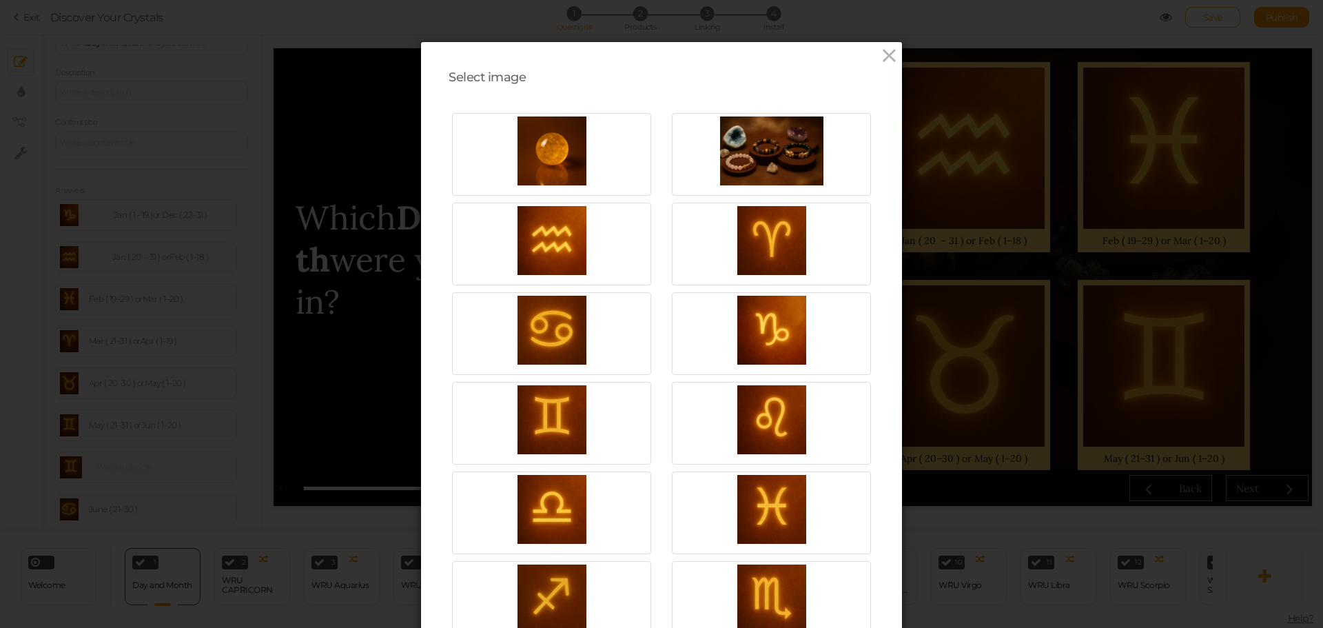
click at [165, 470] on div "Select image Upload URL Also, drop an image here to upload. Close" at bounding box center [661, 314] width 1323 height 628
click at [183, 464] on div "Select image Upload URL Also, drop an image here to upload. Close" at bounding box center [661, 314] width 1323 height 628
click at [879, 58] on icon at bounding box center [889, 55] width 20 height 21
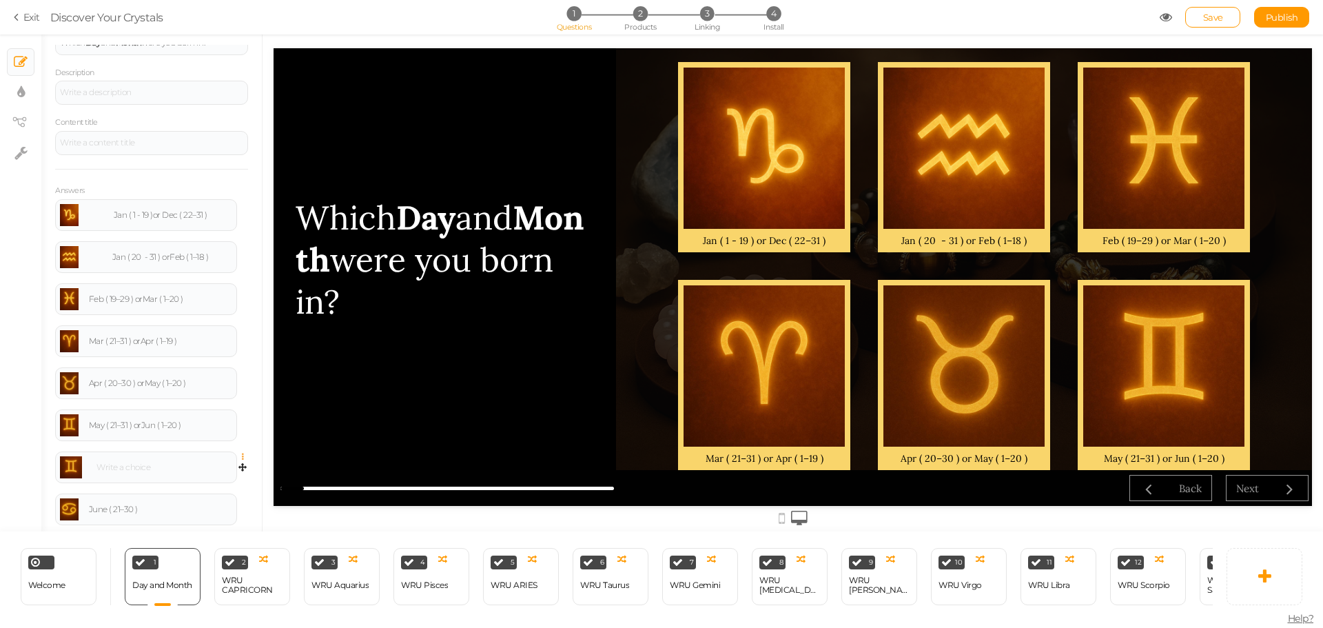
click at [242, 455] on icon at bounding box center [246, 457] width 9 height 8
click at [179, 492] on span "Delete" at bounding box center [180, 490] width 25 height 10
click at [147, 473] on div "June ( 21–30 )" at bounding box center [146, 467] width 172 height 22
drag, startPoint x: 61, startPoint y: 507, endPoint x: 40, endPoint y: 508, distance: 21.4
click at [40, 508] on div "× Slides × Display settings × View tree × Settings General Settings Display Inf…" at bounding box center [661, 282] width 1323 height 497
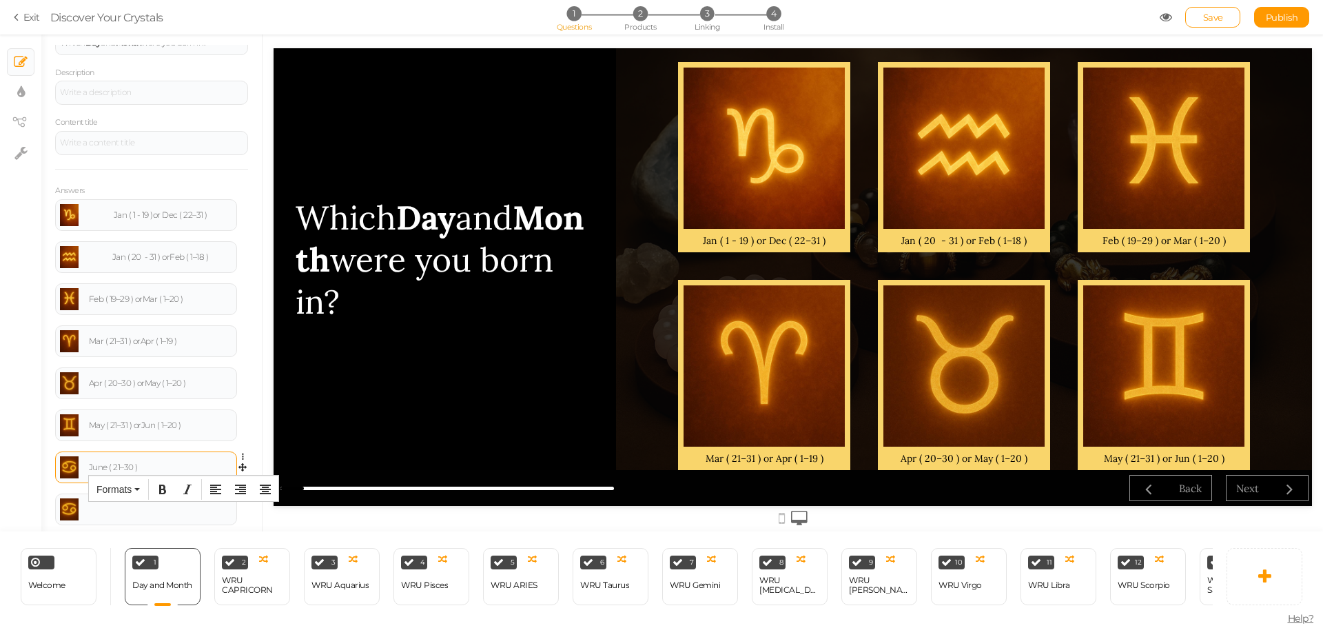
click at [156, 466] on div "June ( 21–30 )" at bounding box center [160, 467] width 143 height 8
click at [141, 471] on div "June ( 21–30 ) July ( 1–22 )" at bounding box center [160, 467] width 143 height 8
click at [136, 468] on div "June ( 21–30 ) July ( 1–22 )" at bounding box center [160, 467] width 143 height 8
click at [138, 470] on div "June ( 21–30 ) July ( 1–22 )" at bounding box center [160, 467] width 143 height 8
click at [163, 468] on div "June ( 21–30 ) or July ( 1–22 )" at bounding box center [160, 467] width 143 height 8
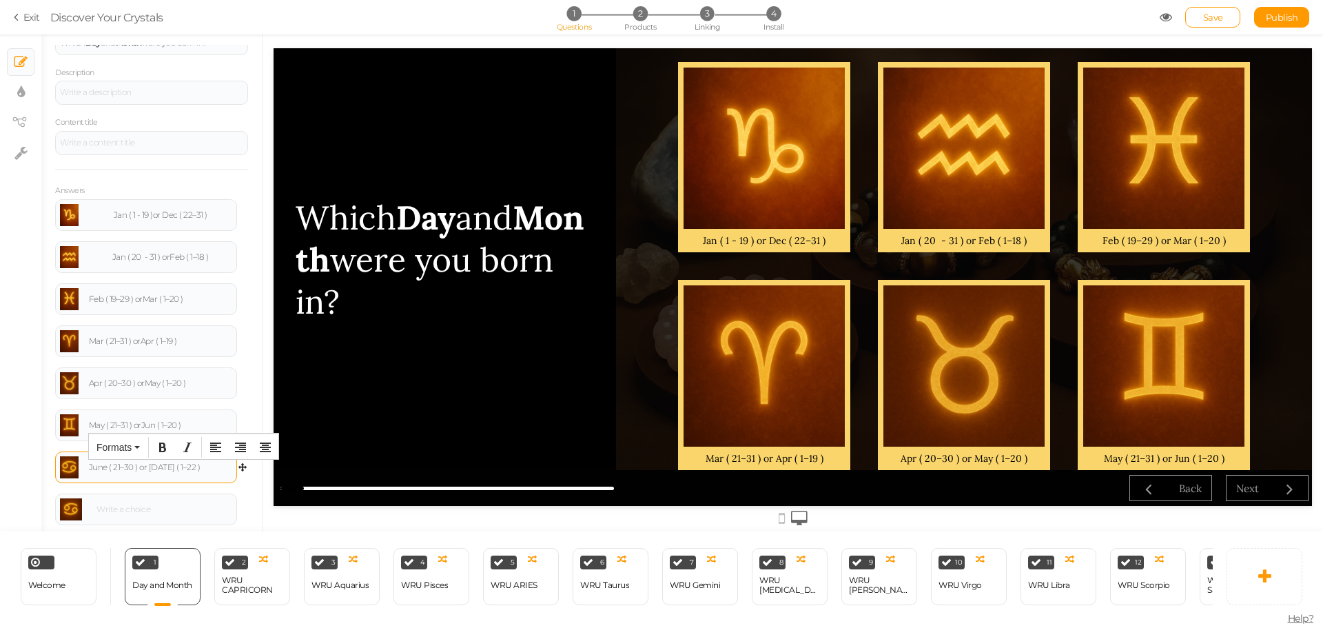
click at [105, 468] on div "June ( 21–30 ) or [DATE] ( 1–22 )" at bounding box center [160, 467] width 143 height 8
click at [159, 506] on div at bounding box center [162, 509] width 140 height 8
click at [196, 463] on div "Jun ( 21–30 ) or [DATE] ( 1–22 )" at bounding box center [160, 467] width 143 height 8
click at [242, 495] on icon at bounding box center [246, 499] width 9 height 8
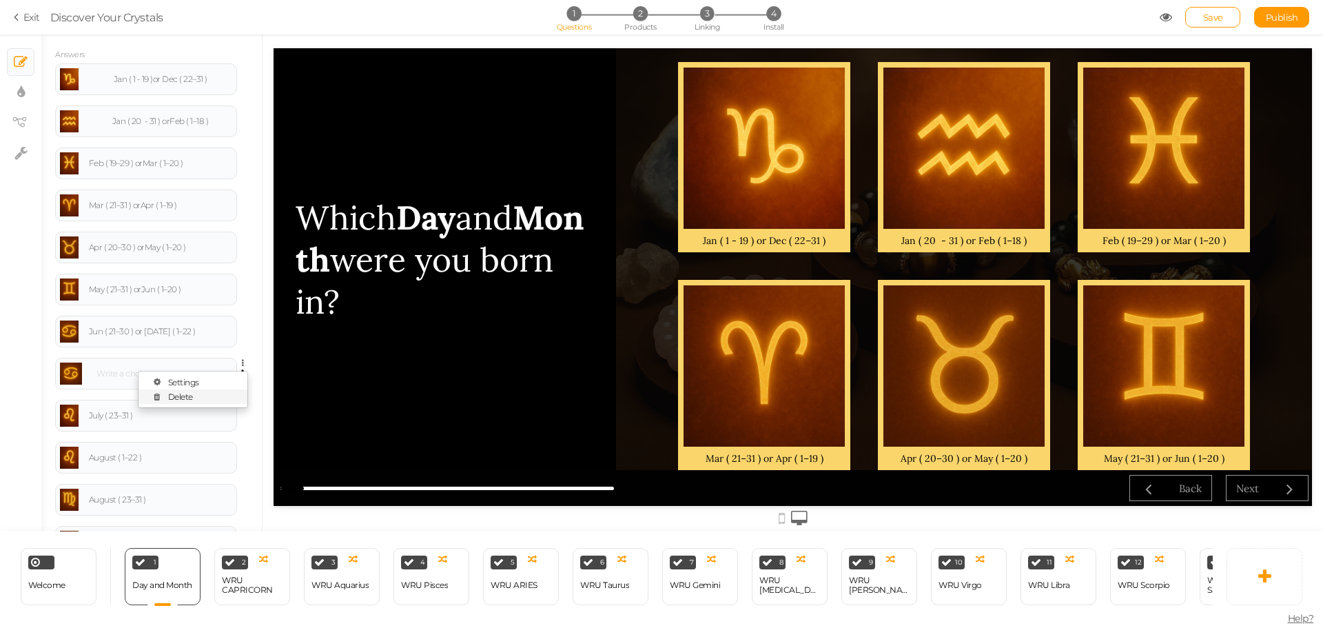
scroll to position [276, 0]
click at [242, 363] on icon at bounding box center [246, 361] width 9 height 8
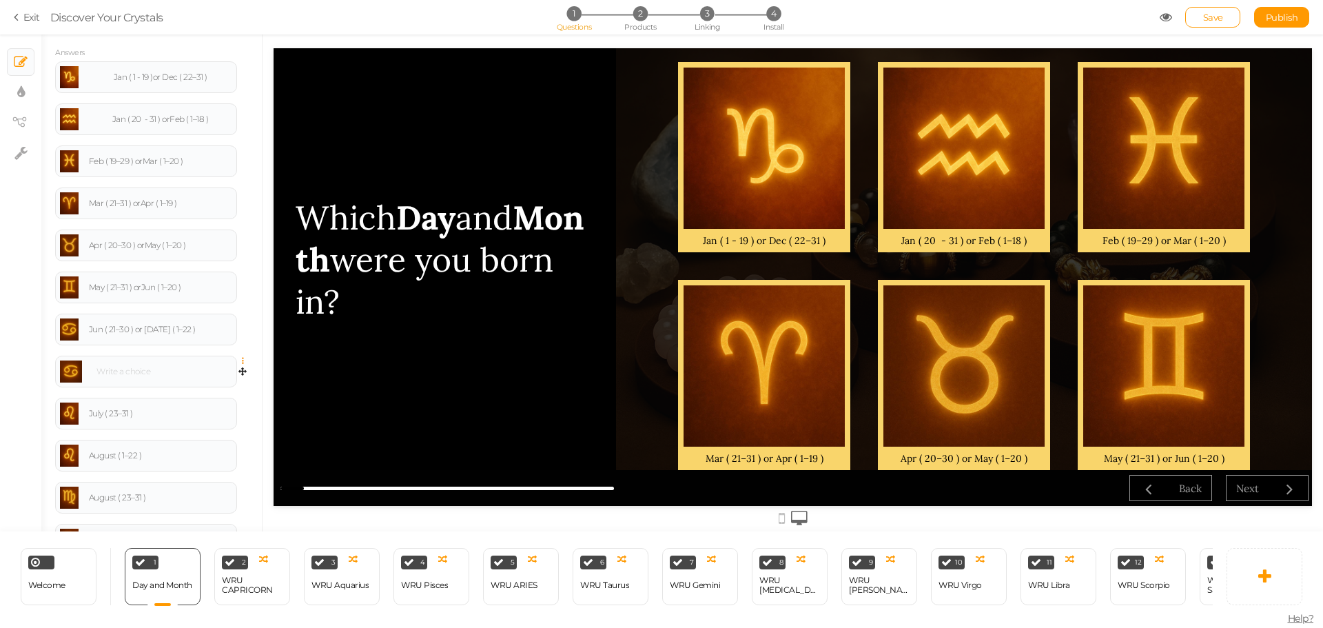
click at [242, 363] on icon at bounding box center [246, 361] width 9 height 8
click at [205, 391] on link "Delete" at bounding box center [192, 394] width 109 height 14
click at [176, 374] on div "July ( 23–31 )" at bounding box center [160, 371] width 143 height 8
drag, startPoint x: 161, startPoint y: 406, endPoint x: 31, endPoint y: 415, distance: 130.5
click at [31, 415] on div "× Slides × Display settings × View tree × Settings General Settings Display Inf…" at bounding box center [661, 282] width 1323 height 497
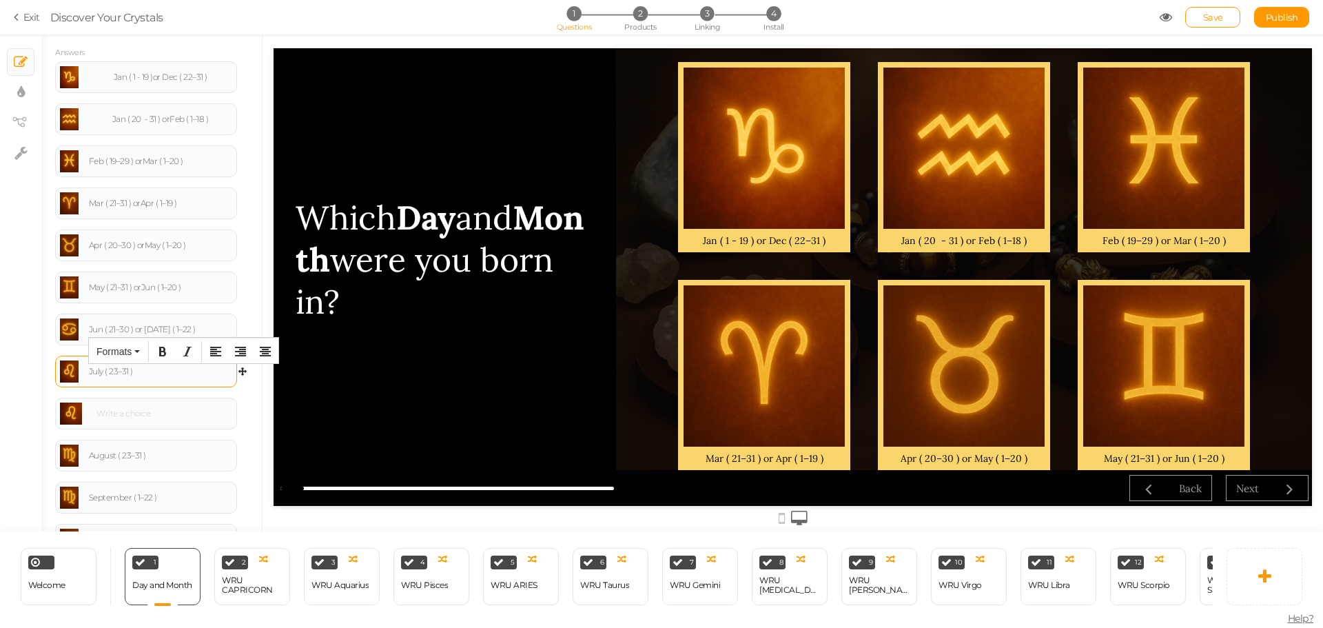
click at [149, 373] on div "July ( 23–31 )" at bounding box center [160, 371] width 143 height 8
click at [134, 372] on div "July ( 23–31 ) August ( 1–22 )" at bounding box center [160, 371] width 143 height 8
click at [172, 373] on div "July ( 23–31 ) or August ( 1–22 )" at bounding box center [160, 371] width 143 height 8
click at [104, 373] on div "July ( 23–31 ) or Aug ( 1–22 )" at bounding box center [160, 371] width 143 height 8
click at [242, 399] on icon at bounding box center [246, 403] width 9 height 8
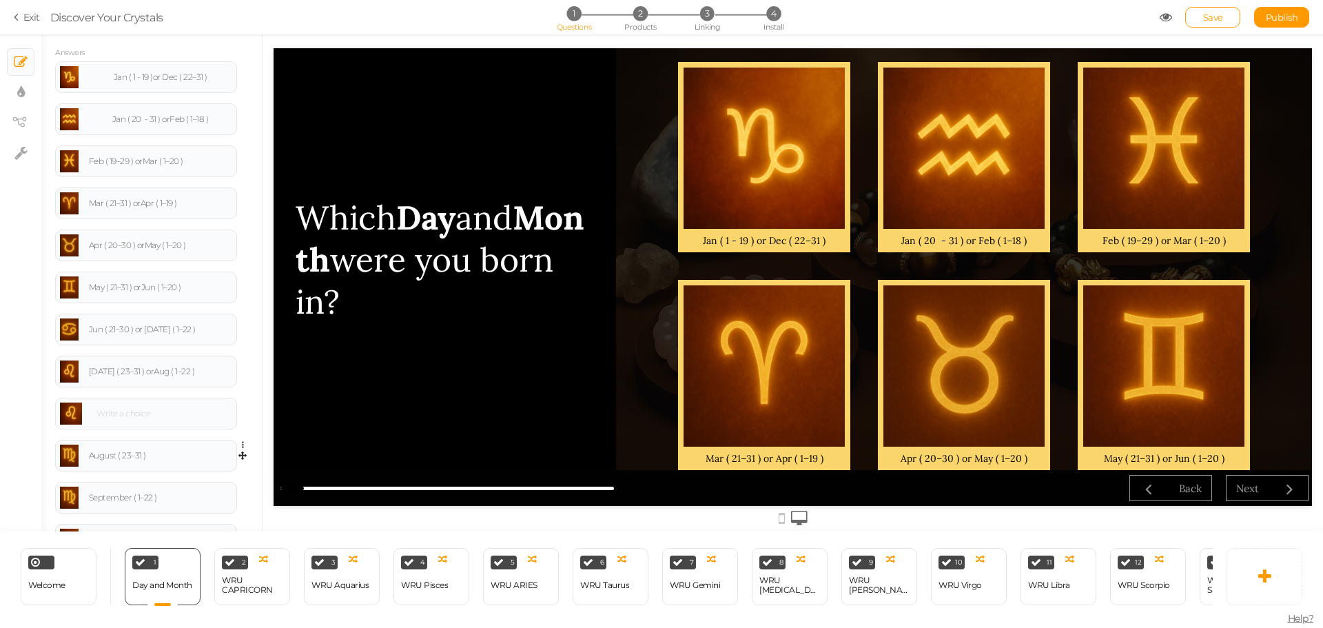
click at [218, 436] on link "Delete" at bounding box center [192, 436] width 109 height 14
drag, startPoint x: 172, startPoint y: 447, endPoint x: 66, endPoint y: 444, distance: 105.4
click at [57, 447] on div "September ( 1–22 )" at bounding box center [146, 456] width 182 height 32
click at [174, 407] on div "August ( 23–31 )" at bounding box center [146, 413] width 172 height 22
paste div
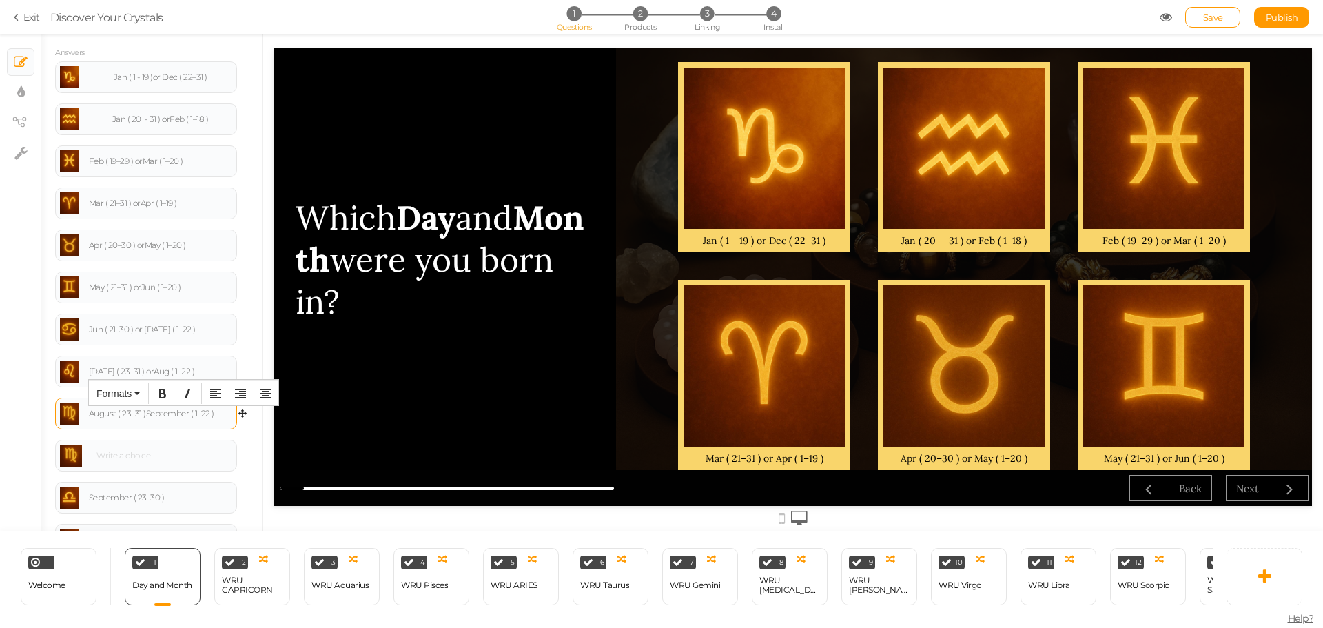
click at [147, 413] on div "August ( 23–31 ) September ( 1–22 )" at bounding box center [160, 413] width 143 height 8
click at [89, 422] on div "August ( 23–31 ) or September ( 1–22 )" at bounding box center [160, 417] width 143 height 8
drag, startPoint x: 200, startPoint y: 416, endPoint x: 170, endPoint y: 417, distance: 30.3
click at [170, 417] on div "August ( 23–31 ) or September ( 1–22)" at bounding box center [160, 417] width 143 height 8
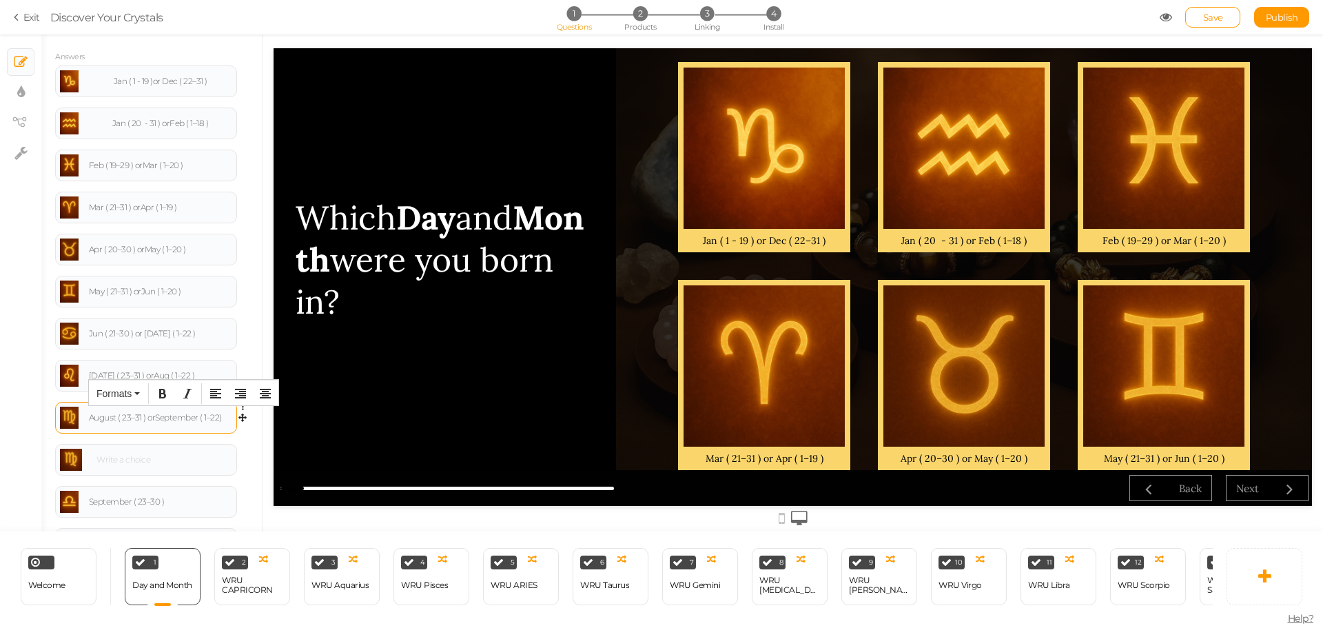
scroll to position [276, 0]
drag, startPoint x: 114, startPoint y: 415, endPoint x: 107, endPoint y: 415, distance: 7.6
click at [107, 415] on div "August ( 23–31 ) or Sep( 1–22)" at bounding box center [160, 413] width 143 height 8
drag, startPoint x: 108, startPoint y: 415, endPoint x: 147, endPoint y: 422, distance: 39.3
click at [108, 415] on div "Augt ( 23–31 ) or Sep( 1–22)" at bounding box center [160, 413] width 143 height 8
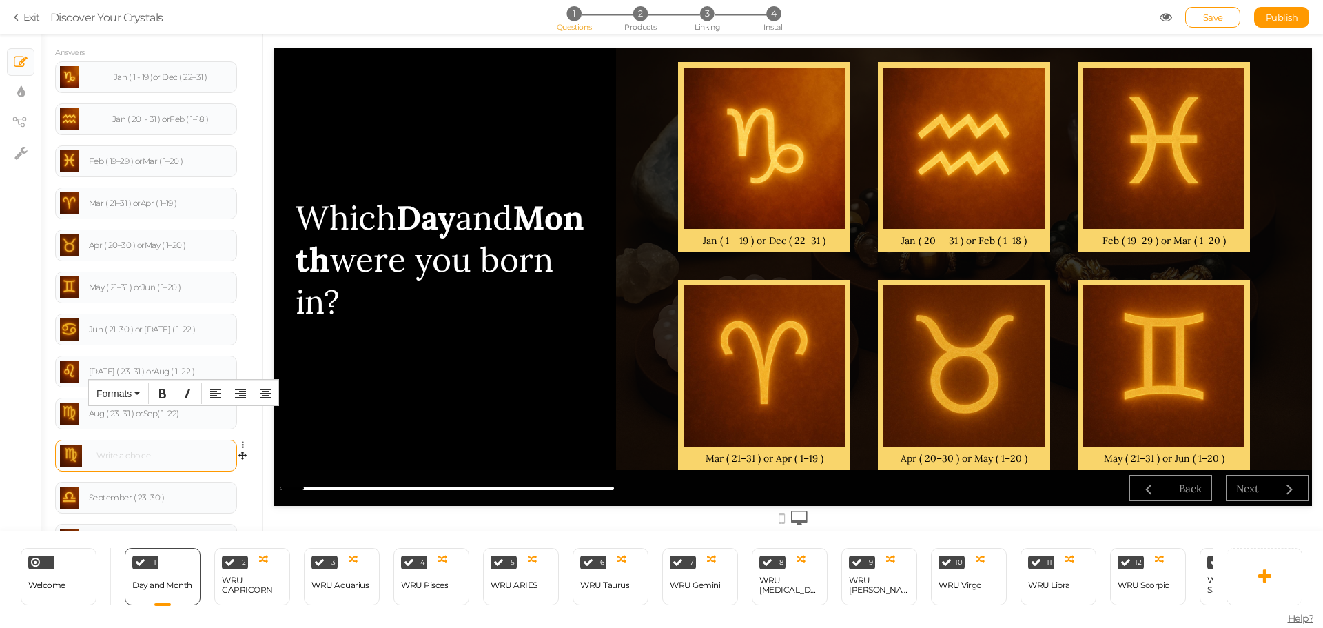
click at [147, 449] on div at bounding box center [146, 455] width 172 height 22
click at [158, 416] on div "Aug ( 23–31 ) or Sep( 1–22)" at bounding box center [160, 413] width 143 height 8
click at [183, 415] on div "Aug ( 23–31 ) or Sep ( 1–22)" at bounding box center [160, 413] width 143 height 8
click at [179, 415] on div "Aug ( 23–31 ) or Sep ( 1–22)" at bounding box center [160, 413] width 143 height 8
click at [242, 444] on icon at bounding box center [246, 445] width 9 height 8
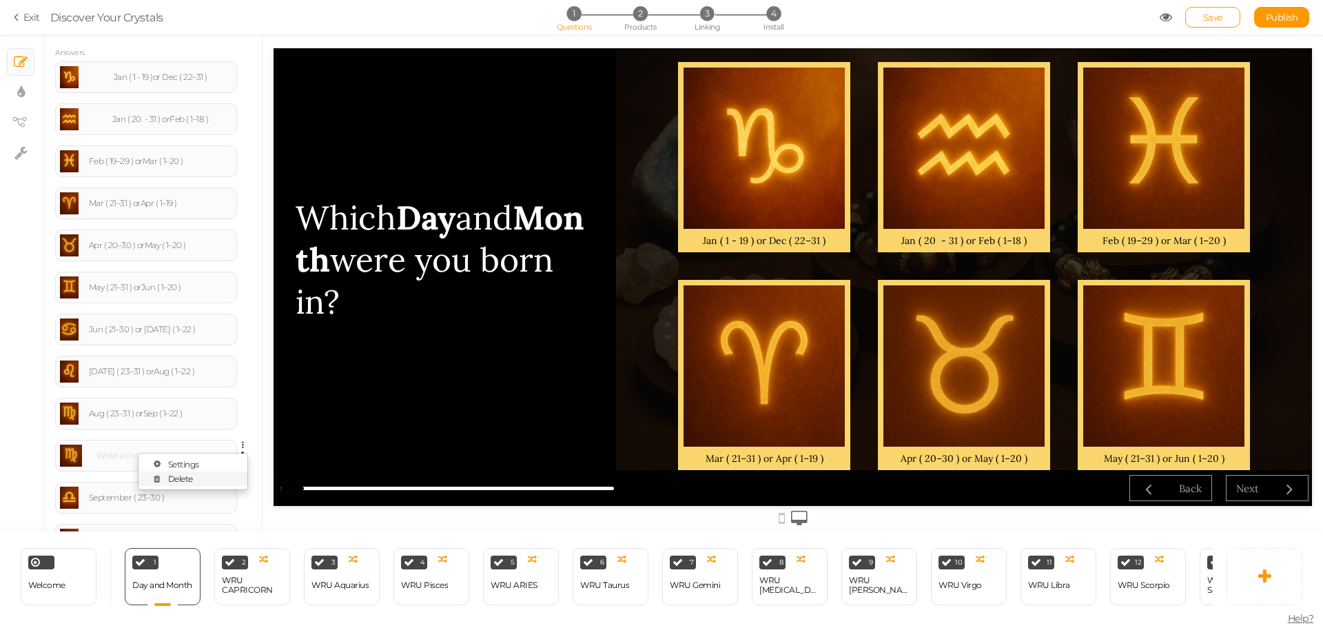
click at [208, 479] on link "Delete" at bounding box center [192, 478] width 109 height 14
click at [184, 455] on div "September ( 23–30 )" at bounding box center [160, 455] width 143 height 8
drag, startPoint x: 144, startPoint y: 494, endPoint x: 3, endPoint y: 497, distance: 140.6
click at [1, 497] on div "× Slides × Display settings × View tree × Settings General Settings Display Inf…" at bounding box center [661, 282] width 1323 height 497
click at [175, 453] on div "September ( 23–30 )" at bounding box center [160, 455] width 143 height 8
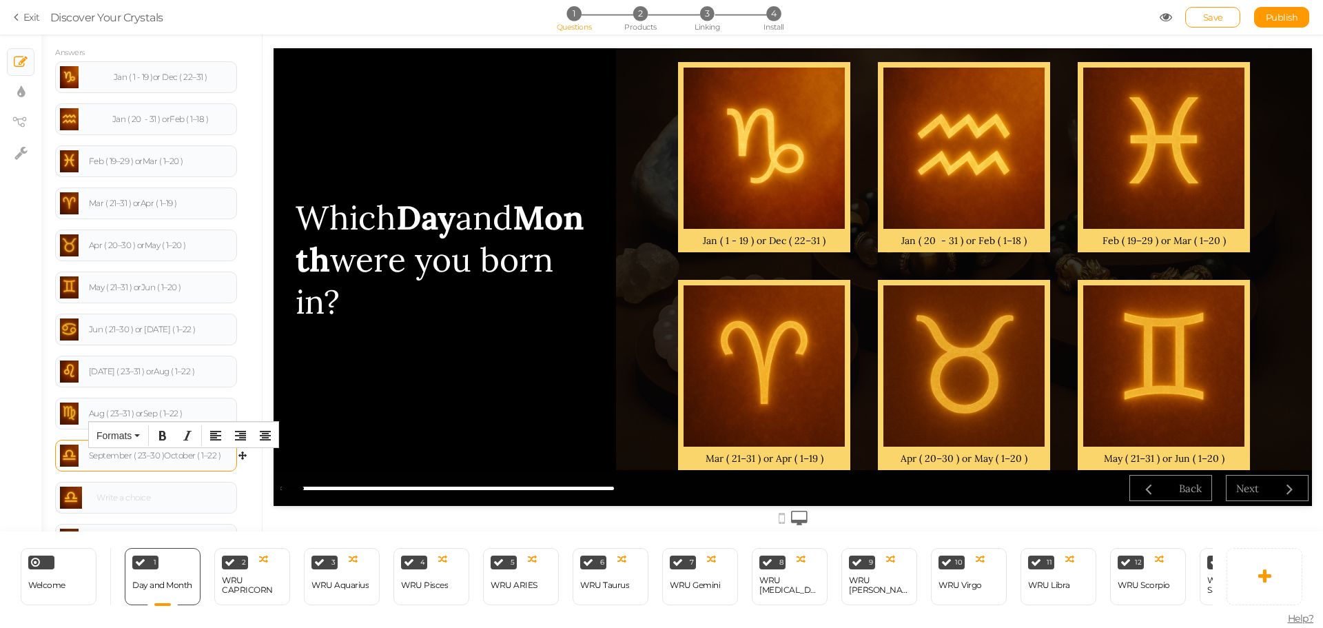
click at [163, 457] on div "September ( 23–30 ) October ( 1–22 )" at bounding box center [160, 455] width 143 height 8
drag, startPoint x: 187, startPoint y: 458, endPoint x: 207, endPoint y: 458, distance: 20.0
click at [207, 458] on div "September ( 23–30 ) or October ( 1–22 )" at bounding box center [160, 459] width 143 height 8
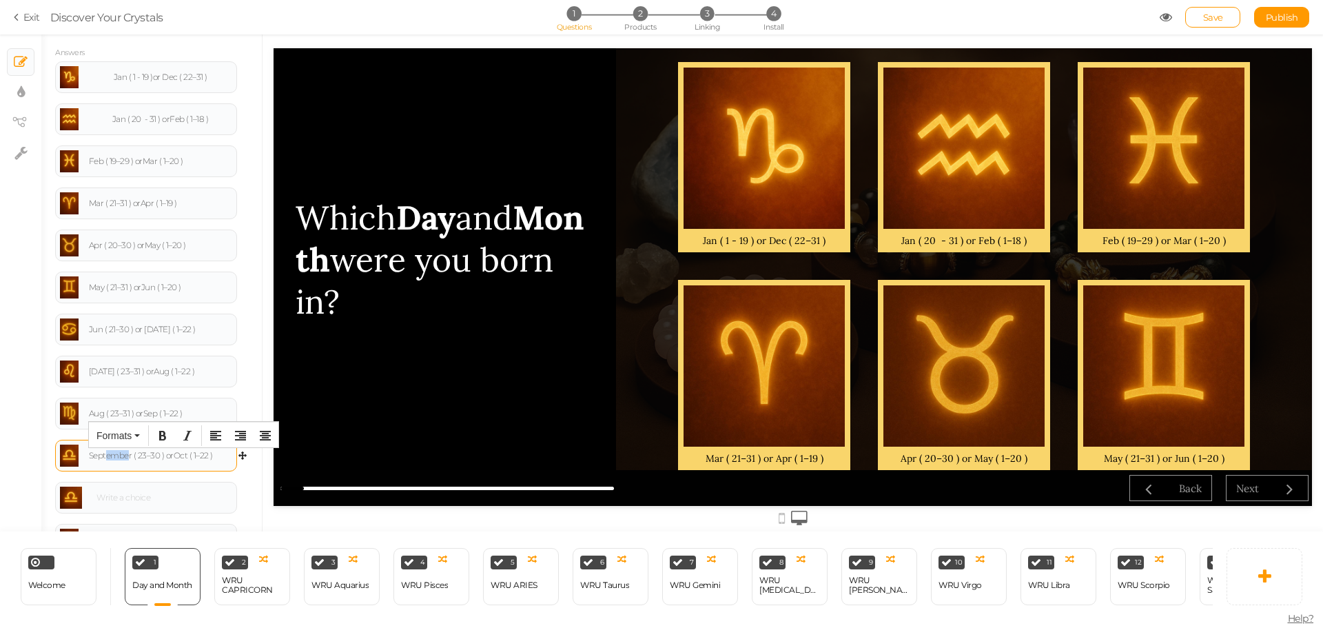
drag, startPoint x: 130, startPoint y: 459, endPoint x: 106, endPoint y: 461, distance: 23.5
click at [106, 461] on div "September ( 23–30 ) or Oct ( 1–22 )" at bounding box center [146, 455] width 172 height 22
click at [110, 455] on div "Septr ( 23–30 ) or Oct ( 1–22 )" at bounding box center [160, 455] width 143 height 8
click at [174, 493] on div at bounding box center [162, 497] width 140 height 8
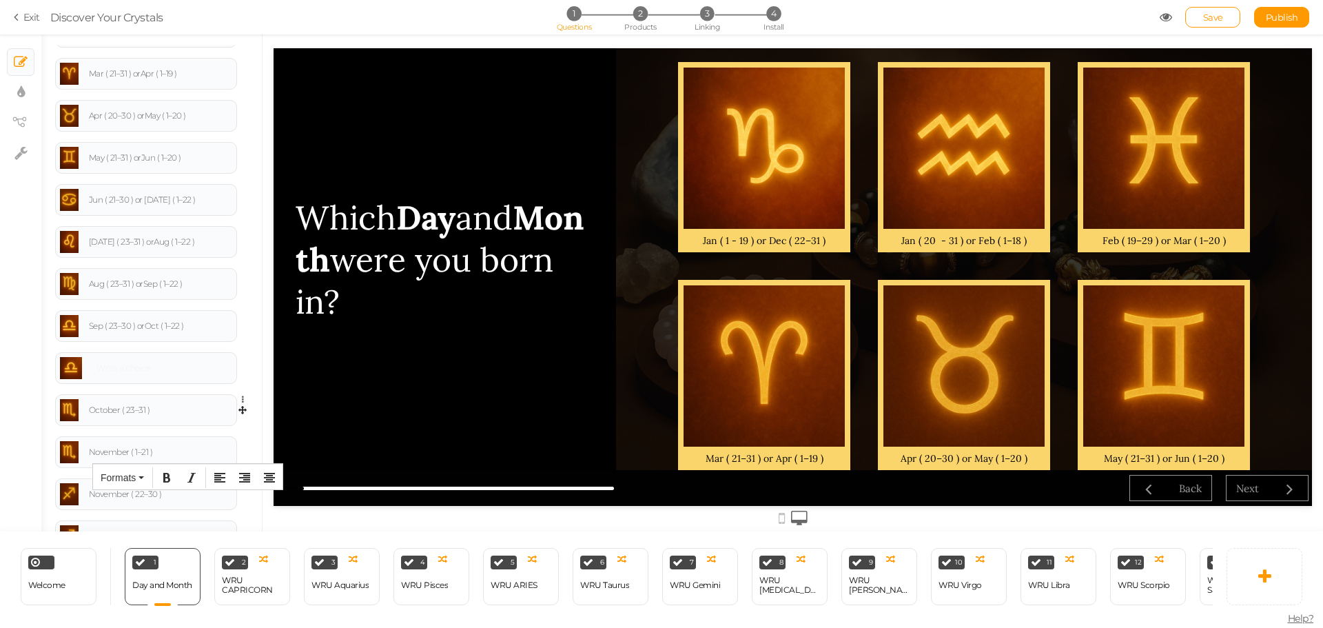
scroll to position [413, 0]
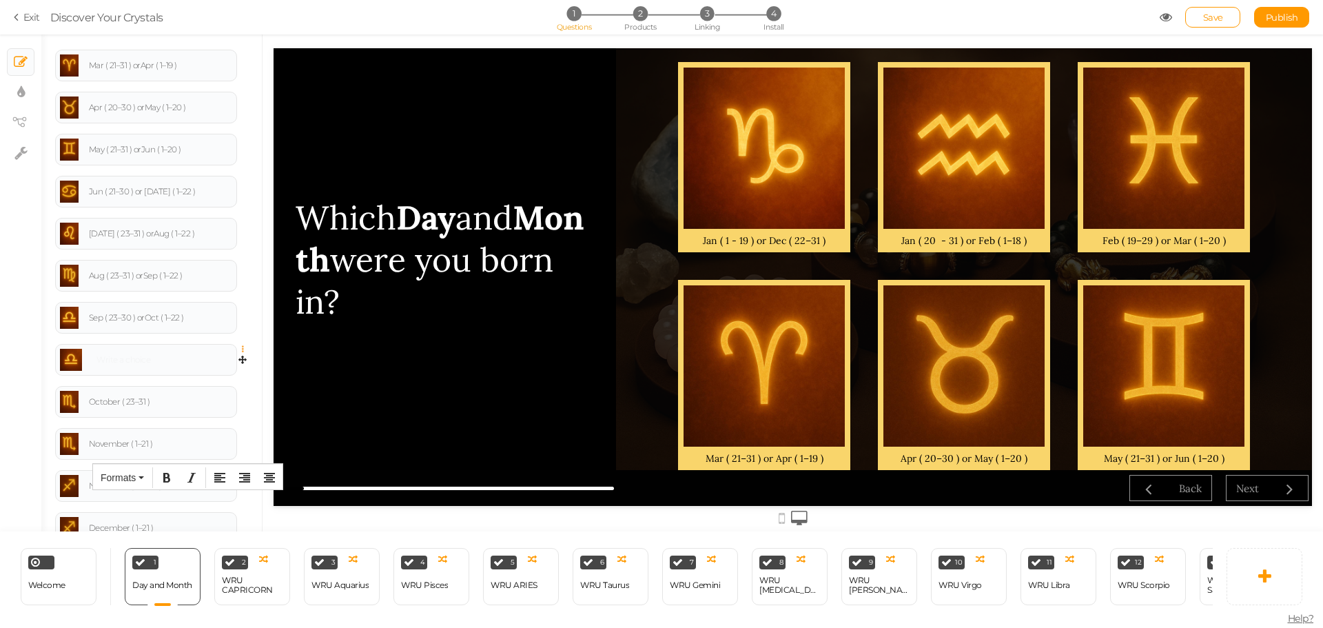
click at [242, 349] on icon at bounding box center [246, 349] width 9 height 8
click at [216, 381] on link "Delete" at bounding box center [192, 382] width 109 height 14
drag, startPoint x: 183, startPoint y: 398, endPoint x: 154, endPoint y: 374, distance: 36.7
click at [0, 393] on div "× Slides × Display settings × View tree × Settings General Settings Display Inf…" at bounding box center [661, 282] width 1323 height 497
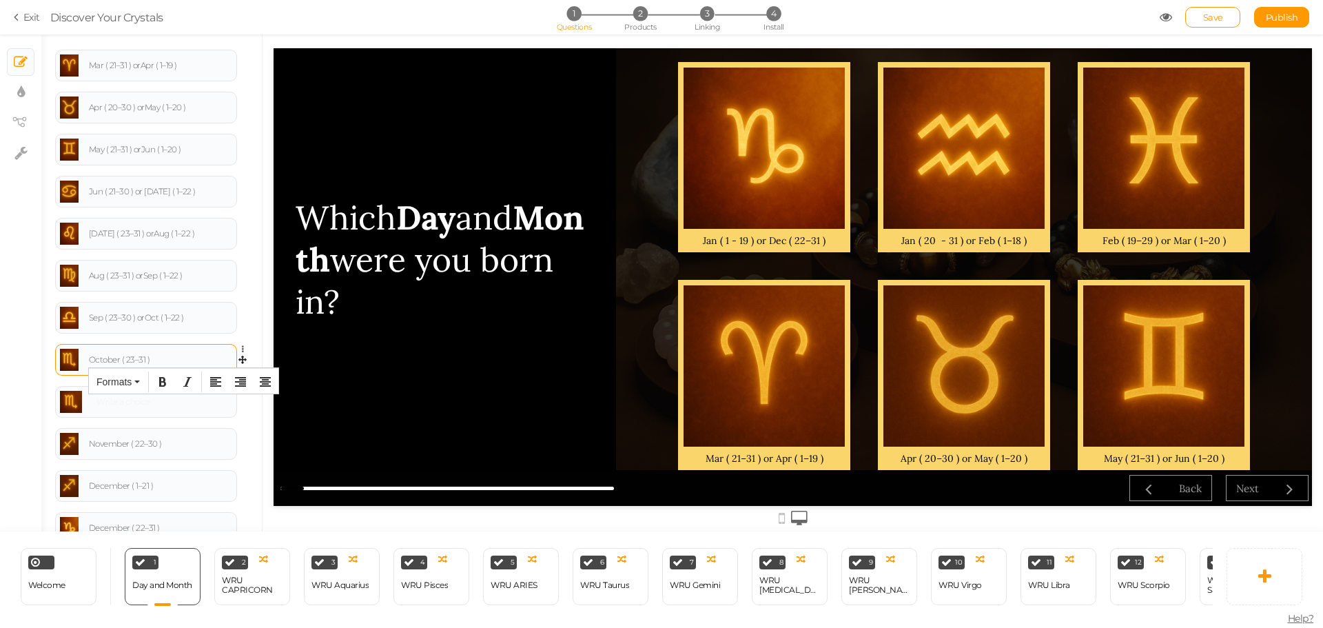
click at [176, 357] on div "October ( 23–31 )" at bounding box center [160, 359] width 143 height 8
click at [151, 362] on div "October ( 23–31 ) November ( 1–21 )" at bounding box center [160, 359] width 143 height 8
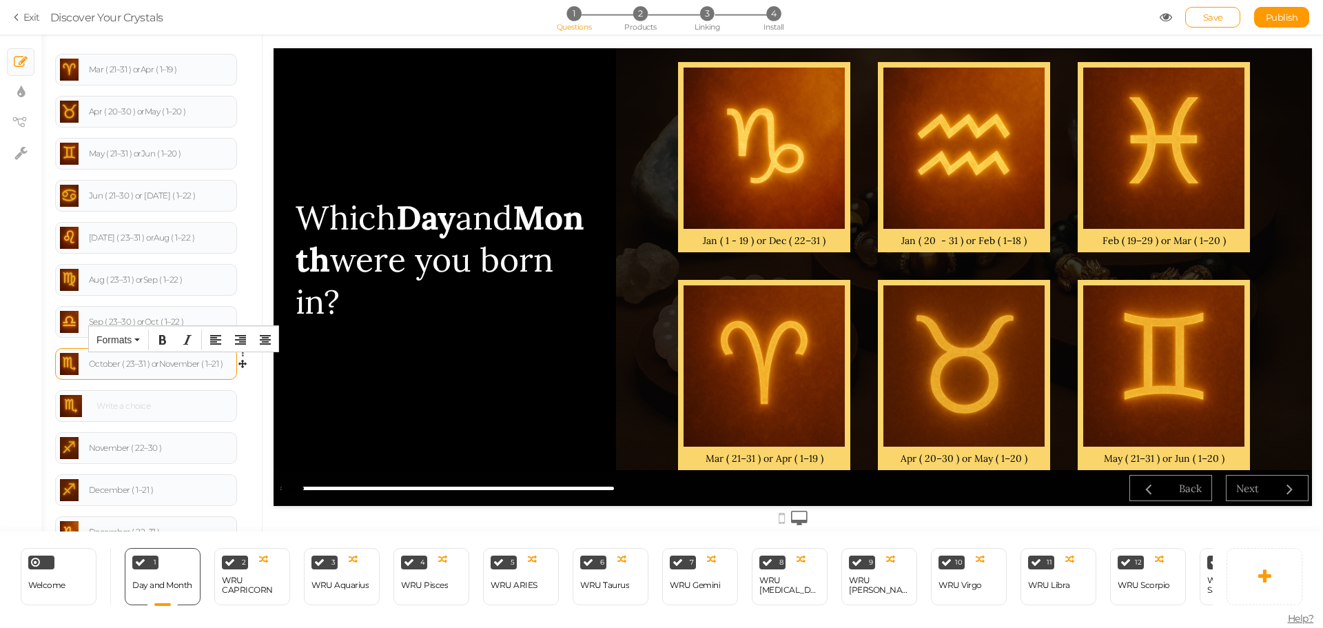
click at [174, 364] on div "October ( 23–31 ) or November ( 1–21 )" at bounding box center [160, 364] width 143 height 8
drag, startPoint x: 175, startPoint y: 362, endPoint x: 203, endPoint y: 361, distance: 27.6
click at [203, 361] on div "October ( 23–31 ) or November ( 1–21 )" at bounding box center [160, 364] width 143 height 8
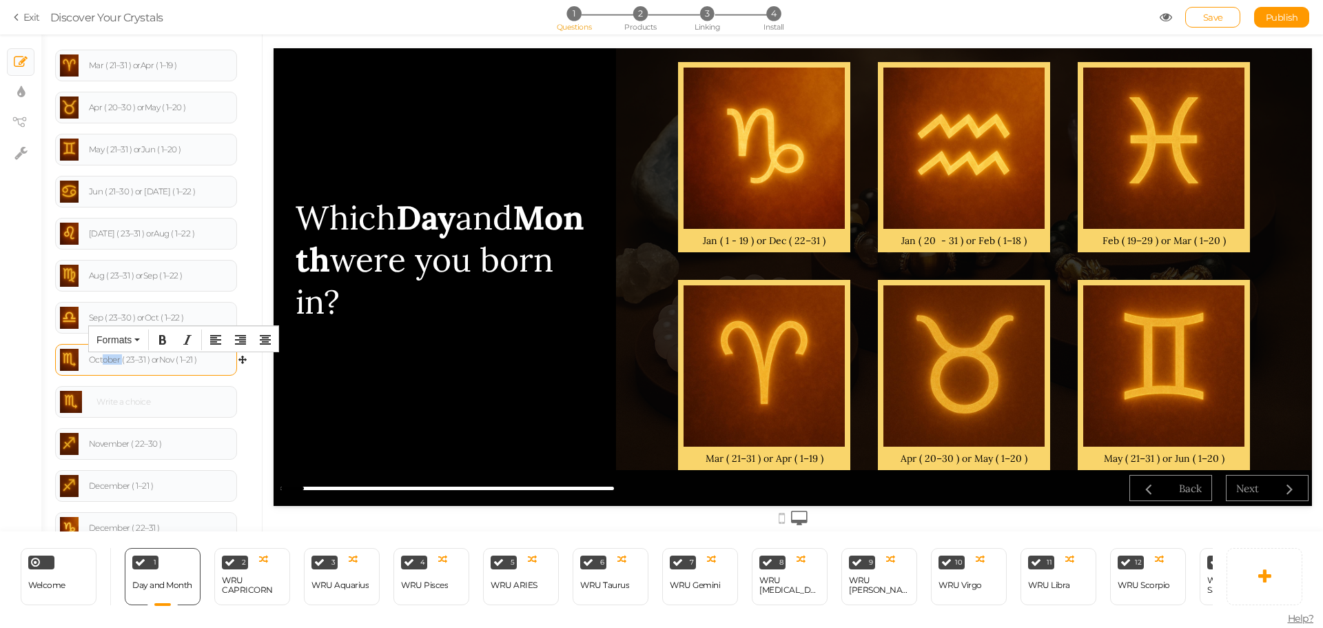
drag, startPoint x: 121, startPoint y: 359, endPoint x: 102, endPoint y: 361, distance: 18.7
click at [102, 361] on div "October ( 23–31 ) or Nov ( 1–21 )" at bounding box center [160, 359] width 143 height 8
click at [162, 406] on div at bounding box center [146, 402] width 172 height 22
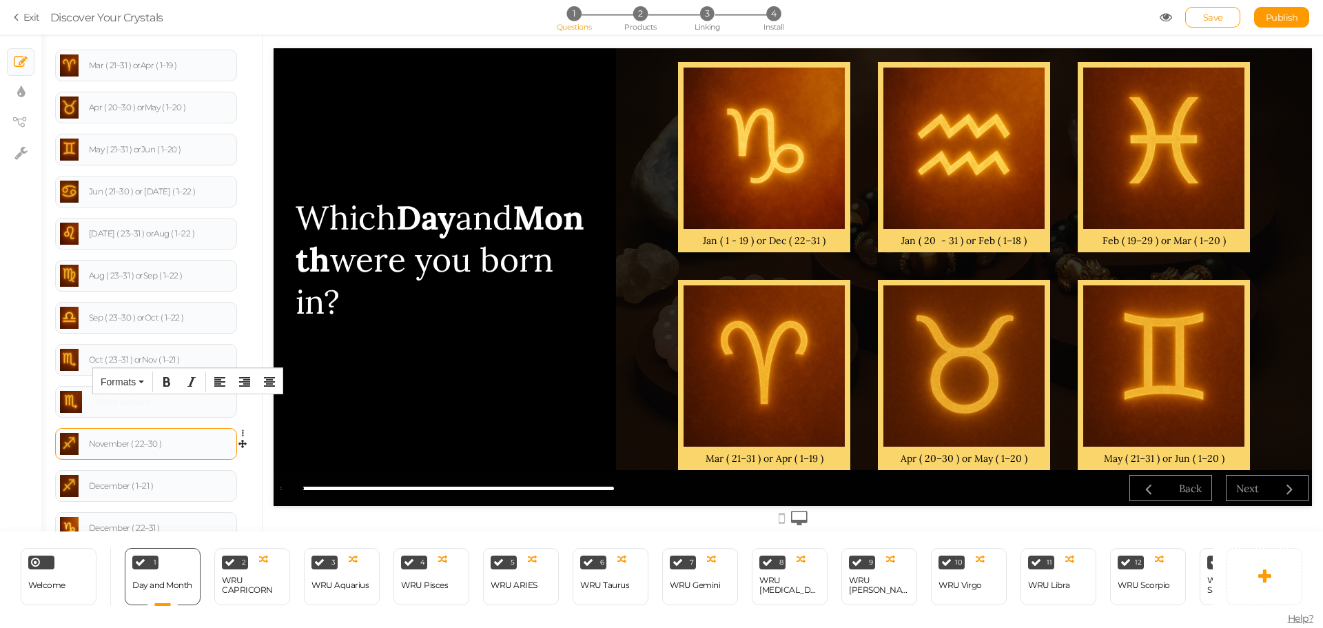
click at [205, 434] on body "× Close A wider screen is needed to use the Pickzen builder Exit Discover Your …" at bounding box center [661, 314] width 1323 height 628
click at [242, 391] on icon at bounding box center [246, 391] width 9 height 8
click at [223, 420] on link "Delete" at bounding box center [192, 424] width 109 height 14
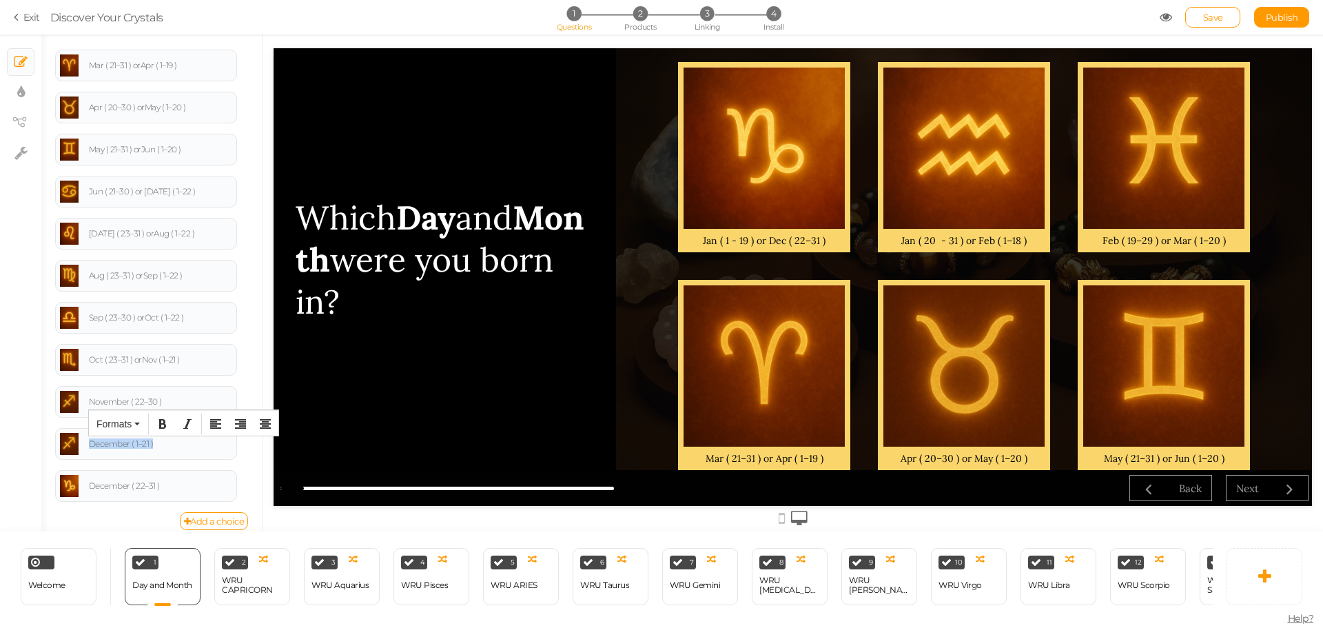
drag, startPoint x: 165, startPoint y: 440, endPoint x: 52, endPoint y: 440, distance: 113.7
click at [52, 440] on div "General Settings Display Info View Text Images Question Which Day and Month wer…" at bounding box center [151, 288] width 220 height 486
click at [183, 400] on div "November ( 22–30 )" at bounding box center [160, 402] width 143 height 8
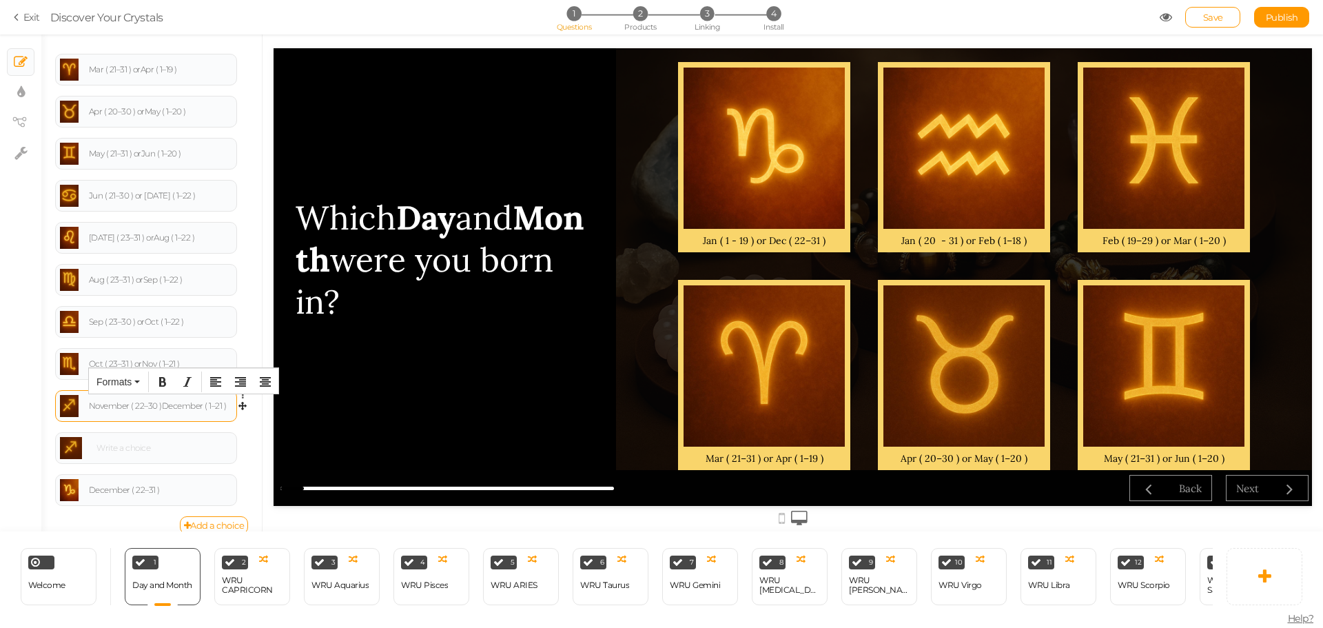
click at [163, 403] on div "November ( 22–30 ) December ( 1–21 )" at bounding box center [160, 406] width 143 height 8
drag, startPoint x: 189, startPoint y: 403, endPoint x: 214, endPoint y: 404, distance: 24.8
click at [214, 404] on div "November ( 22–30 ) or December ( 1–21 )" at bounding box center [160, 406] width 143 height 17
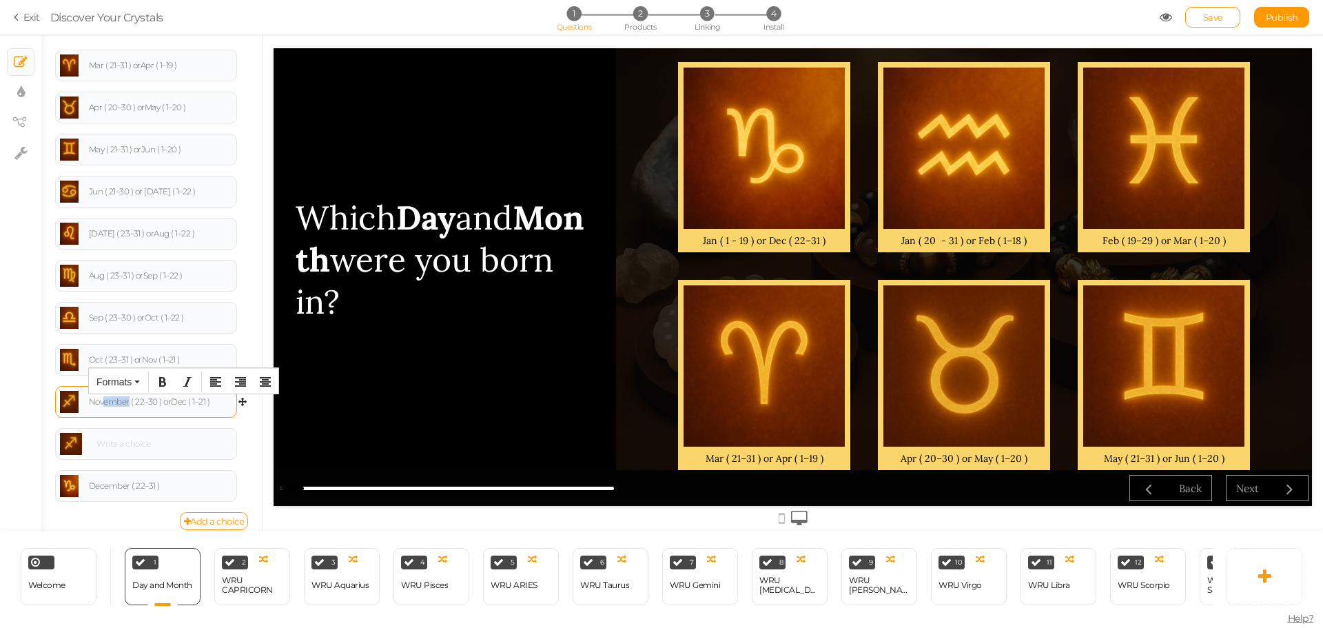
drag, startPoint x: 118, startPoint y: 400, endPoint x: 105, endPoint y: 400, distance: 13.1
click at [105, 400] on div "November ( 22–30 ) or Dec ( 1–21 )" at bounding box center [160, 402] width 143 height 8
click at [242, 430] on icon at bounding box center [246, 433] width 9 height 8
click at [216, 462] on link "Delete" at bounding box center [192, 467] width 109 height 14
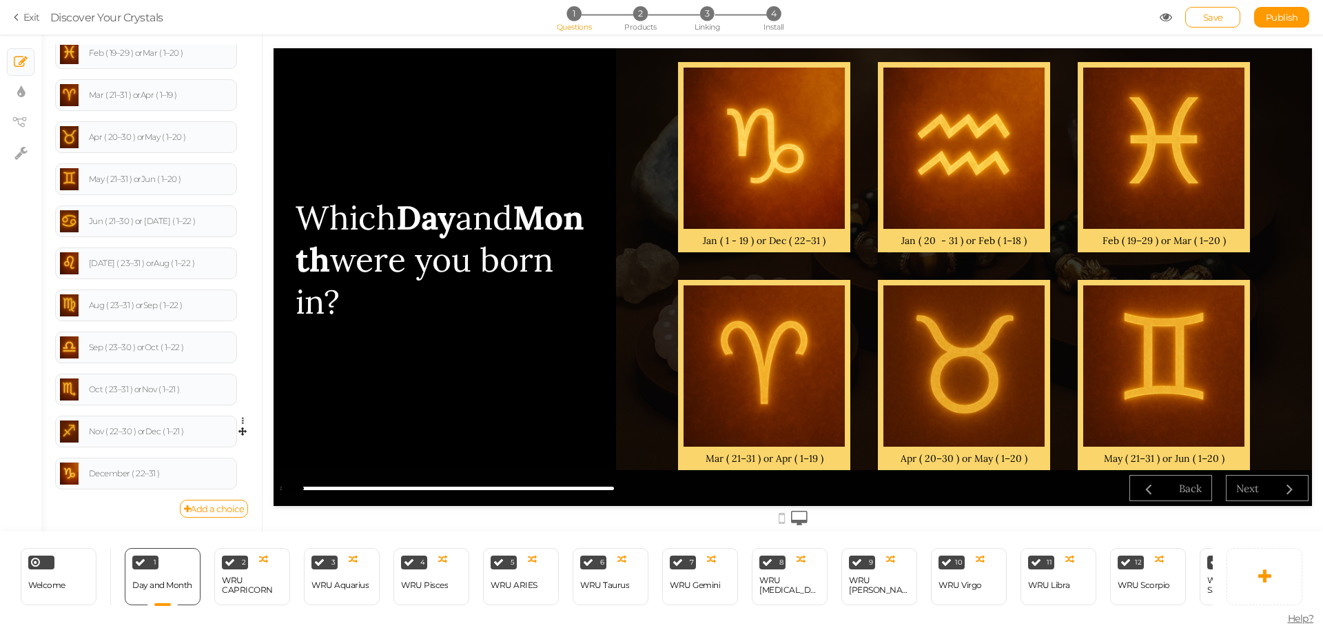
scroll to position [384, 0]
click at [242, 459] on icon at bounding box center [246, 463] width 9 height 8
click at [234, 496] on link "Delete" at bounding box center [192, 496] width 109 height 14
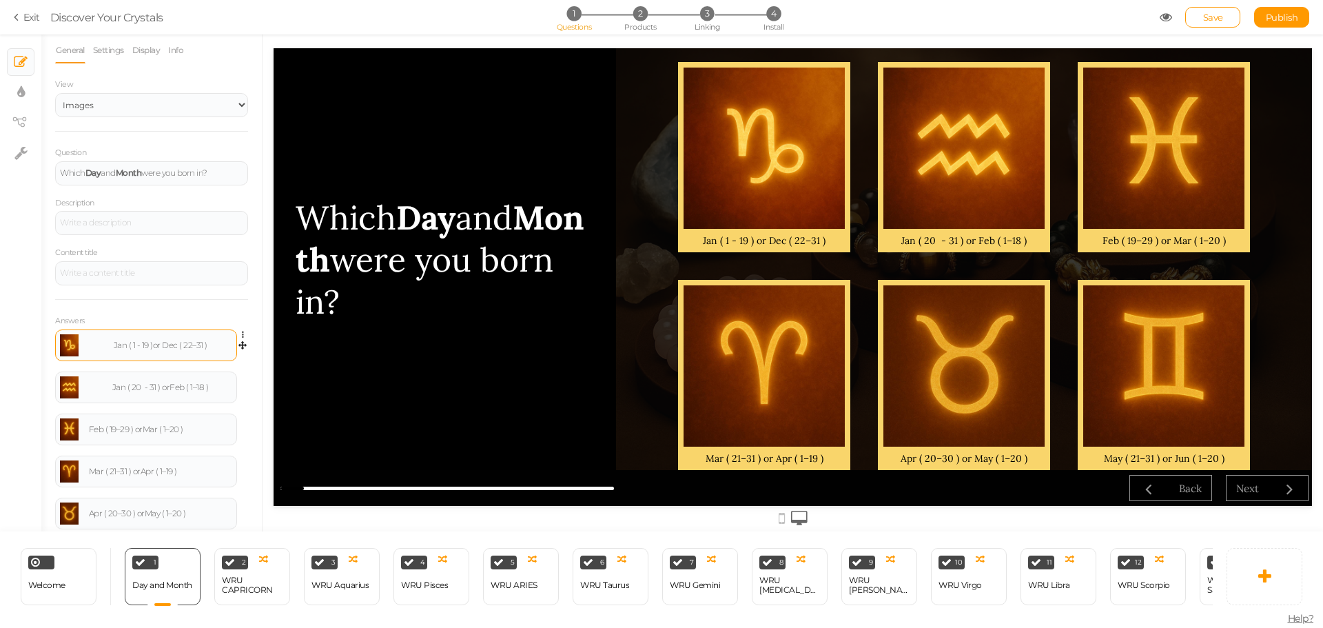
scroll to position [0, 0]
click at [109, 355] on div "Jan ( 1 - 19 ) or Dec ( 22–31 )" at bounding box center [160, 353] width 143 height 8
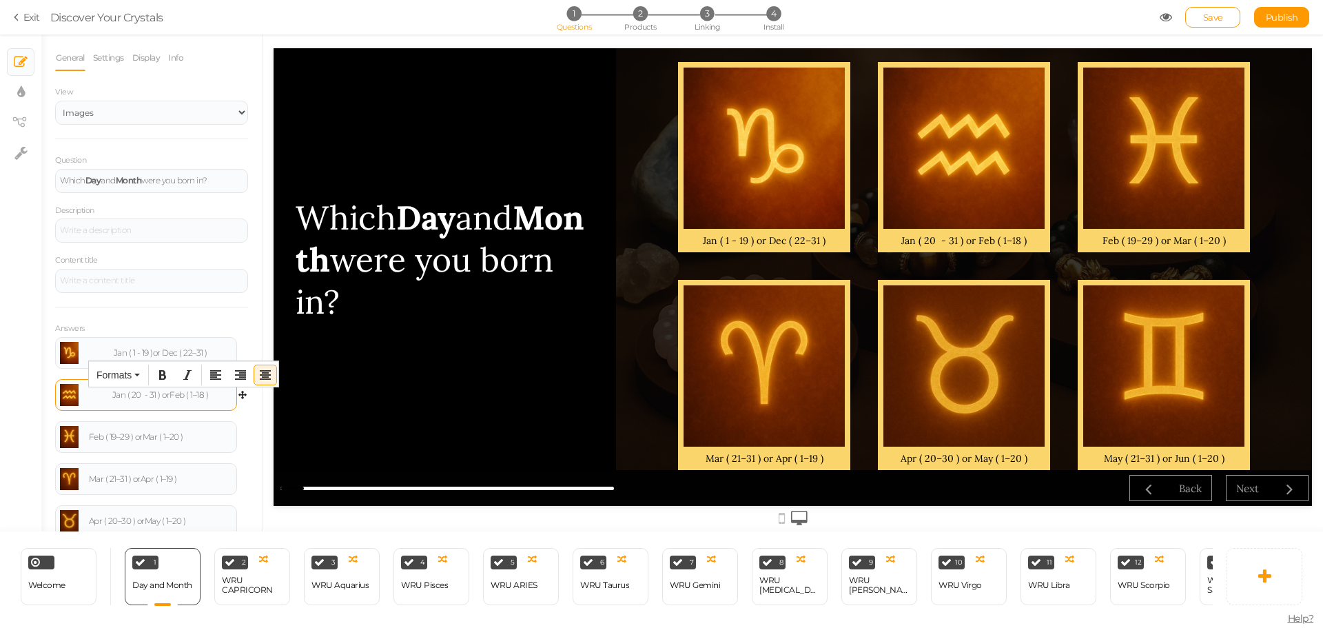
click at [107, 391] on div "Jan ( 20 - 31 ) or Feb ( 1–18 )" at bounding box center [160, 395] width 143 height 8
click at [1208, 18] on span "Save" at bounding box center [1213, 17] width 20 height 11
click at [1161, 21] on icon at bounding box center [1165, 17] width 12 height 12
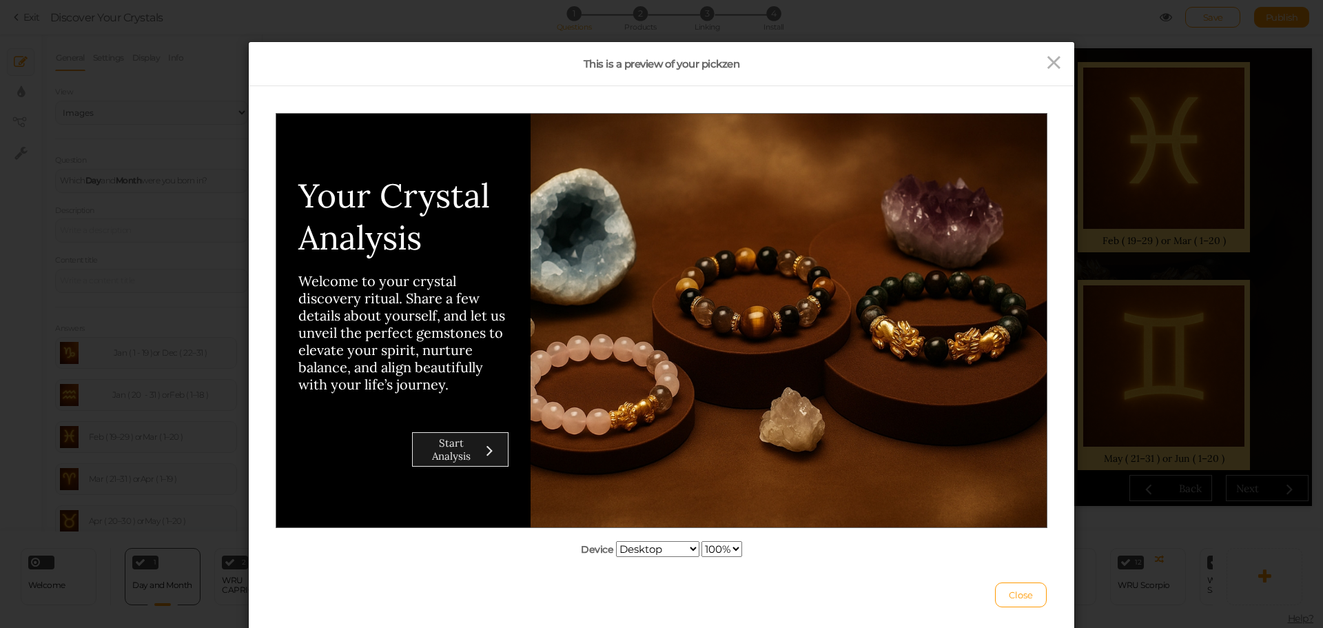
click at [448, 444] on span "Start Analysis" at bounding box center [451, 448] width 39 height 26
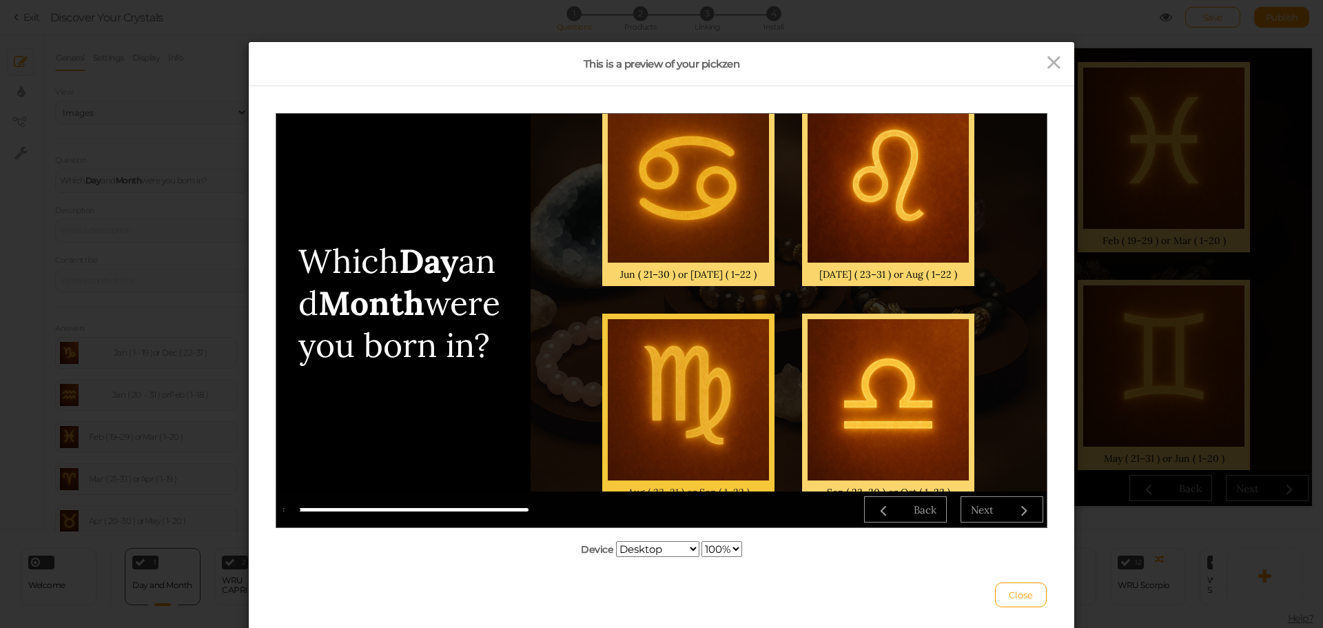
scroll to position [689, 0]
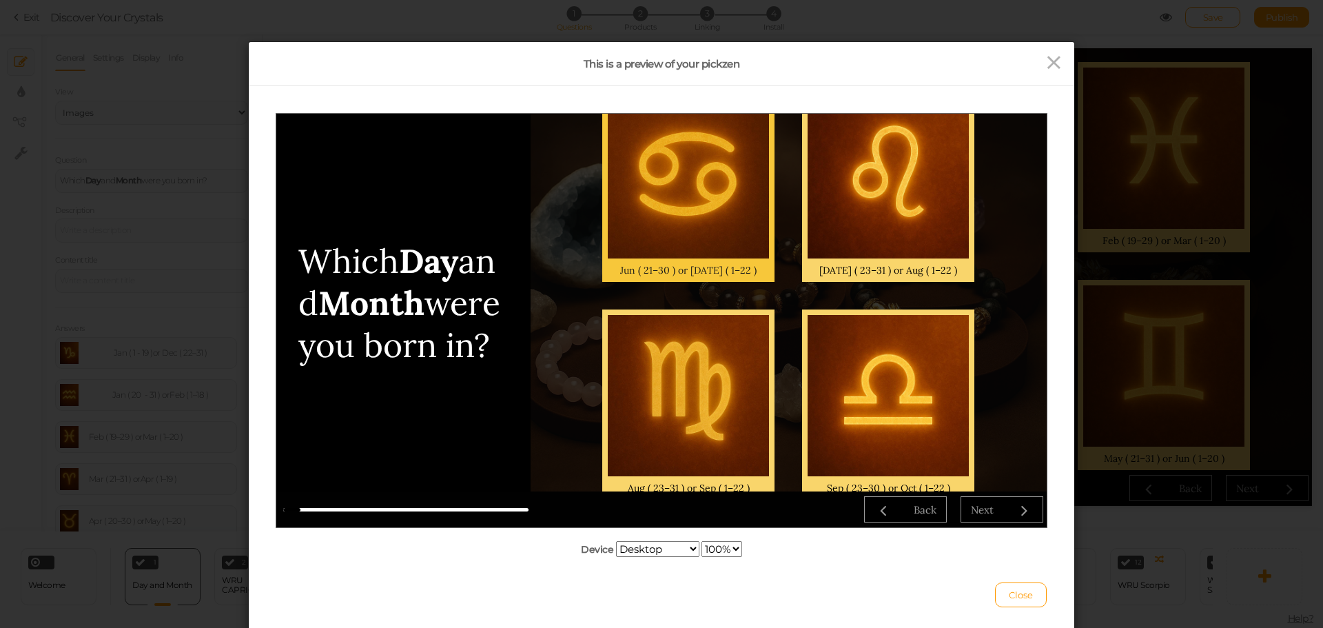
click at [692, 267] on div "Jun ( 21–30 ) or [DATE] ( 1–22 )" at bounding box center [688, 269] width 150 height 12
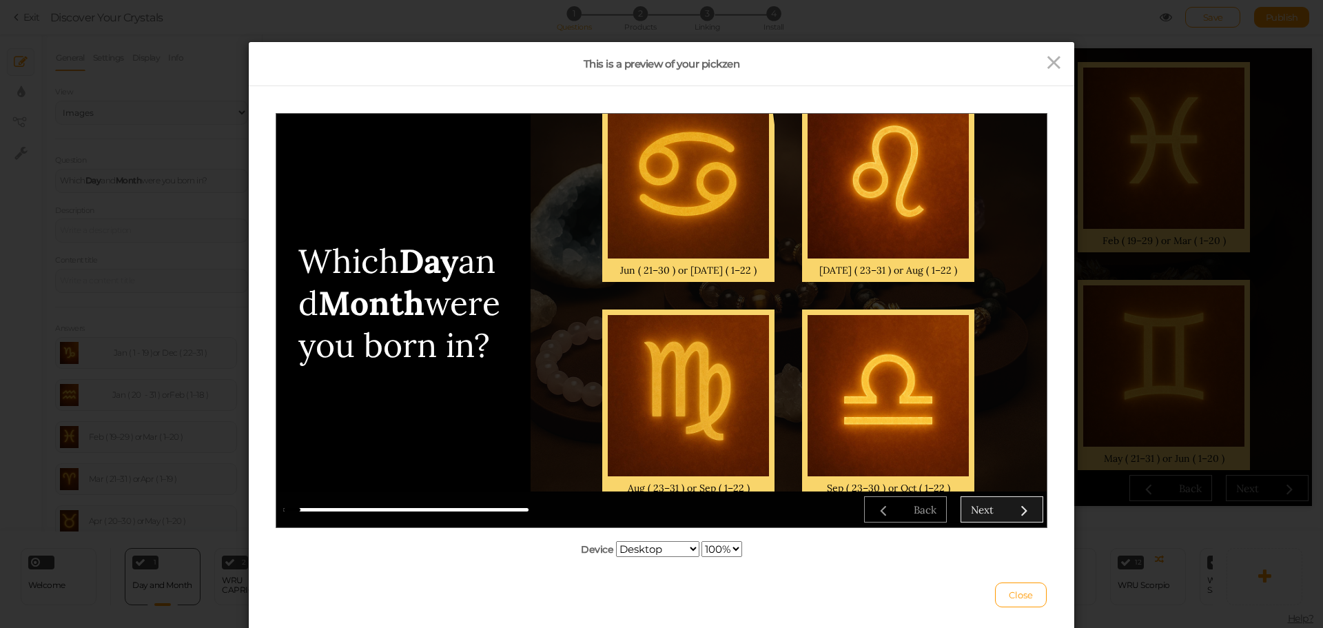
click at [990, 508] on div "Next" at bounding box center [982, 508] width 23 height 13
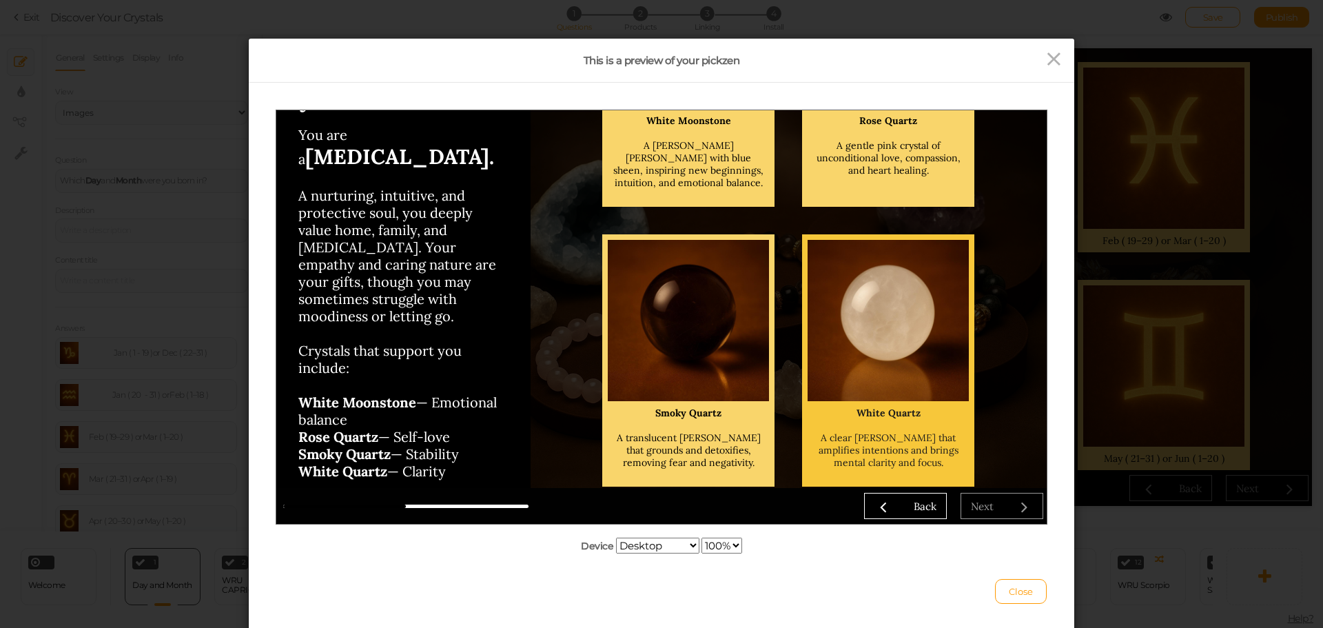
scroll to position [0, 0]
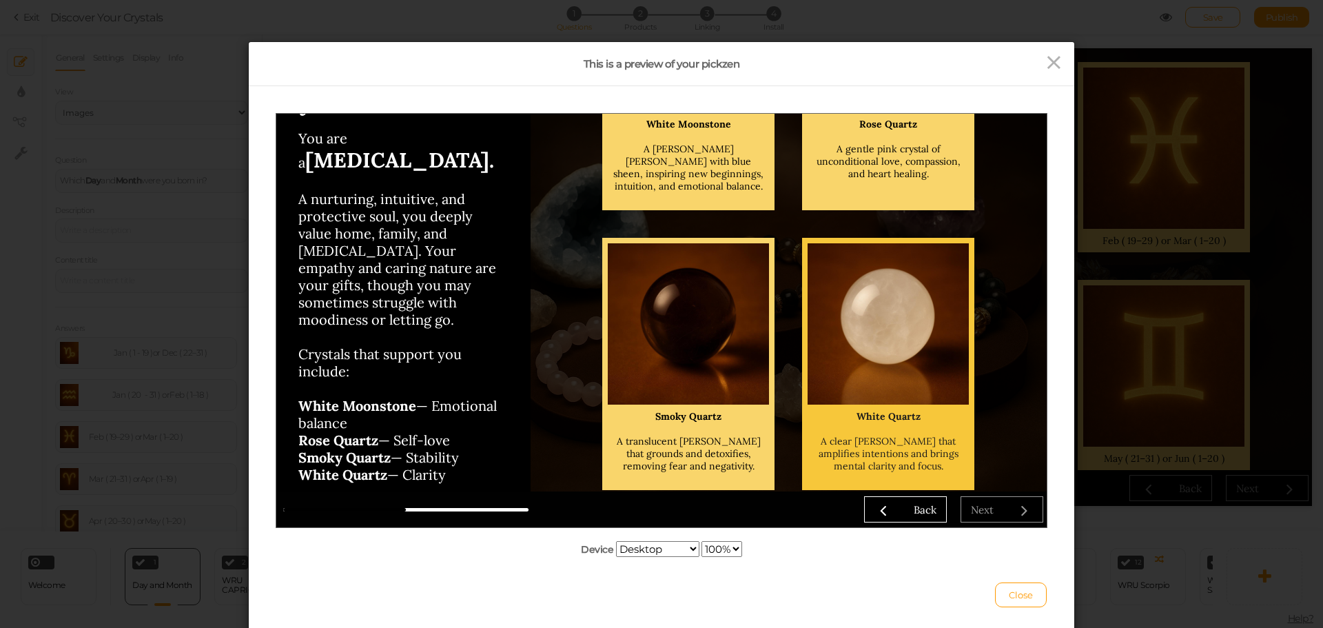
click at [883, 380] on div at bounding box center [887, 322] width 161 height 161
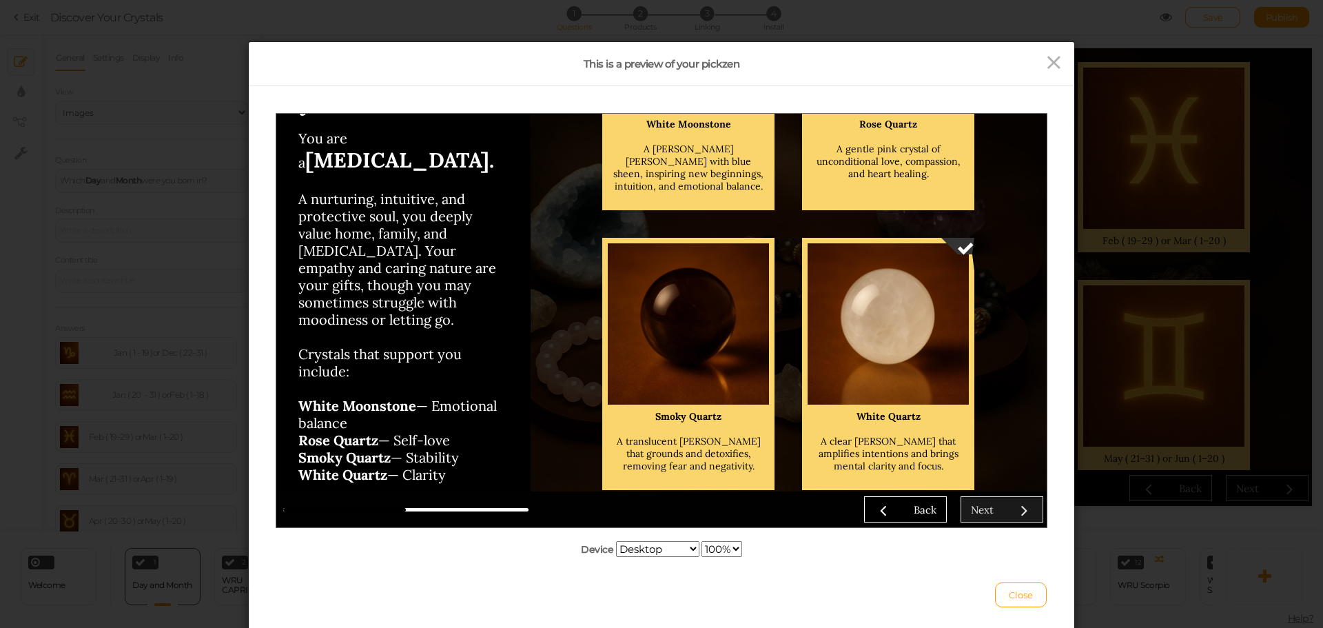
click at [976, 504] on div "Next" at bounding box center [982, 508] width 23 height 13
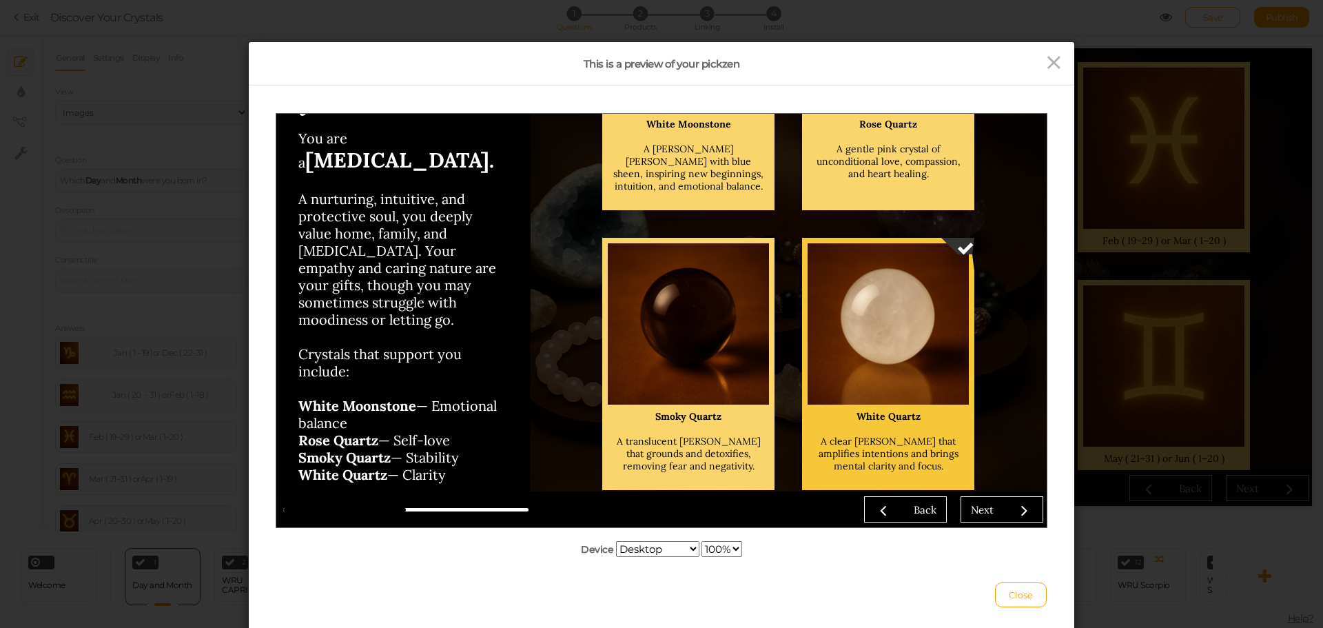
scroll to position [70, 0]
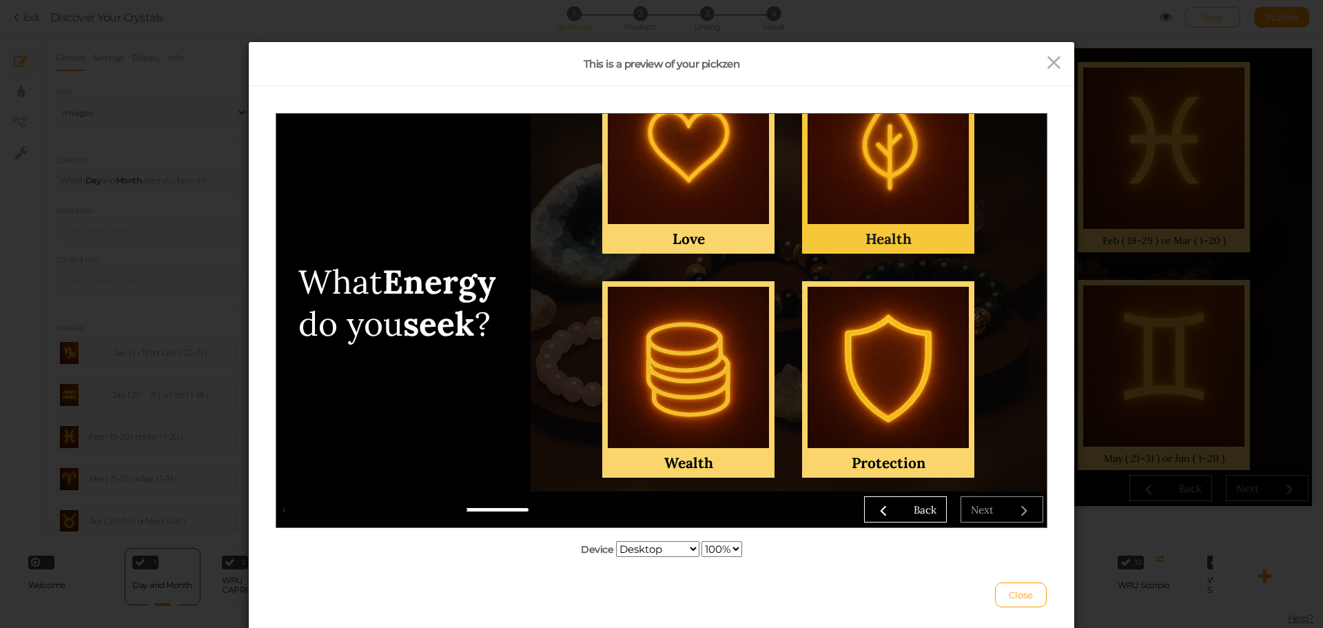
click at [867, 214] on div at bounding box center [887, 142] width 161 height 161
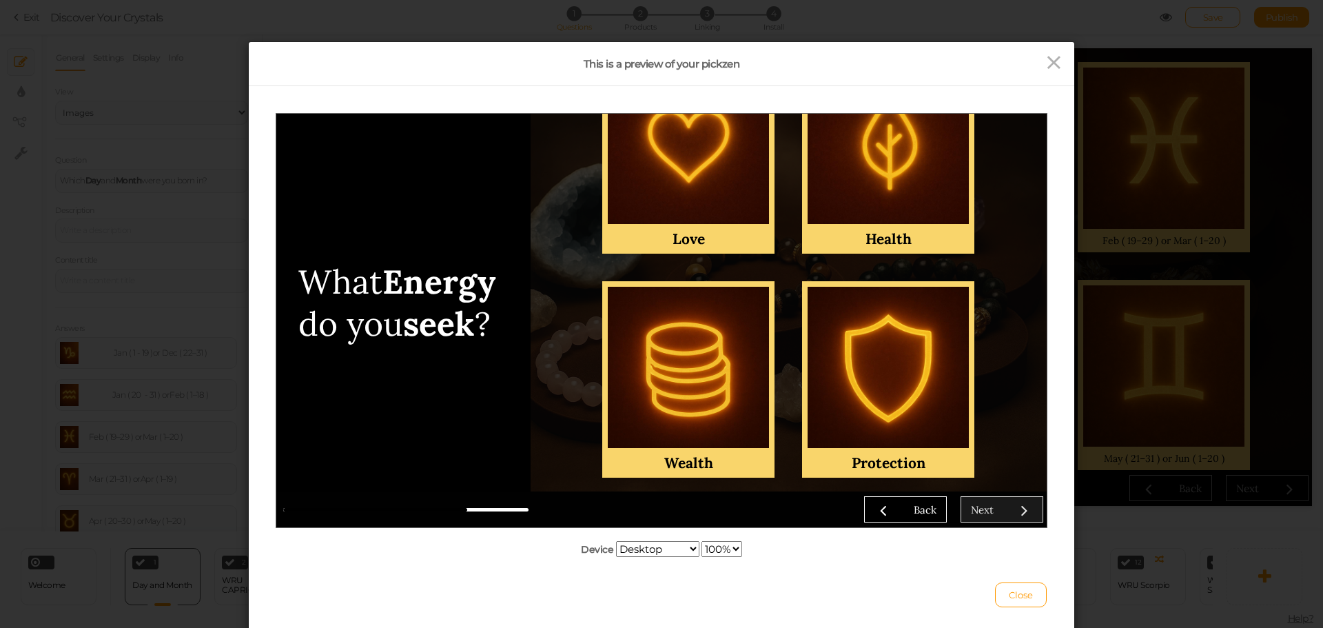
click at [987, 512] on div "Next" at bounding box center [982, 508] width 23 height 13
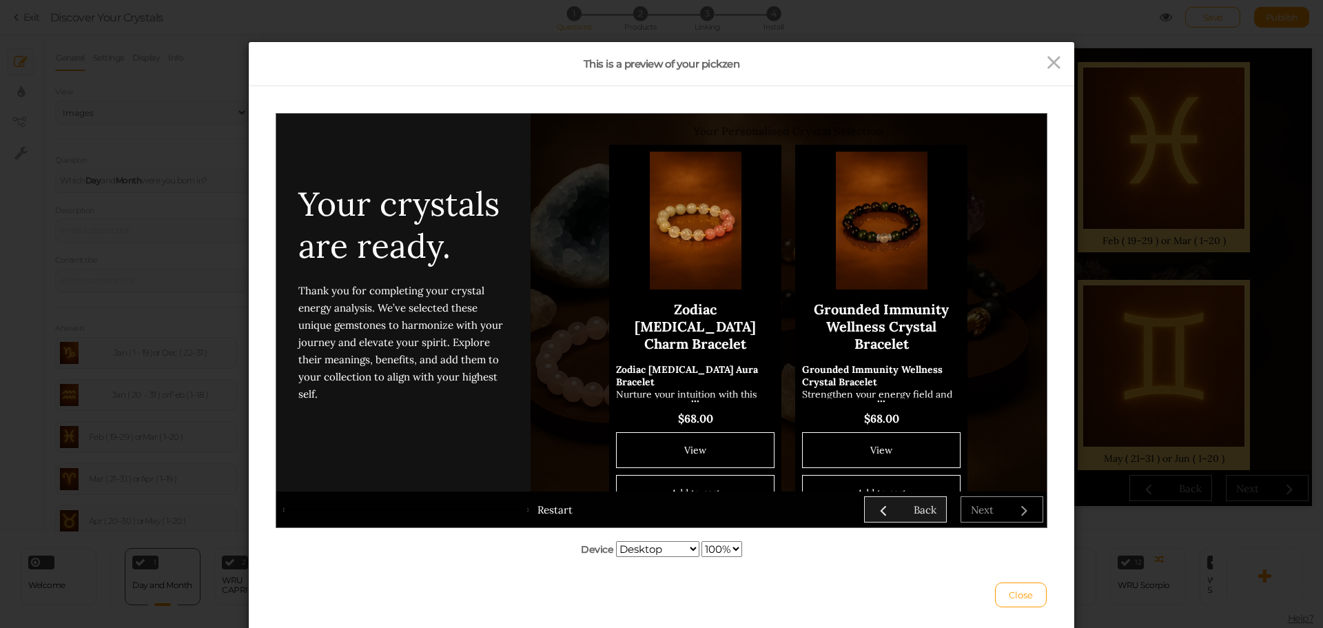
click at [903, 517] on link "Back" at bounding box center [905, 508] width 83 height 26
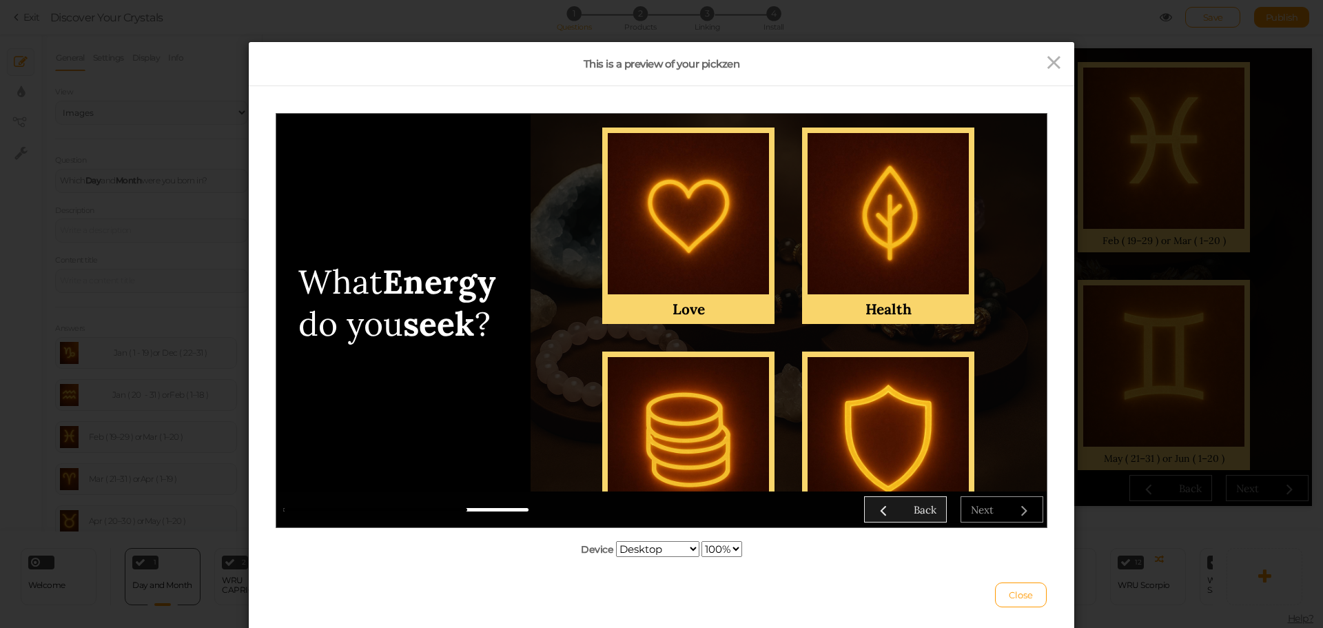
click at [901, 517] on link "Back" at bounding box center [905, 508] width 83 height 26
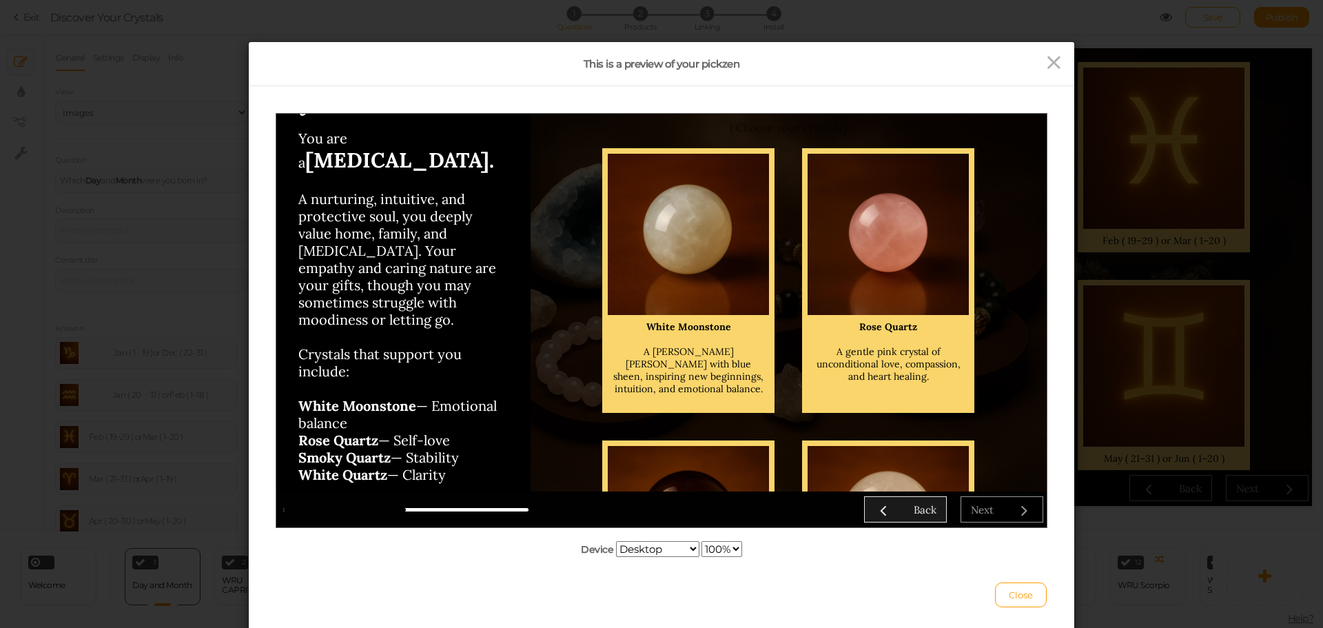
click at [901, 517] on link "Back" at bounding box center [905, 508] width 83 height 26
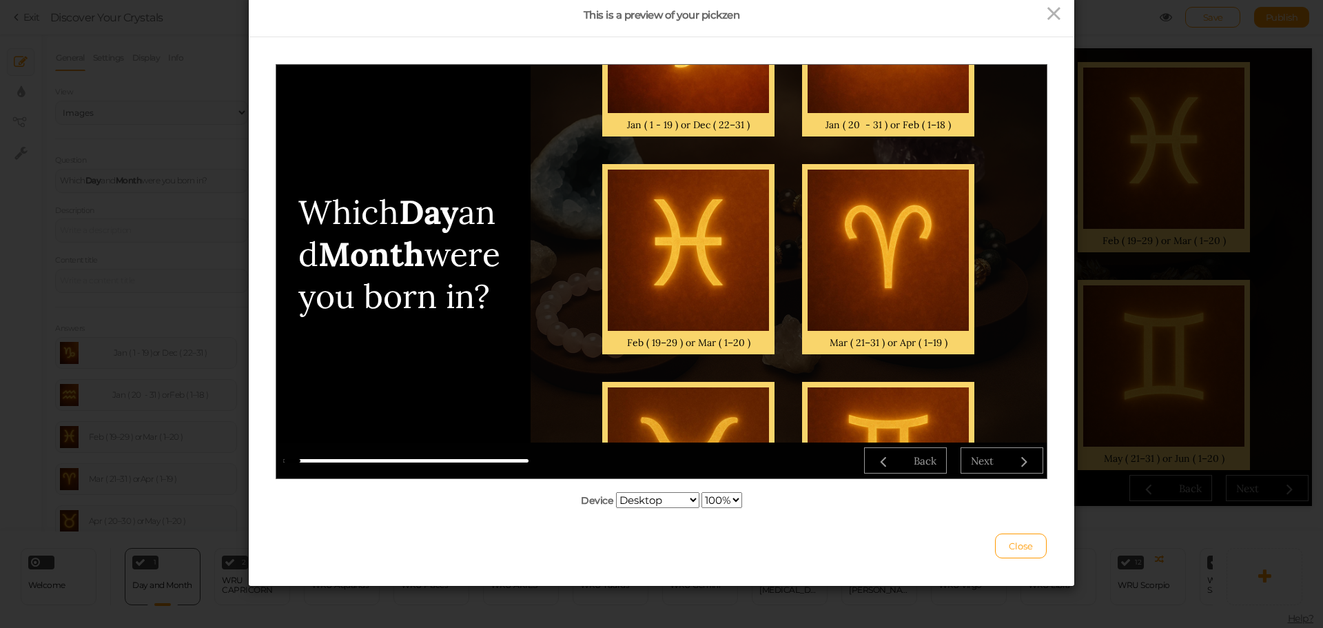
scroll to position [344, 0]
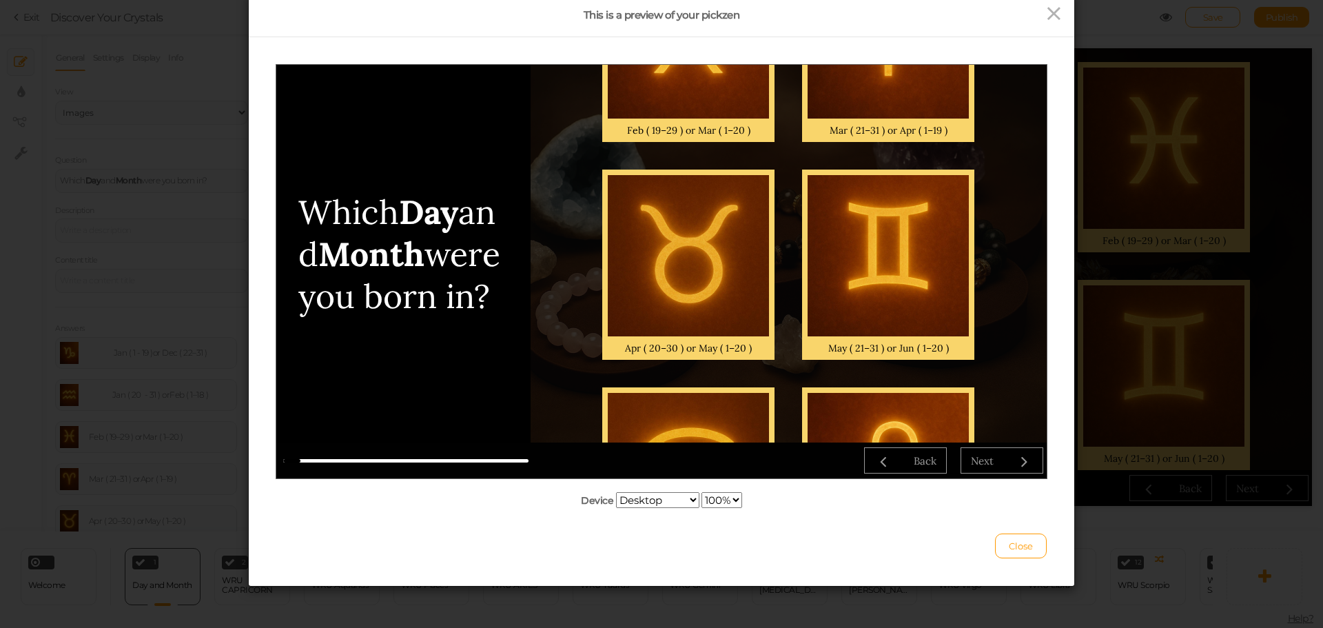
click at [995, 471] on div "Back Next" at bounding box center [787, 459] width 511 height 26
click at [928, 393] on div at bounding box center [887, 472] width 161 height 161
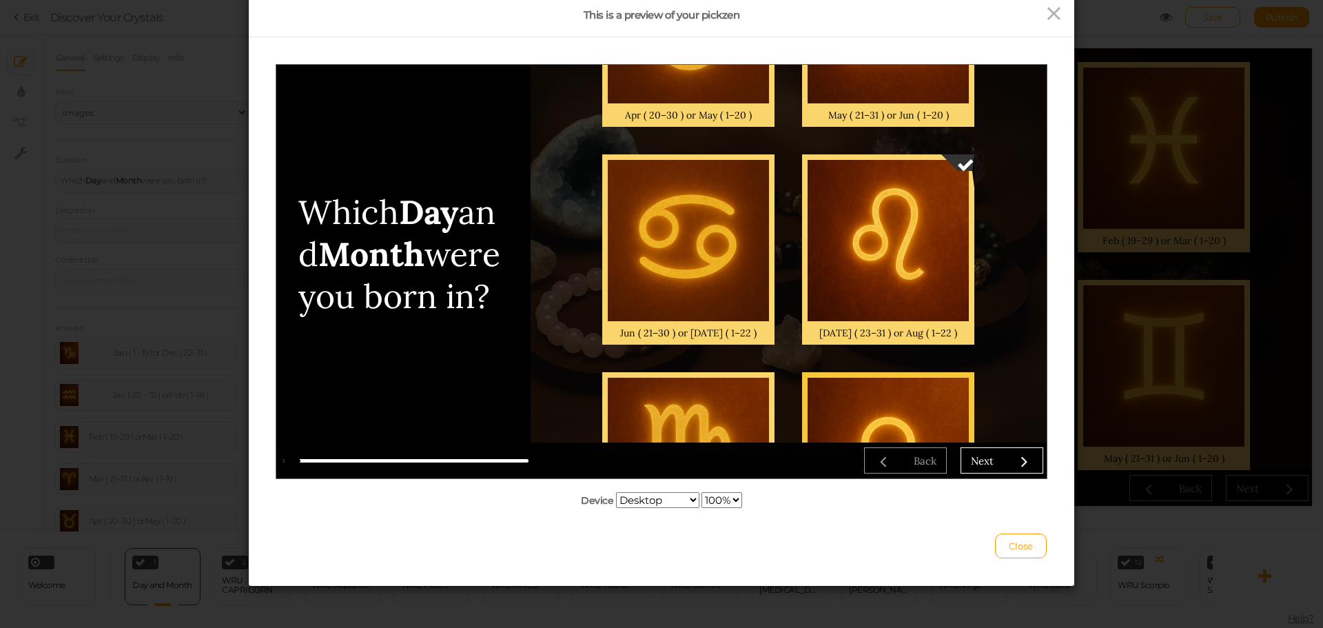
scroll to position [620, 0]
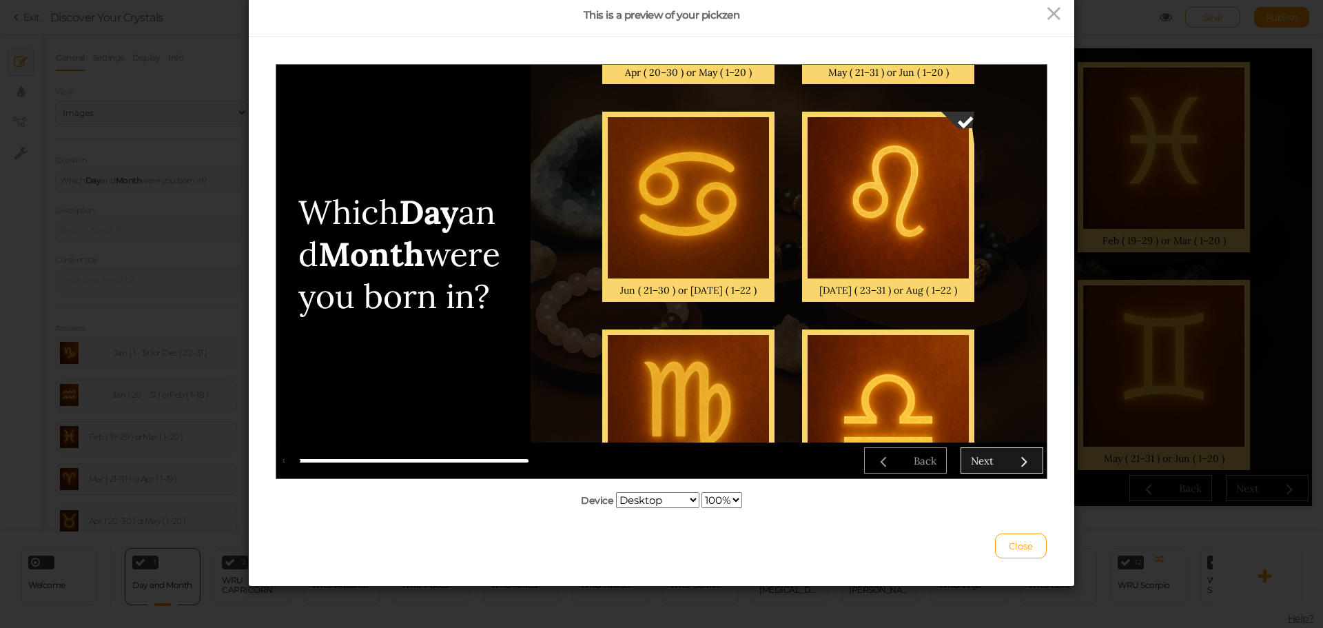
drag, startPoint x: 989, startPoint y: 458, endPoint x: 993, endPoint y: 452, distance: 7.1
click at [989, 456] on div "Next" at bounding box center [982, 459] width 23 height 13
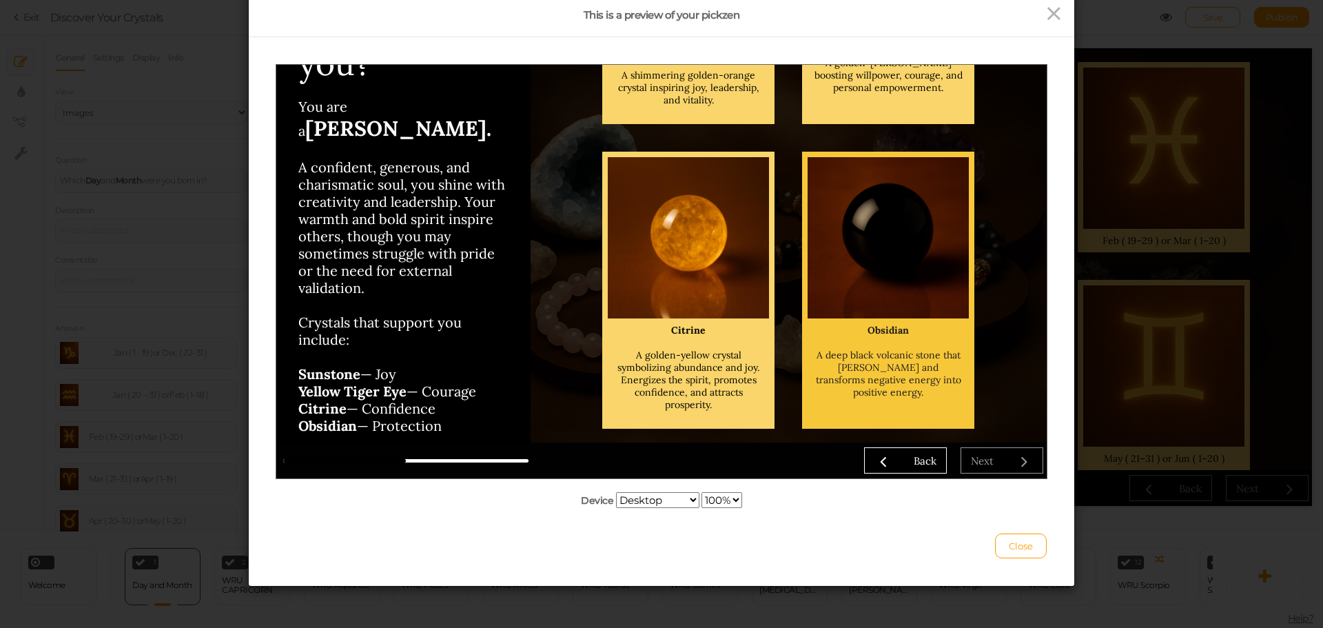
click at [913, 355] on div "A deep black volcanic stone that [PERSON_NAME] and transforms negative energy i…" at bounding box center [888, 373] width 150 height 50
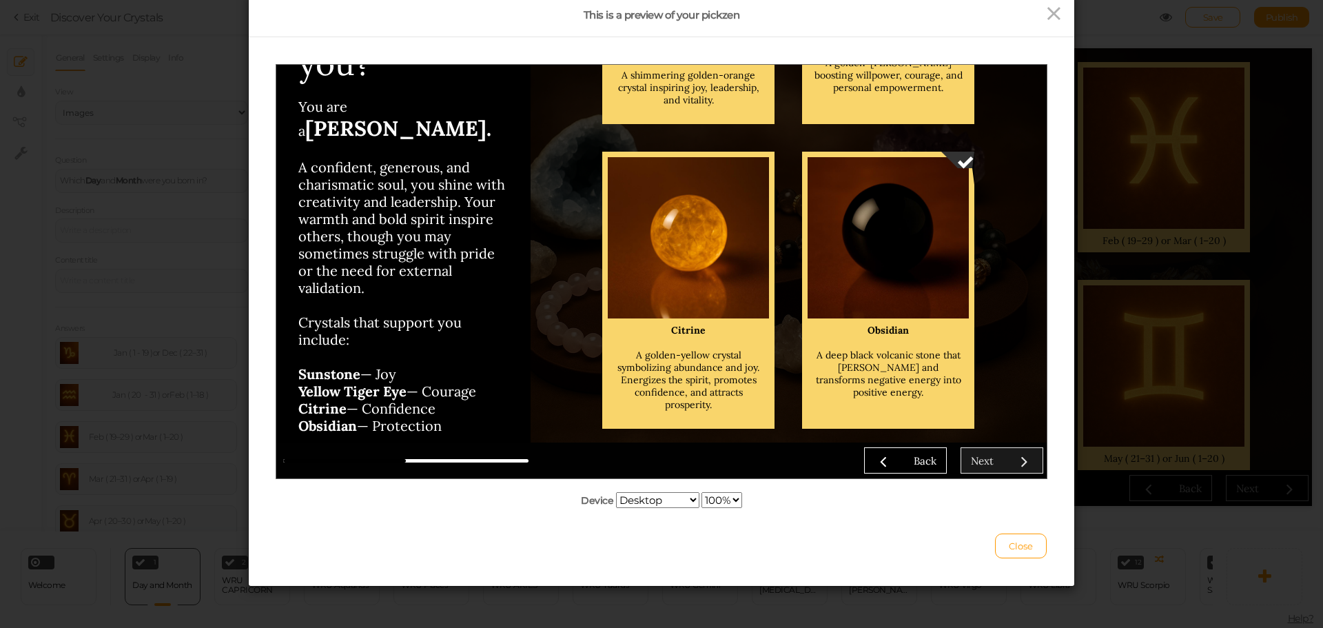
drag, startPoint x: 985, startPoint y: 465, endPoint x: 891, endPoint y: 355, distance: 144.6
click at [983, 460] on div "Next" at bounding box center [982, 459] width 23 height 13
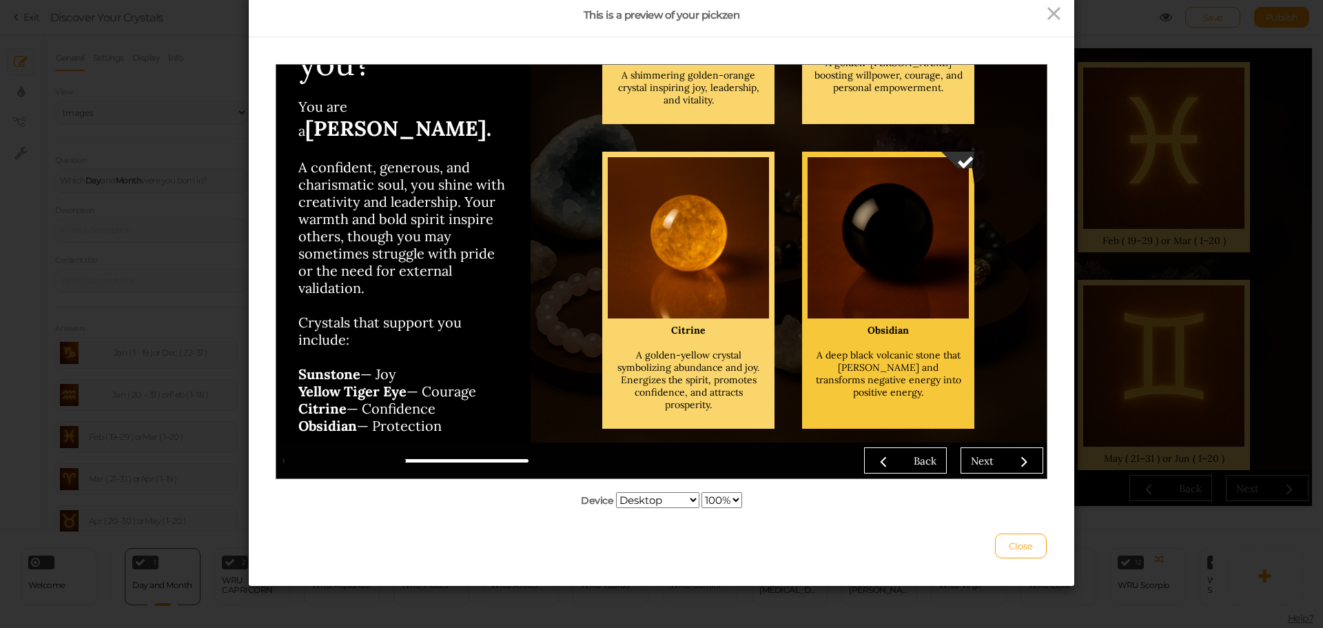
scroll to position [70, 0]
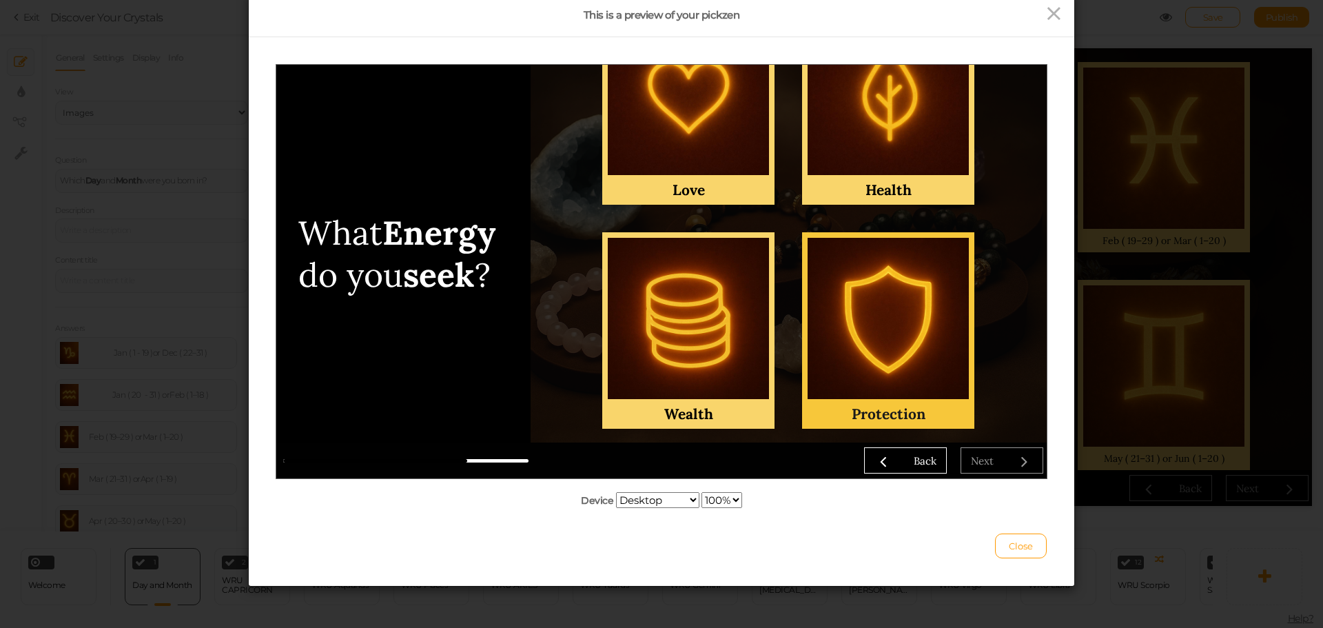
click at [913, 380] on div at bounding box center [887, 317] width 161 height 161
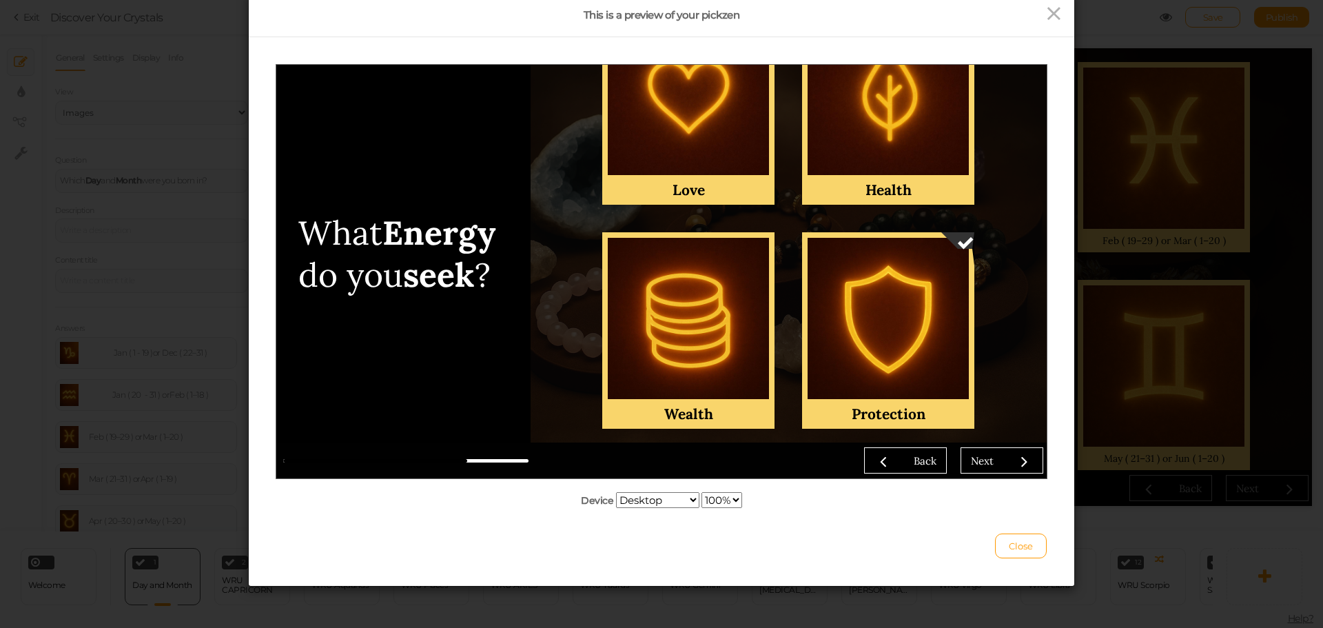
drag, startPoint x: 995, startPoint y: 466, endPoint x: 990, endPoint y: 443, distance: 24.1
click at [996, 462] on link "Next" at bounding box center [1001, 459] width 83 height 26
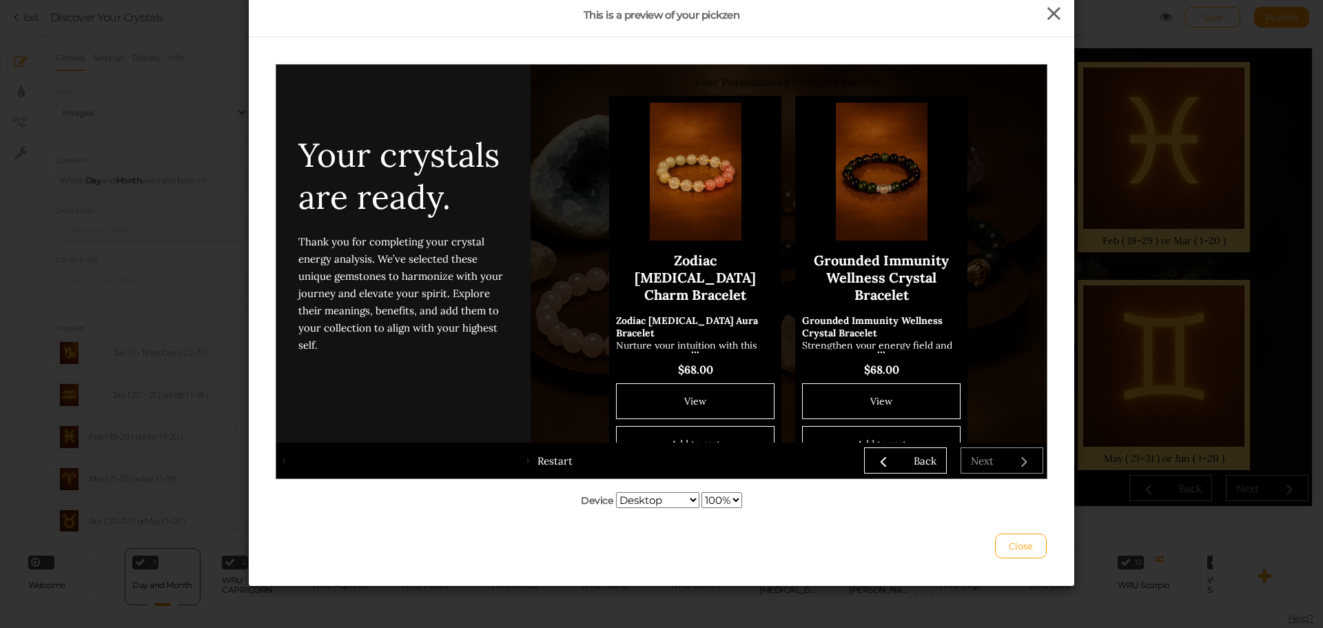
click at [1055, 15] on icon at bounding box center [1054, 13] width 20 height 21
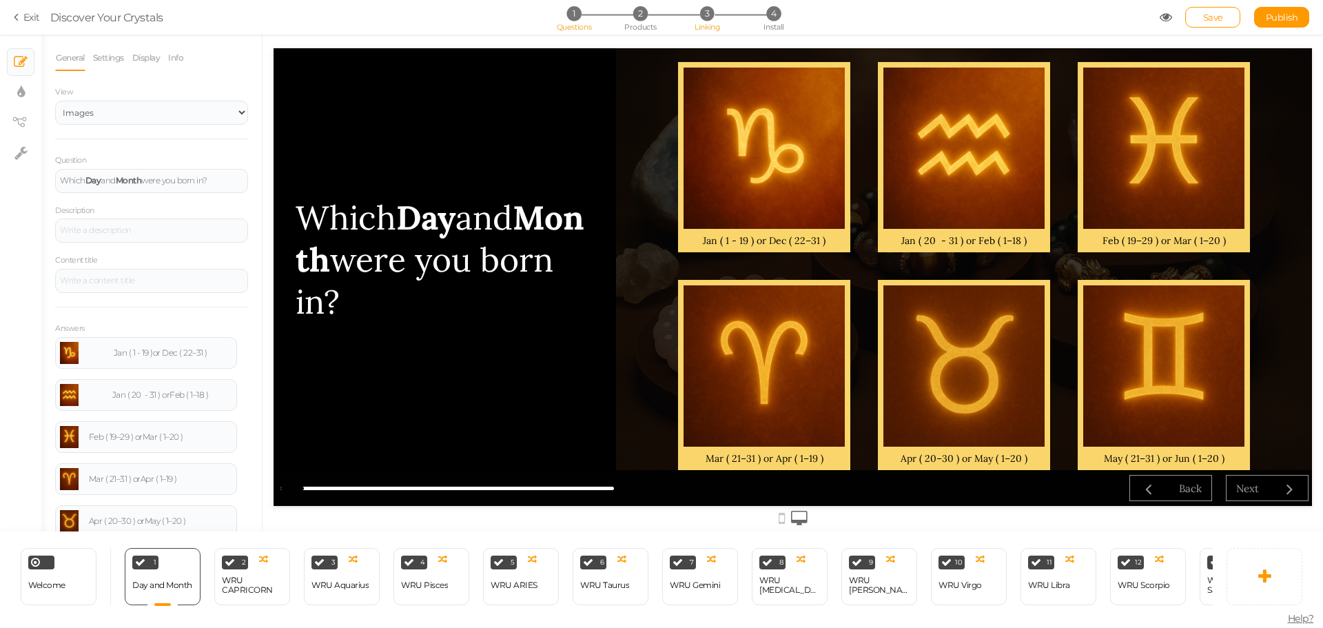
click at [696, 8] on li "3 Linking" at bounding box center [707, 13] width 64 height 14
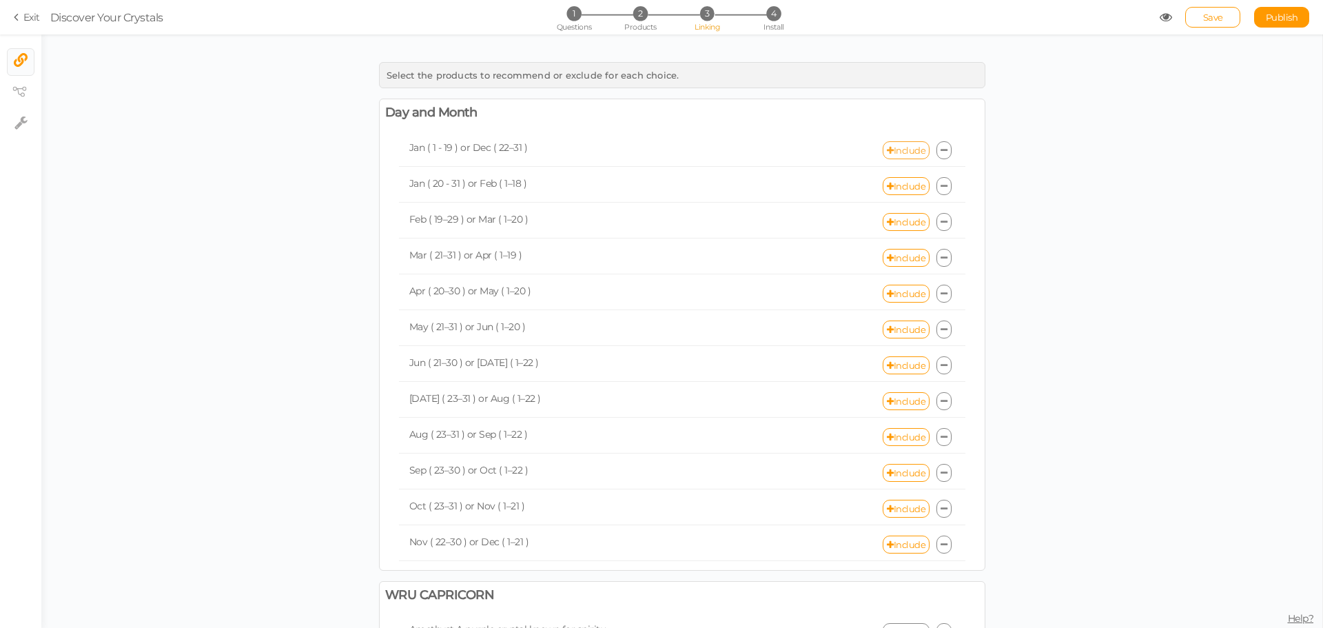
click at [896, 148] on link "Include" at bounding box center [906, 150] width 47 height 18
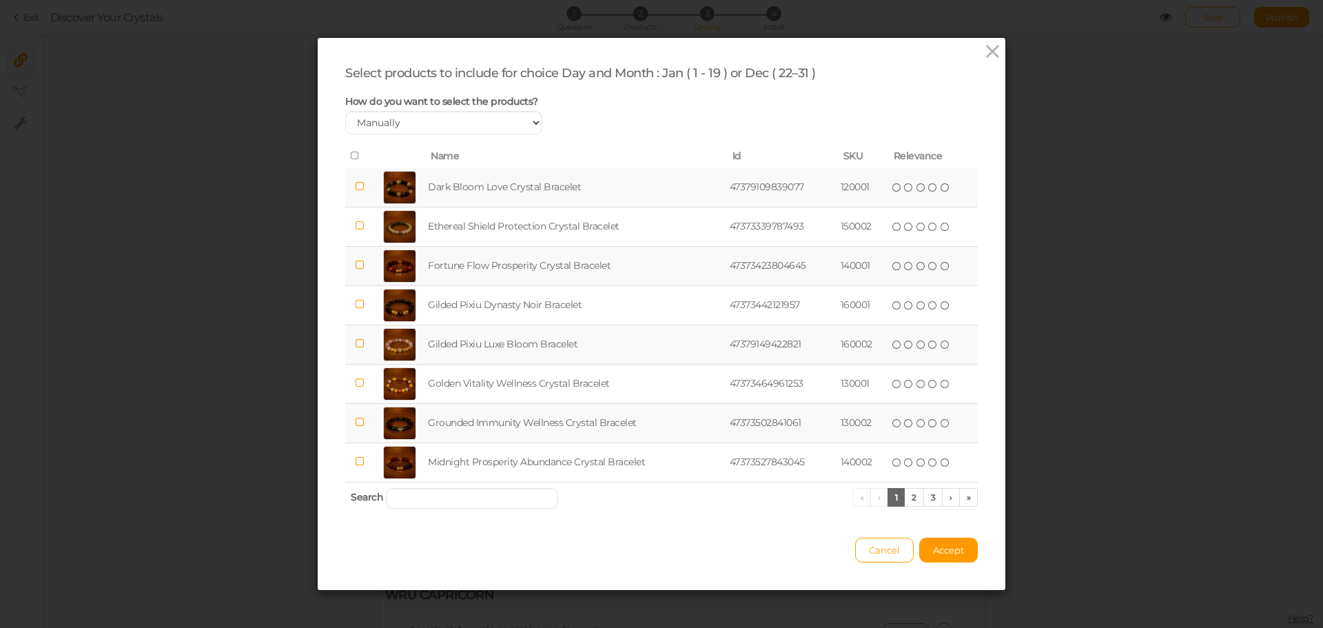
scroll to position [8, 0]
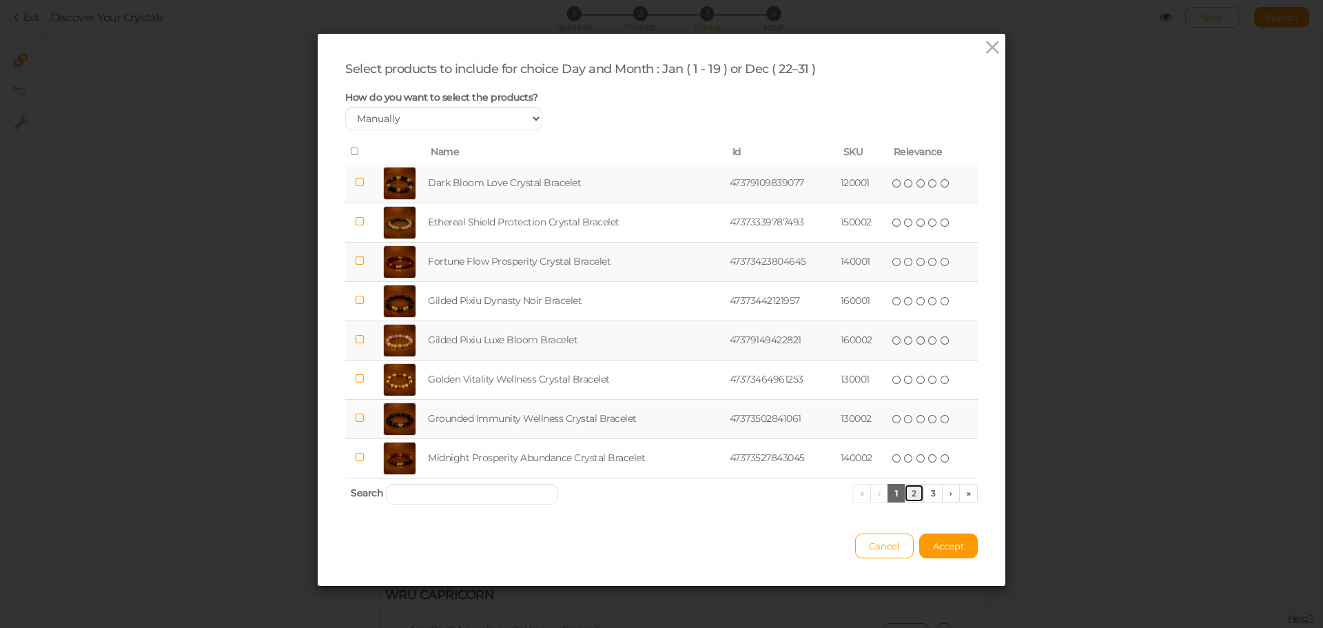
click at [908, 484] on link "2" at bounding box center [914, 493] width 20 height 19
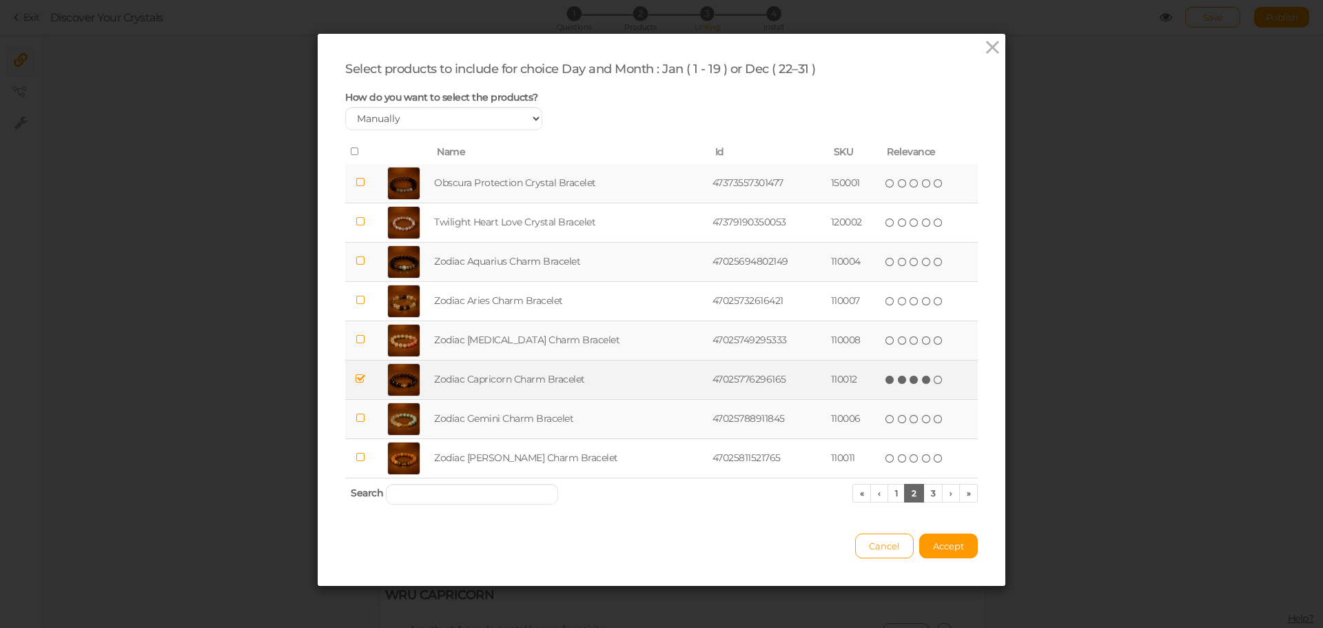
click at [933, 380] on icon at bounding box center [938, 380] width 10 height 10
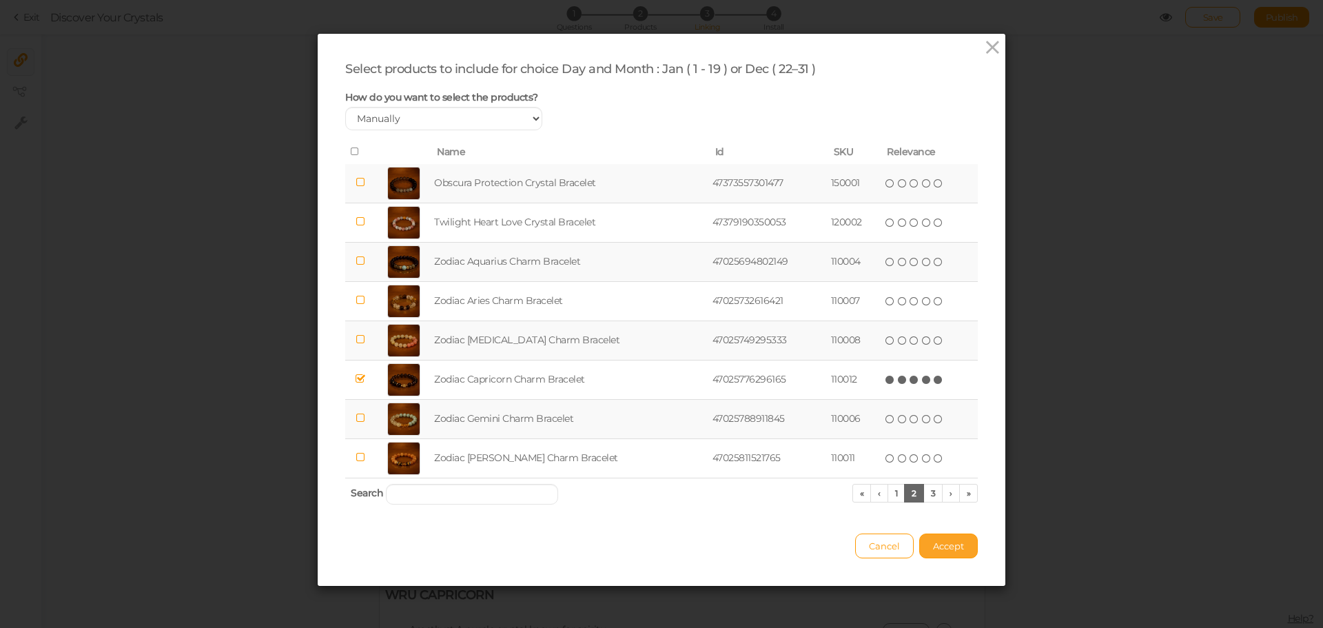
click at [942, 552] on button "Accept" at bounding box center [948, 545] width 59 height 25
